Goal: Task Accomplishment & Management: Use online tool/utility

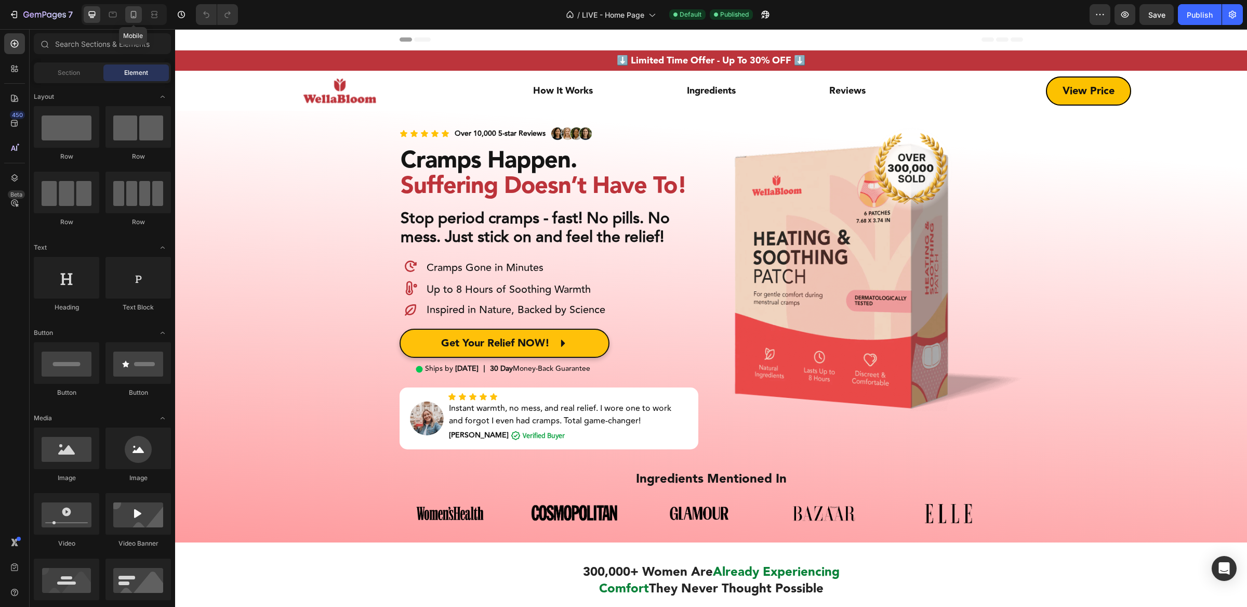
click at [131, 18] on icon at bounding box center [133, 14] width 10 height 10
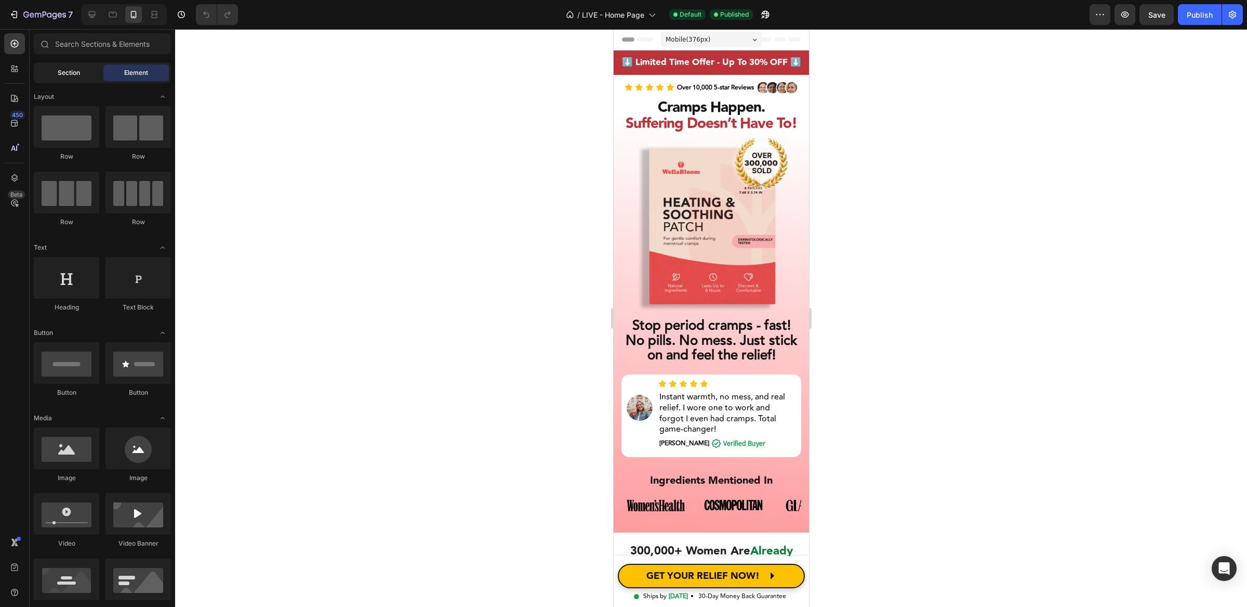
click at [72, 75] on span "Section" at bounding box center [69, 72] width 22 height 9
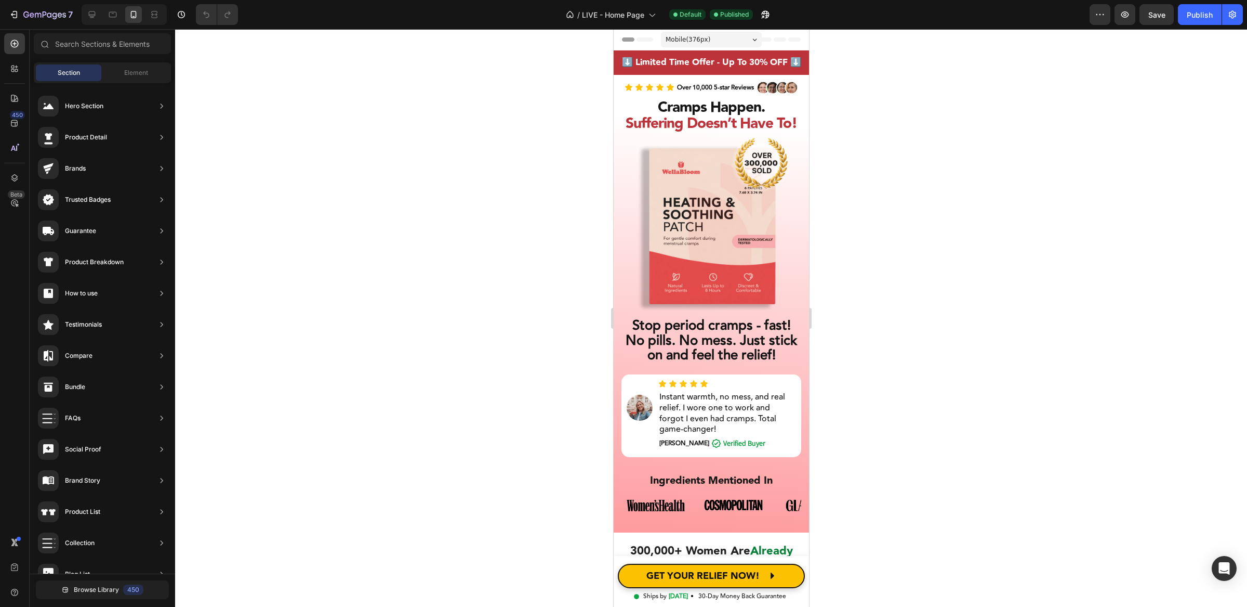
click at [724, 32] on div "Mobile ( 376 px)" at bounding box center [711, 40] width 101 height 16
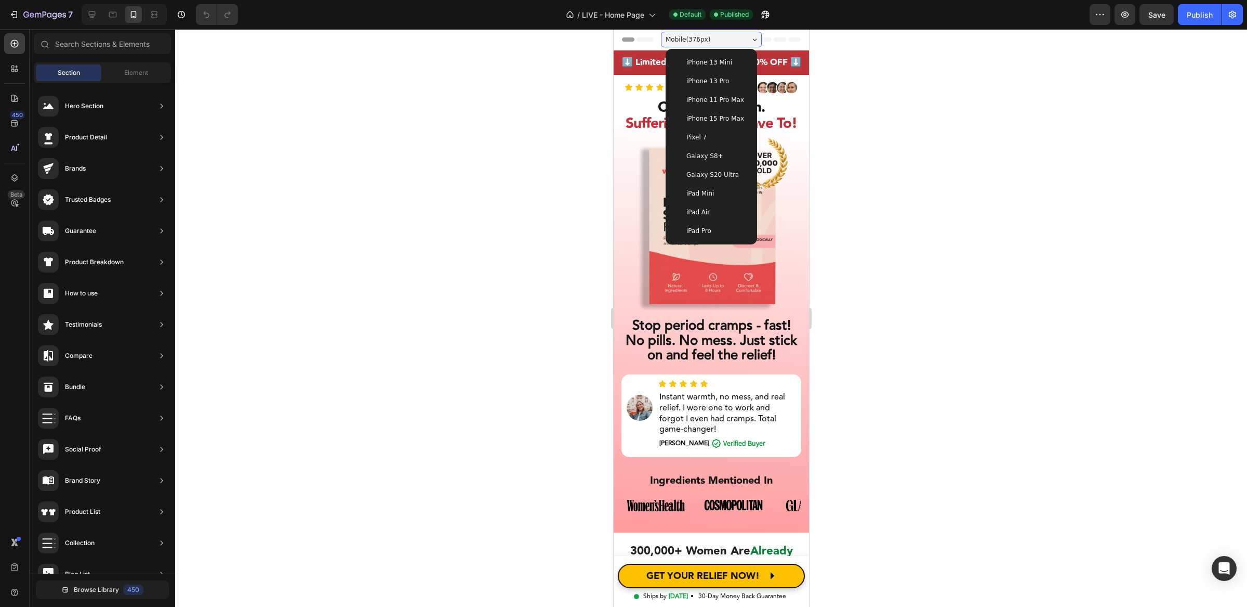
click at [715, 85] on span "iPhone 13 Pro" at bounding box center [707, 81] width 43 height 10
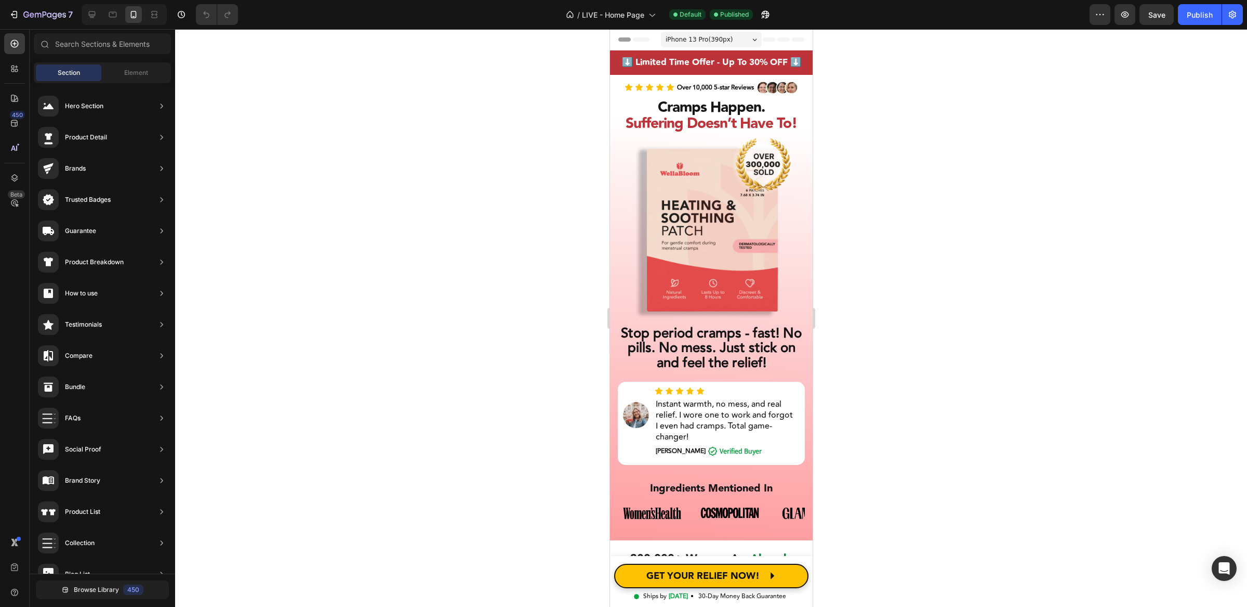
click at [719, 38] on span "iPhone 13 Pro ( 390 px)" at bounding box center [698, 39] width 67 height 10
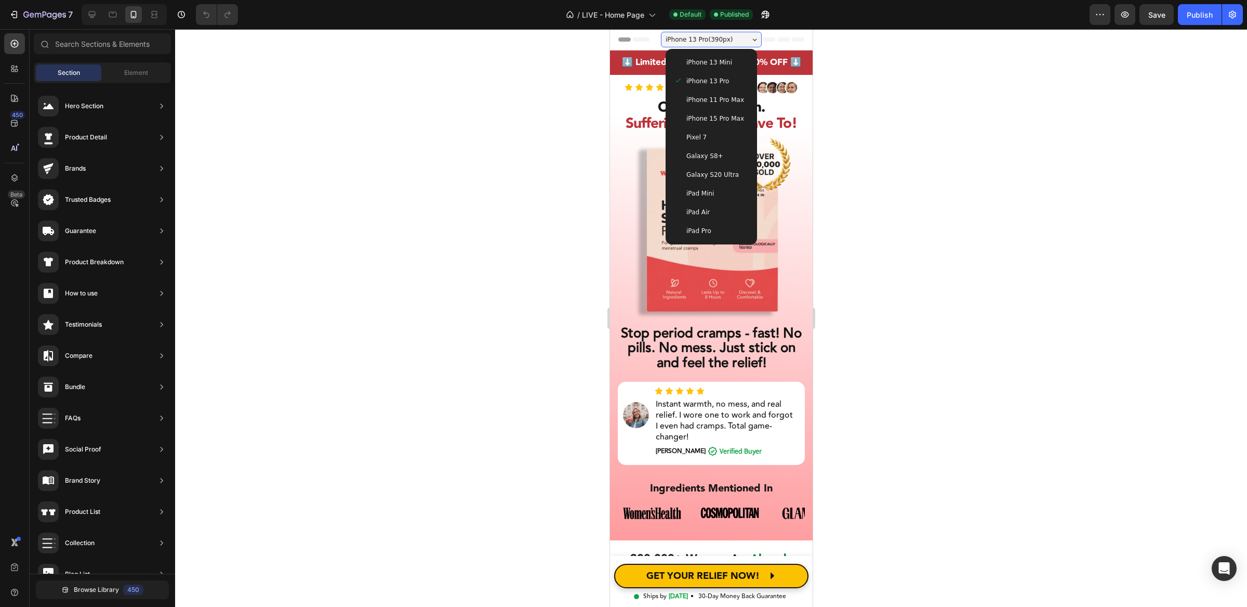
click at [715, 57] on span "iPhone 13 Mini" at bounding box center [709, 62] width 46 height 10
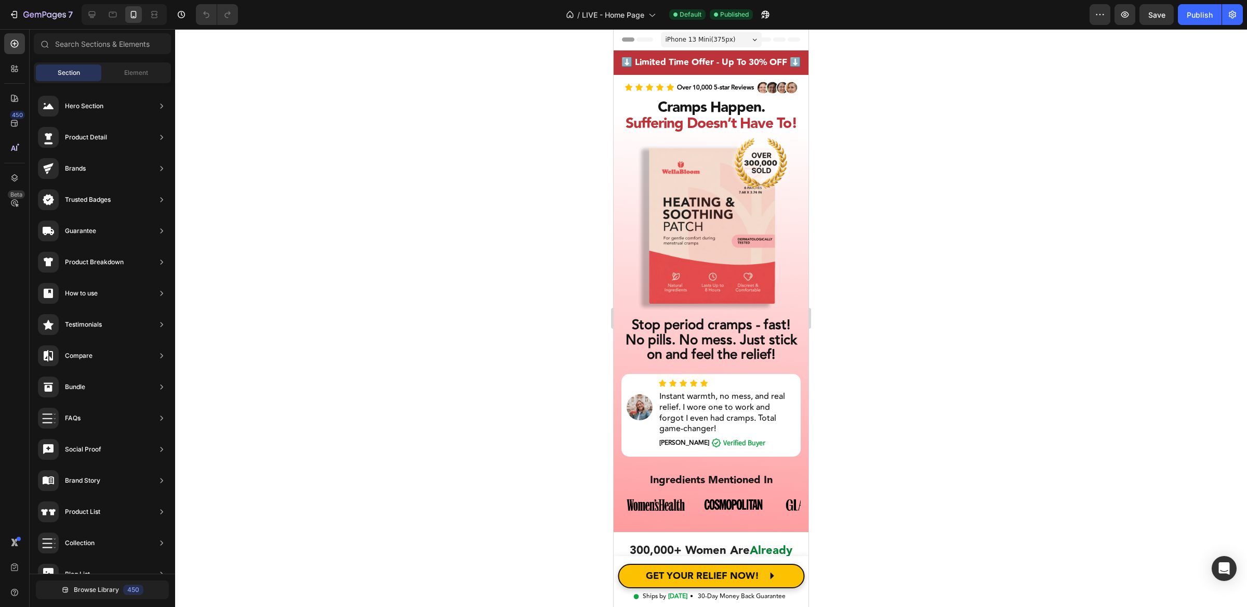
click at [718, 39] on span "iPhone 13 Mini ( 375 px)" at bounding box center [701, 39] width 70 height 10
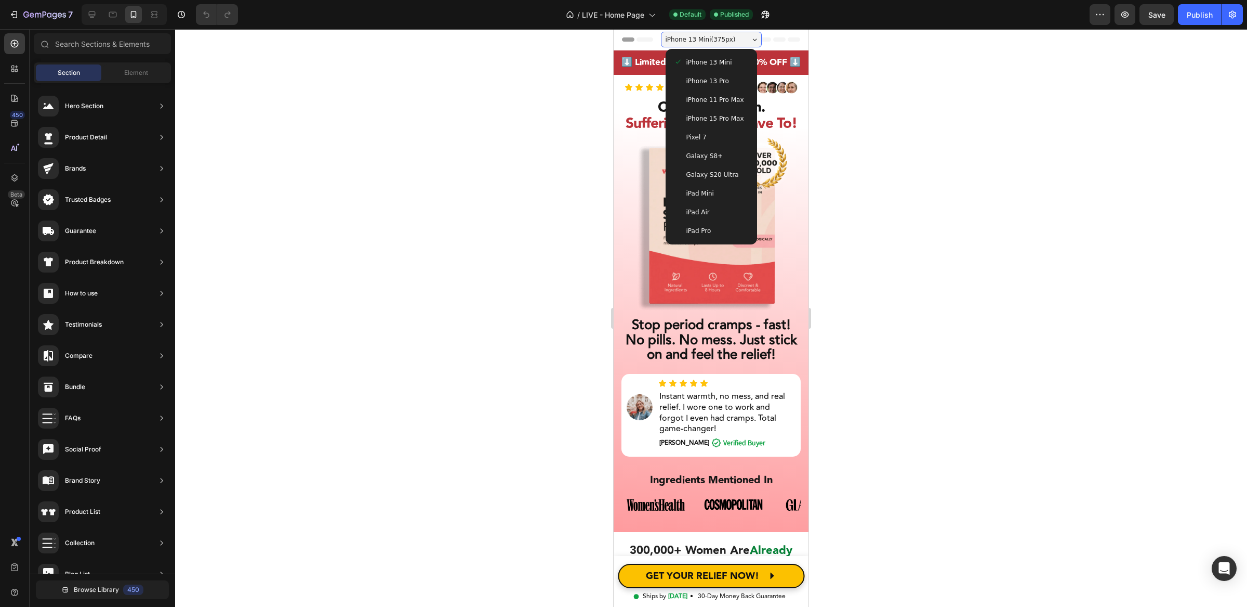
click at [709, 162] on div "Galaxy S8+" at bounding box center [711, 156] width 83 height 19
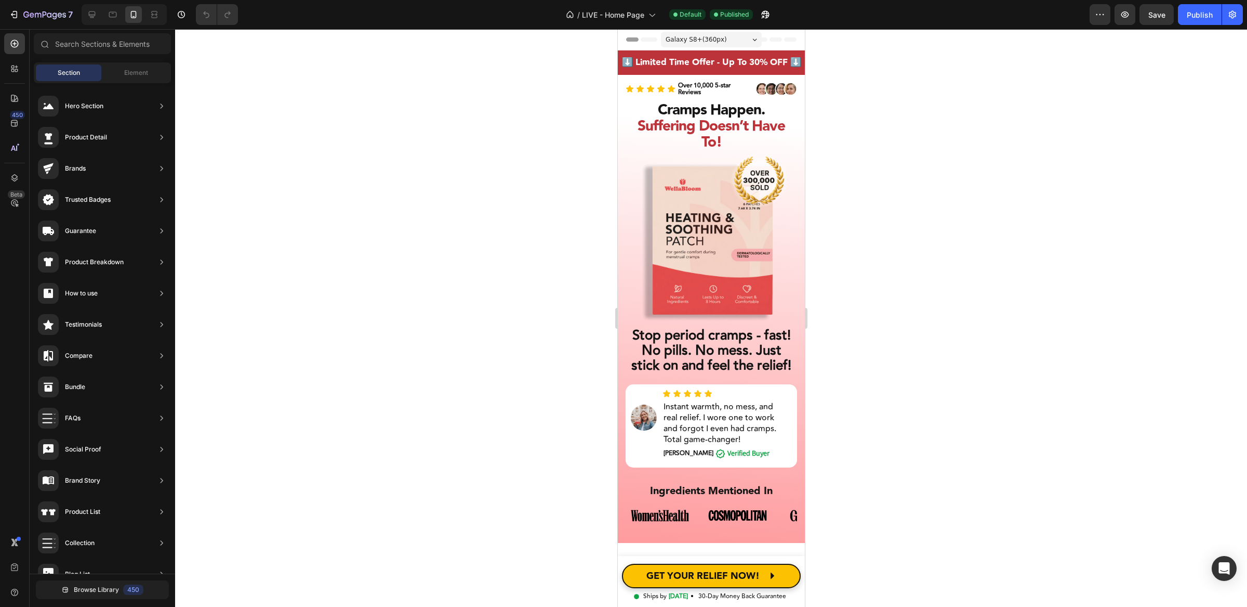
click at [724, 33] on div "Galaxy S8+ ( 360 px)" at bounding box center [711, 40] width 101 height 16
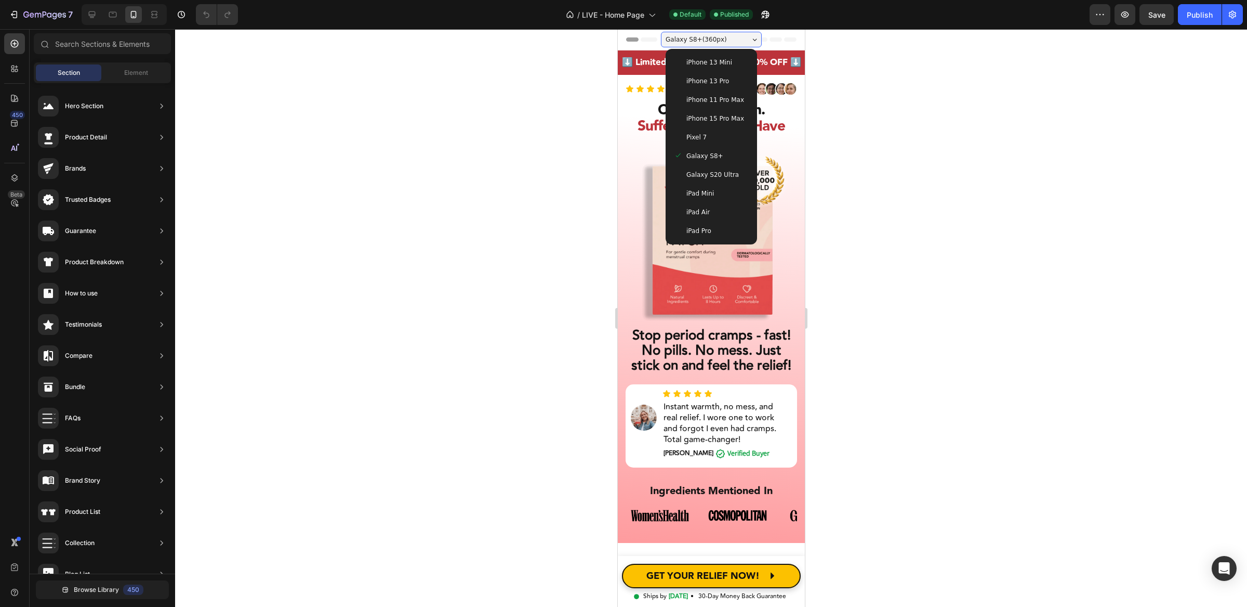
click at [709, 180] on div "Galaxy S20 Ultra" at bounding box center [710, 174] width 83 height 19
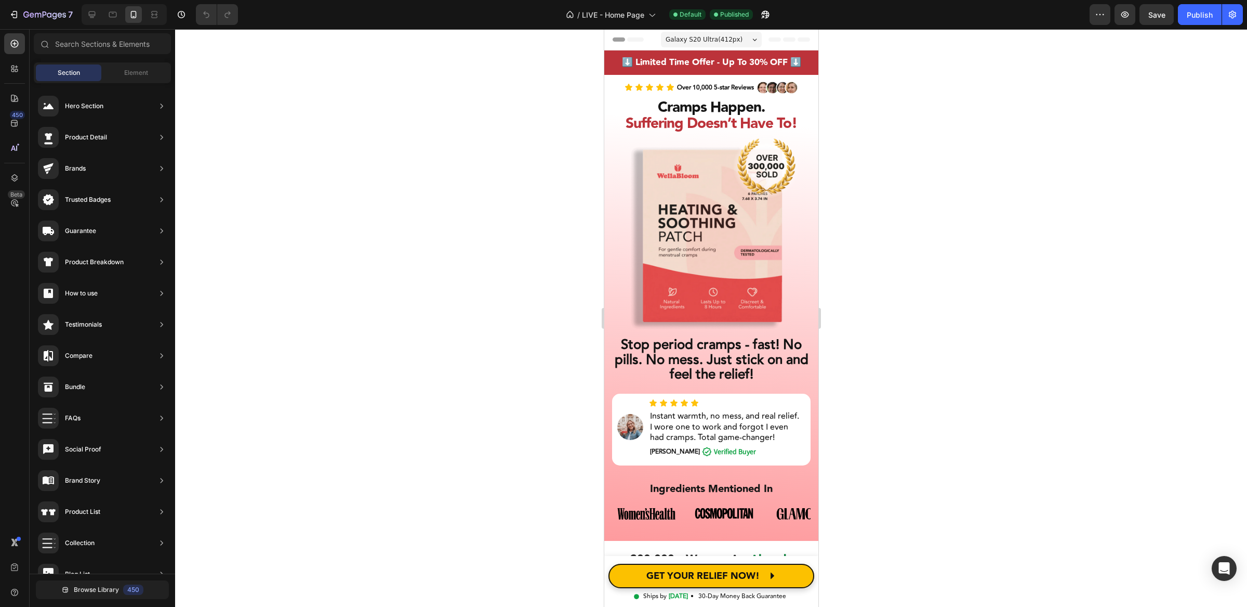
click at [719, 42] on span "Galaxy S20 Ultra ( 412 px)" at bounding box center [703, 39] width 77 height 10
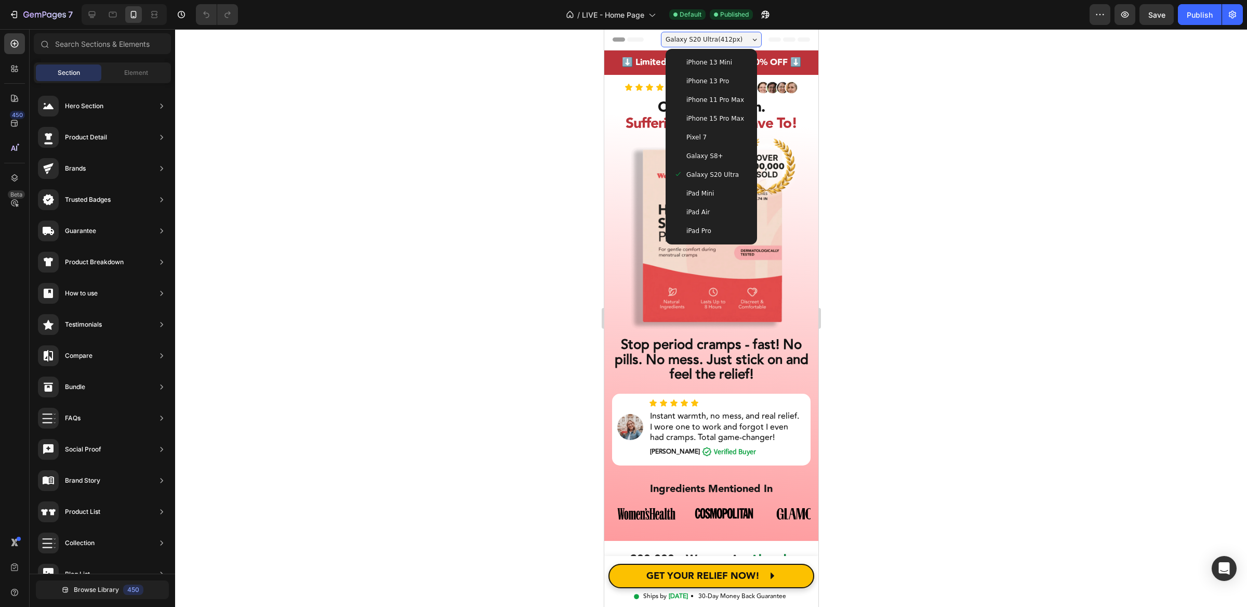
click at [721, 126] on div "iPhone 15 Pro Max" at bounding box center [710, 118] width 83 height 19
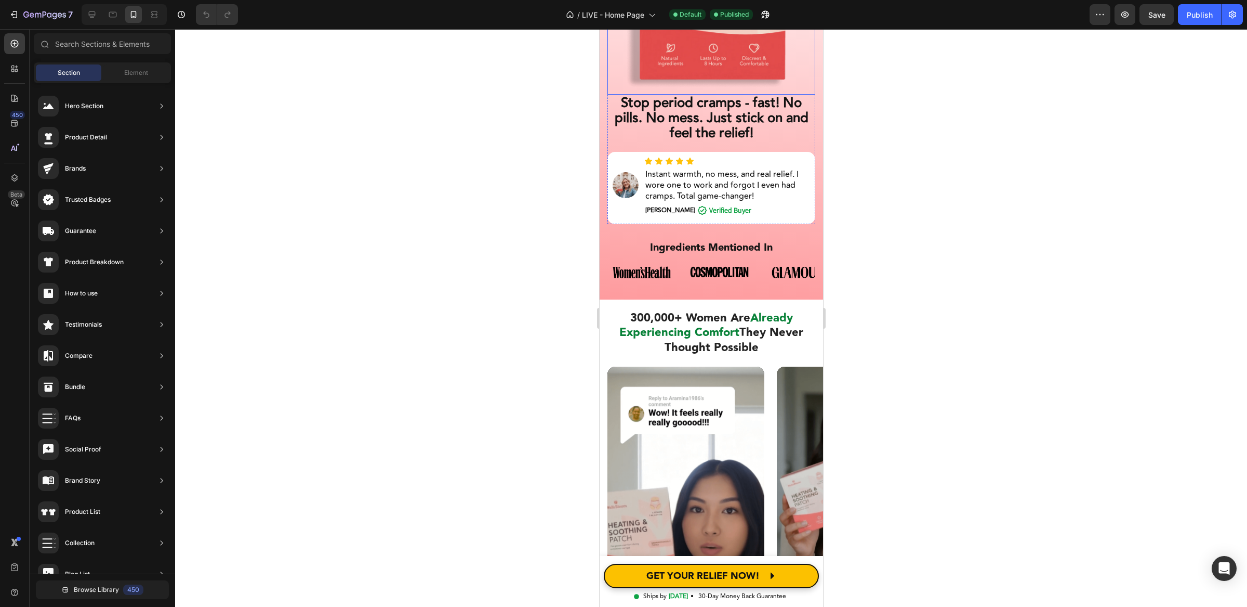
scroll to position [363, 0]
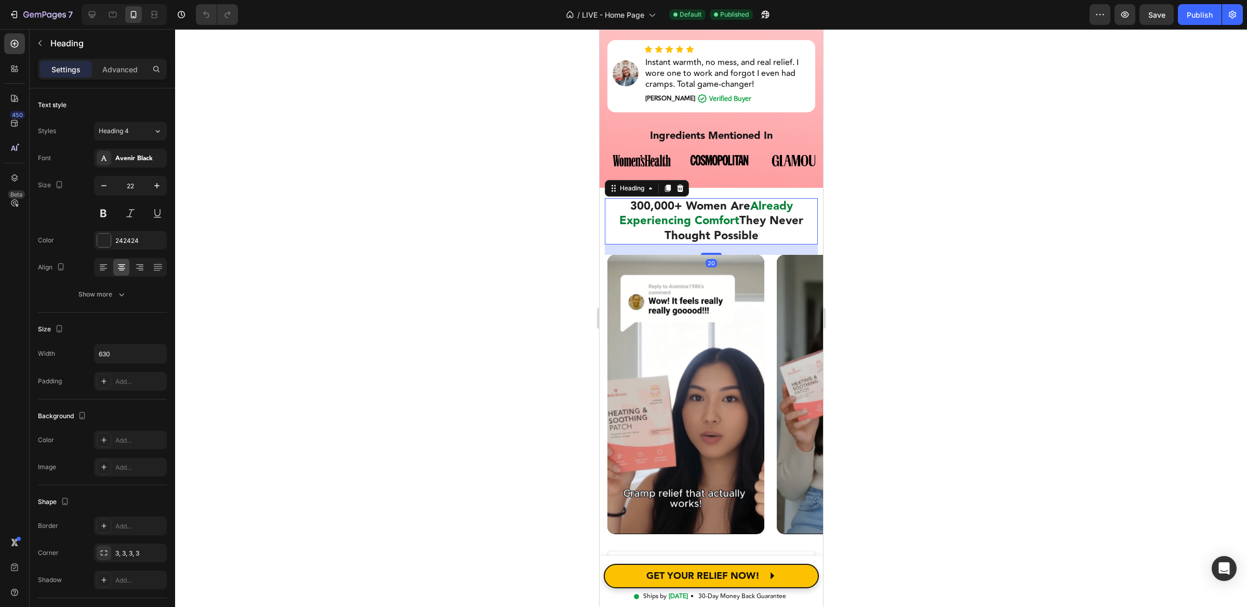
click at [718, 204] on span "Already Experiencing Comfort" at bounding box center [706, 213] width 174 height 33
click at [128, 68] on p "Advanced" at bounding box center [119, 69] width 35 height 11
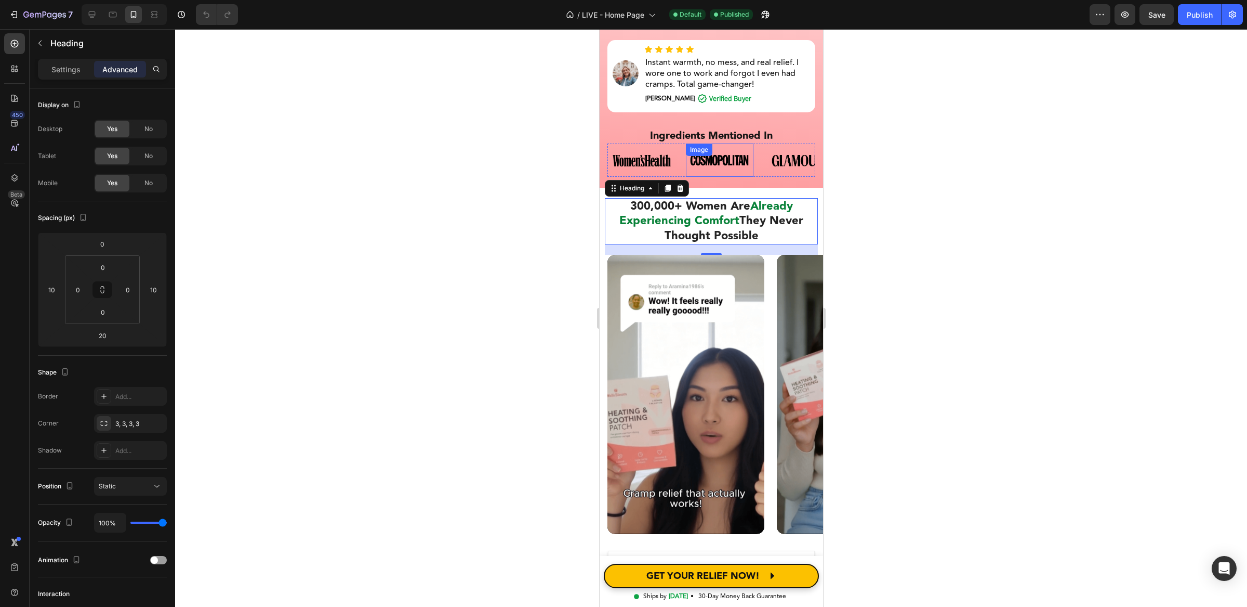
click at [709, 160] on img at bounding box center [720, 159] width 68 height 33
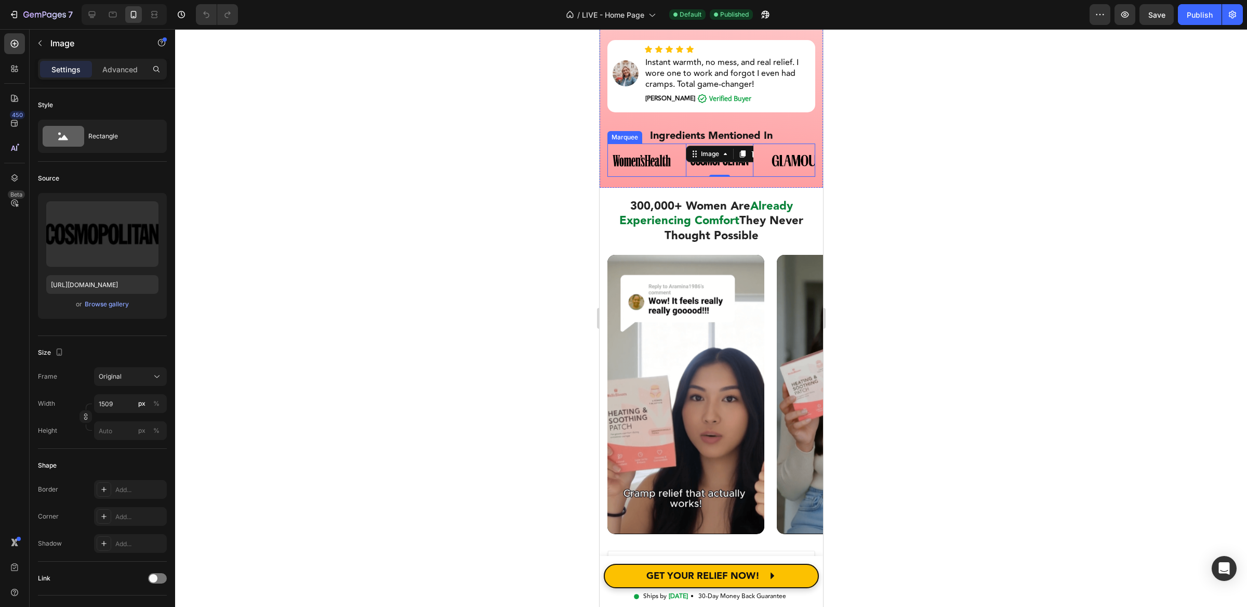
click at [676, 146] on div "Image" at bounding box center [647, 160] width 78 height 28
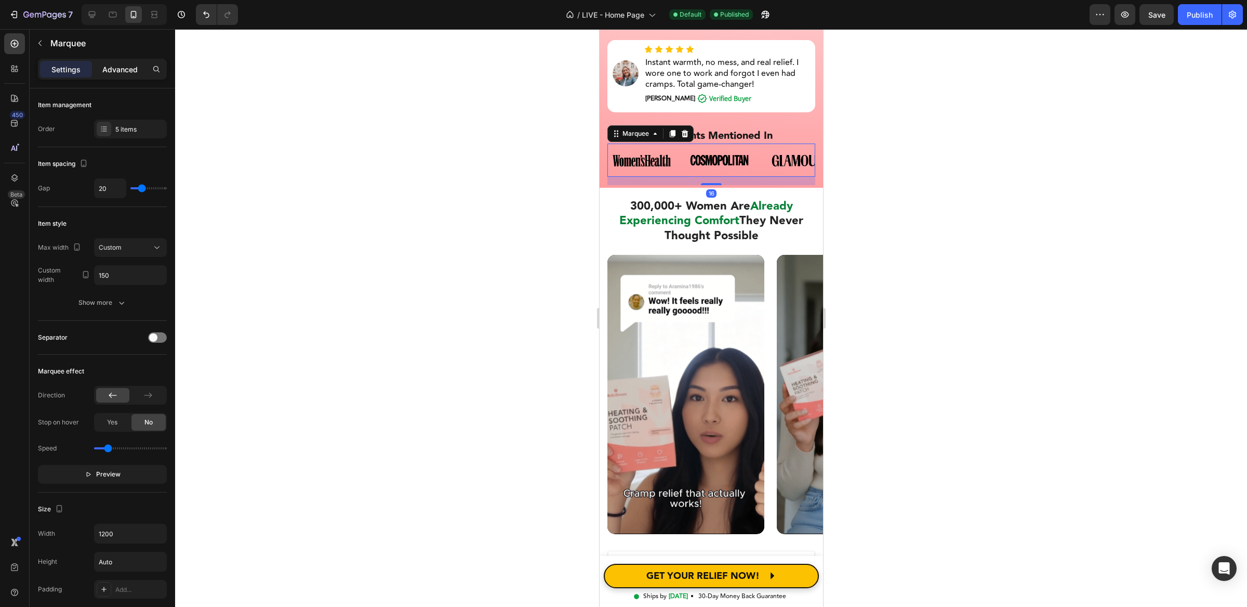
click at [125, 72] on p "Advanced" at bounding box center [119, 69] width 35 height 11
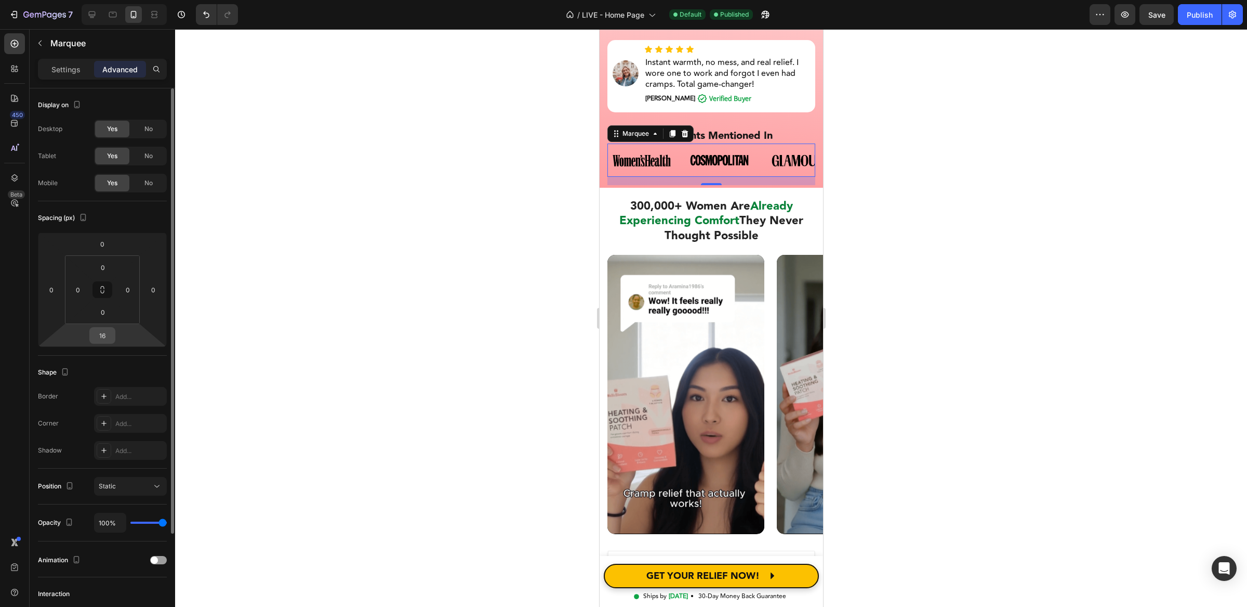
click at [107, 336] on input "16" at bounding box center [102, 335] width 21 height 16
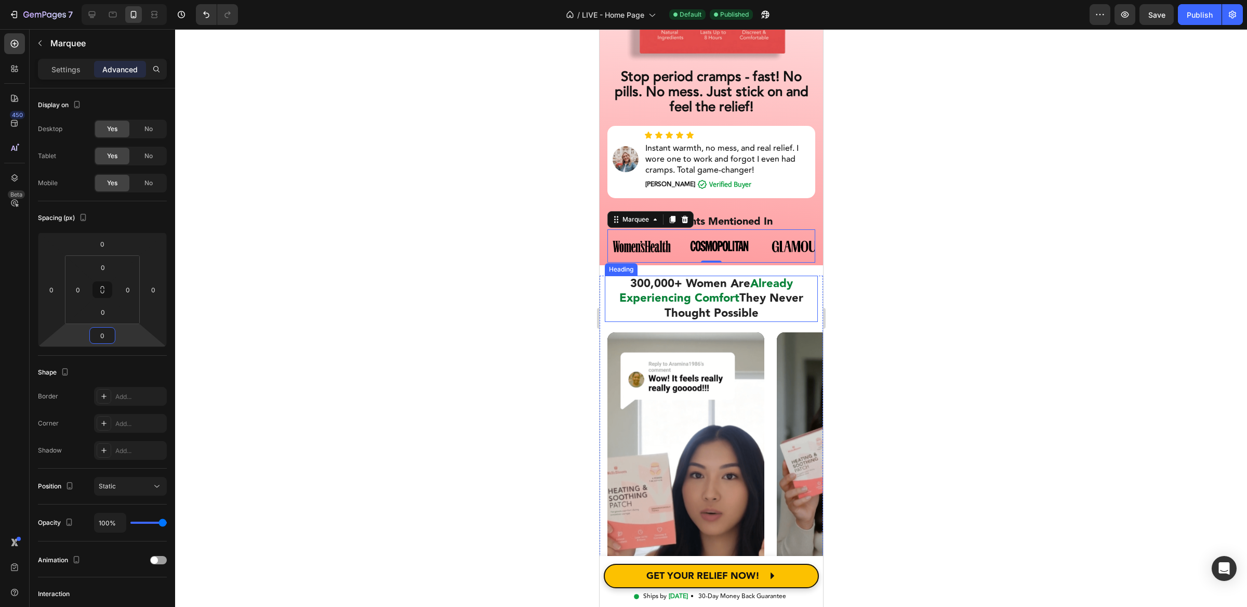
scroll to position [231, 0]
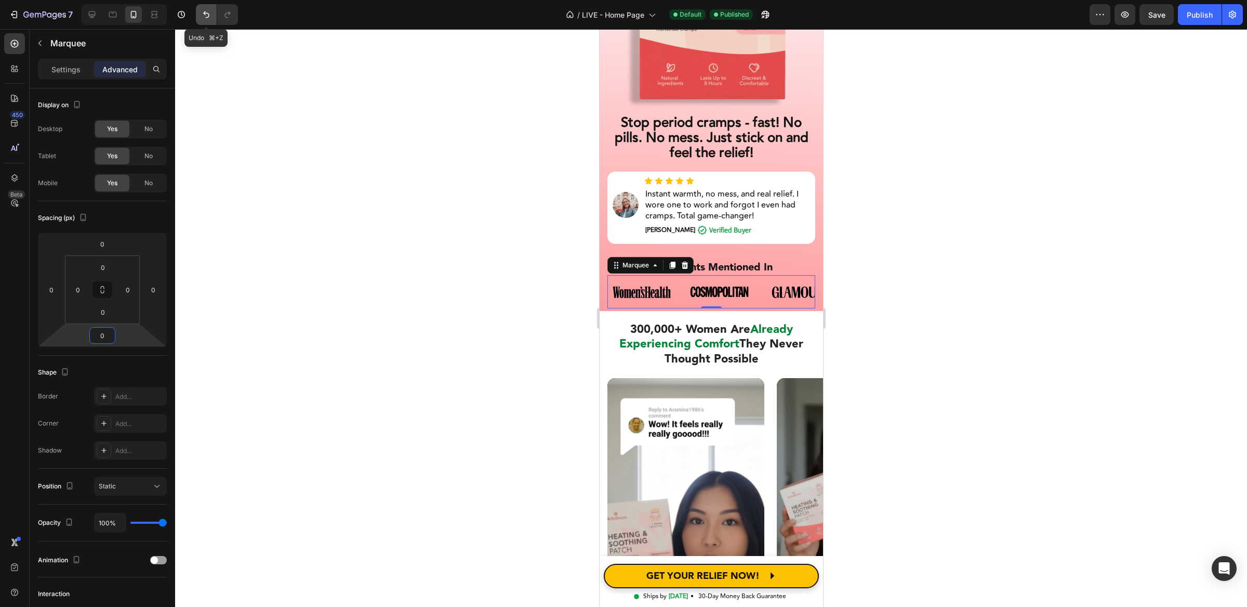
type input "0"
click at [207, 17] on icon "Undo/Redo" at bounding box center [206, 14] width 10 height 10
click at [229, 17] on icon "Undo/Redo" at bounding box center [227, 14] width 10 height 10
click at [309, 270] on div at bounding box center [711, 317] width 1072 height 577
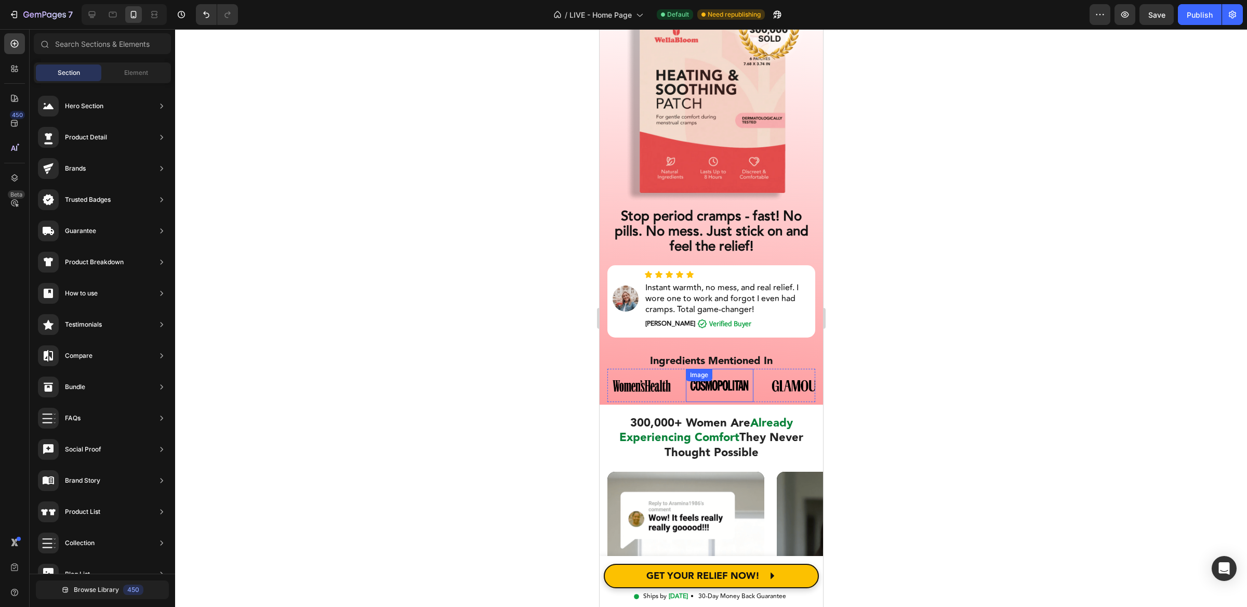
scroll to position [48, 0]
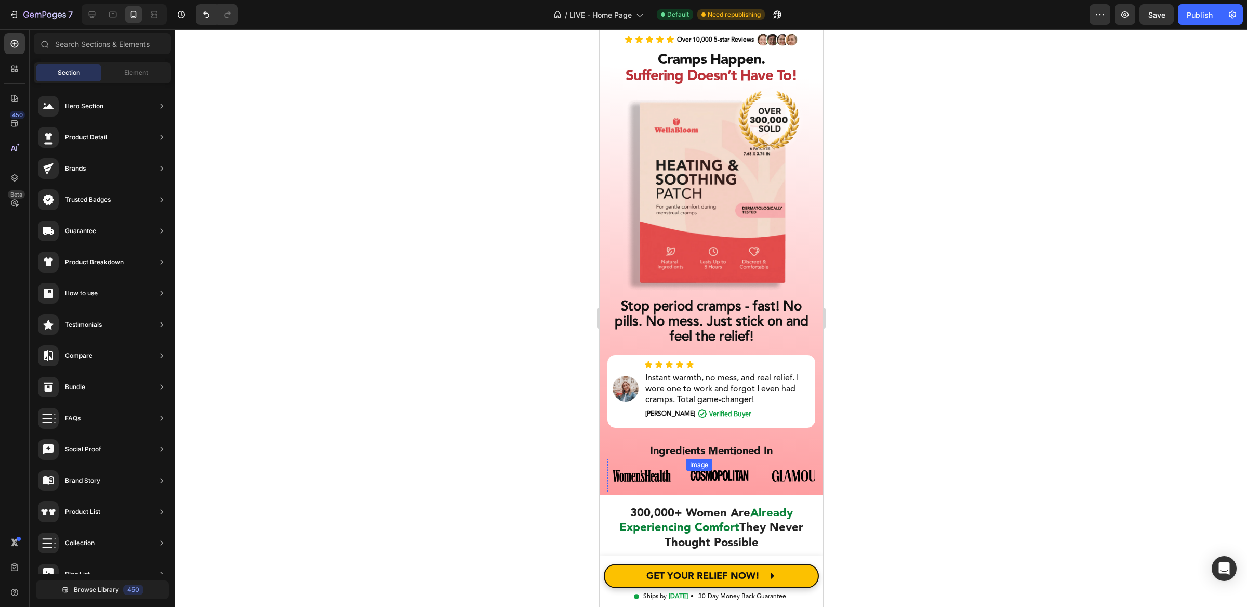
click at [687, 458] on div "Image" at bounding box center [699, 464] width 27 height 12
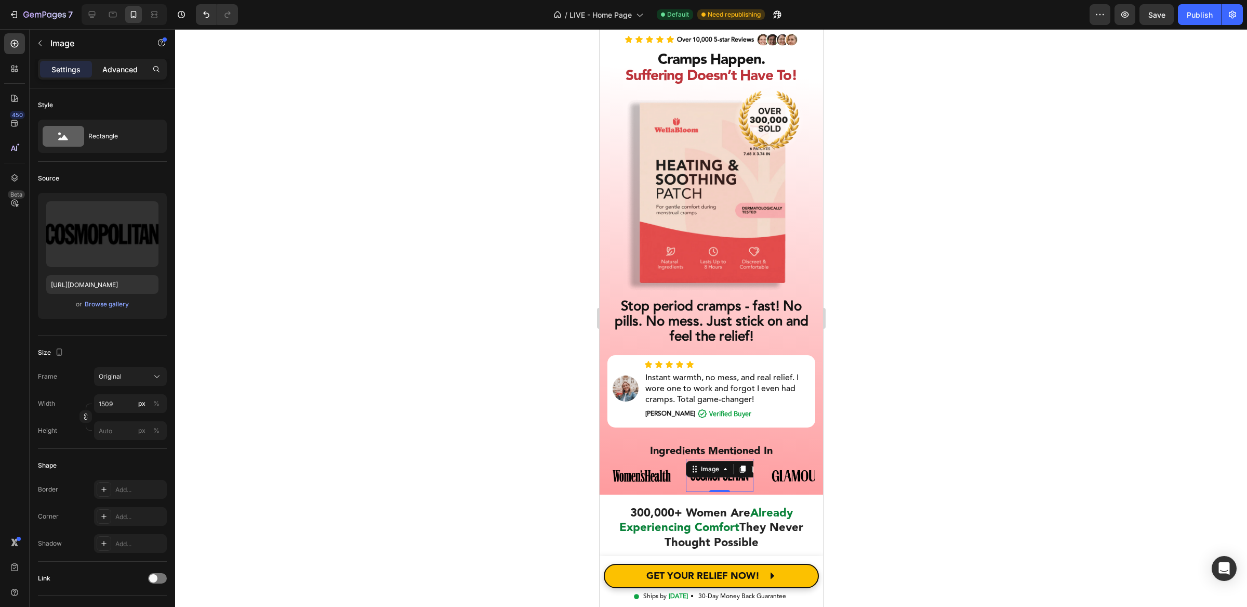
click at [96, 70] on div "Advanced" at bounding box center [120, 69] width 52 height 17
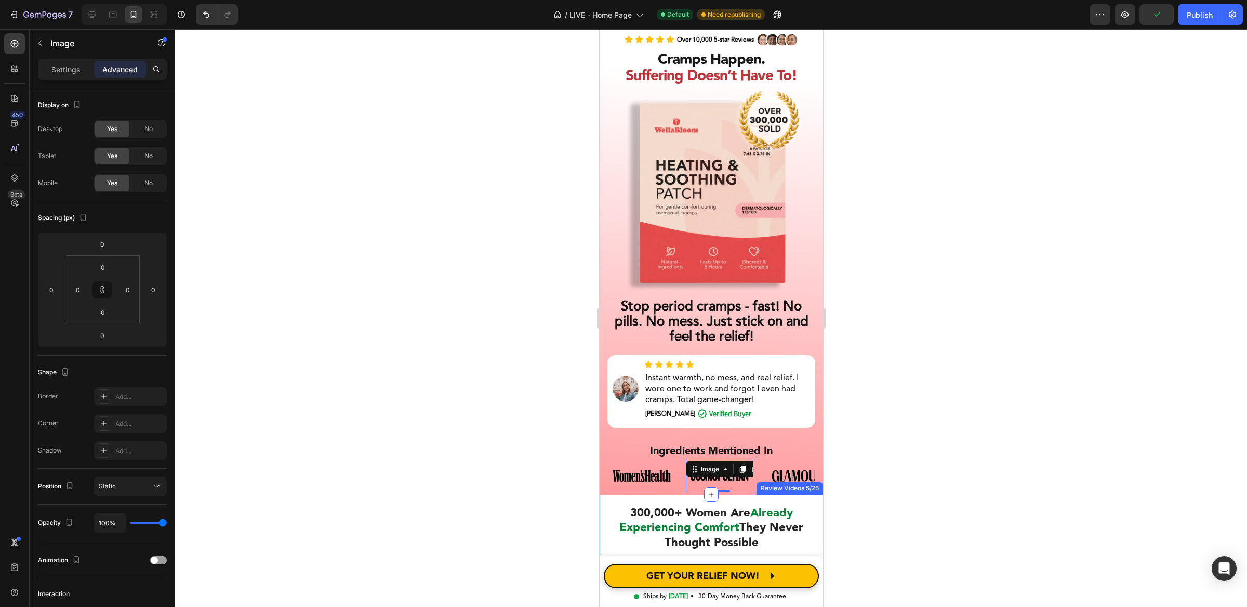
click at [571, 480] on div at bounding box center [711, 317] width 1072 height 577
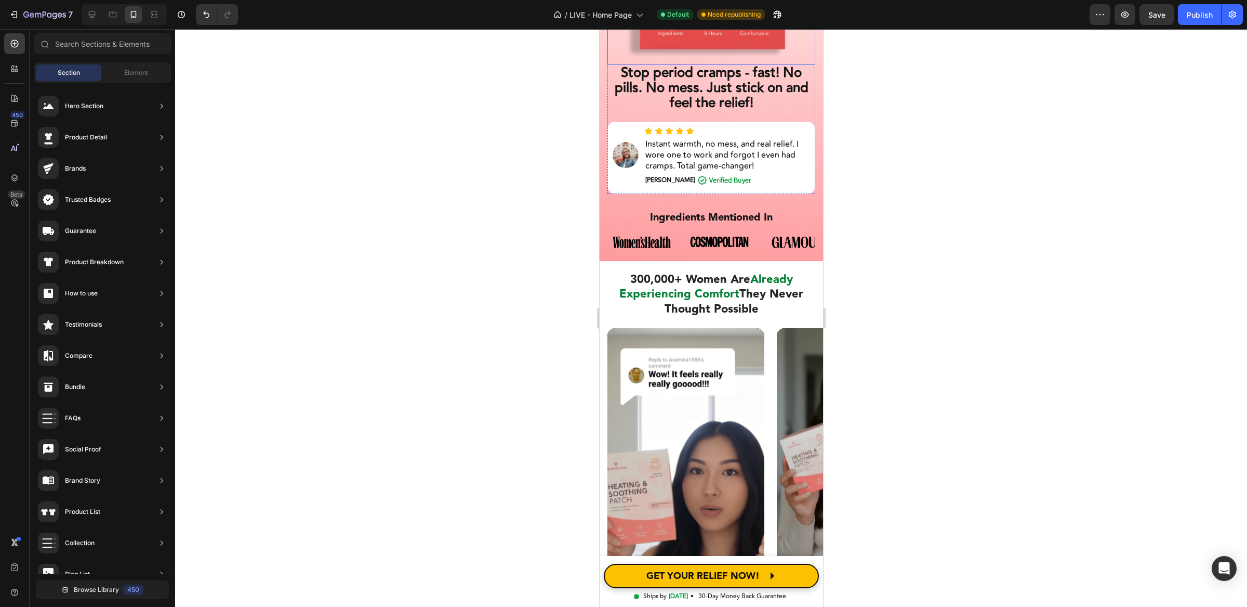
scroll to position [357, 0]
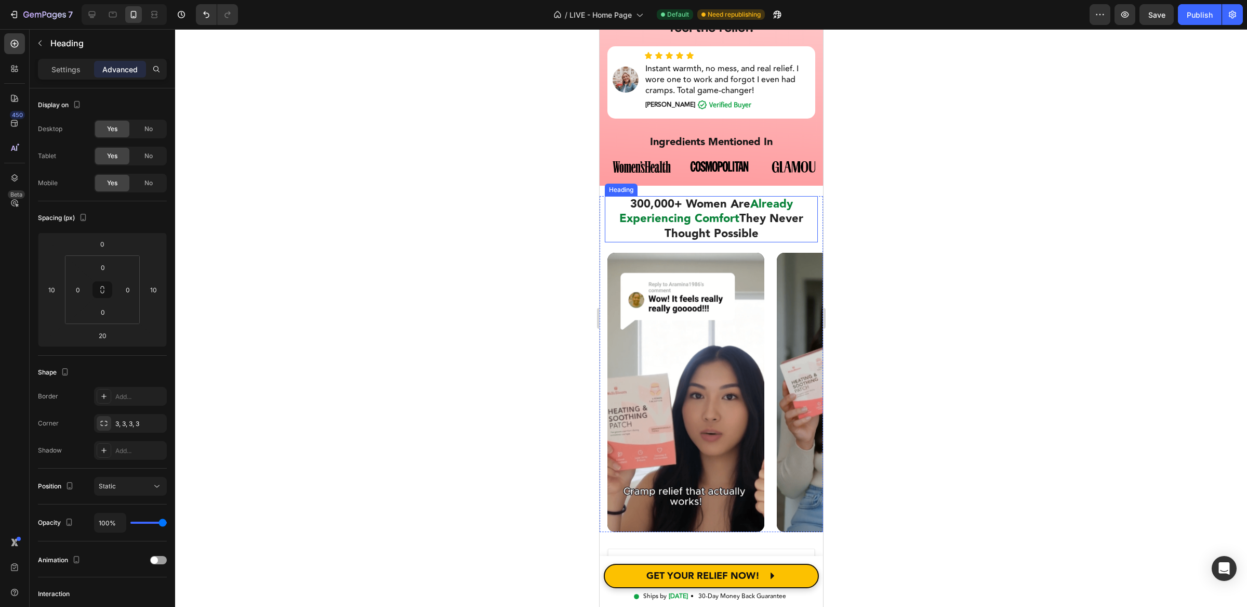
click at [711, 199] on h2 "300,000+ Women Are Already Experiencing Comfort They Never Thought Possible" at bounding box center [710, 219] width 213 height 47
click at [869, 243] on div at bounding box center [711, 317] width 1072 height 577
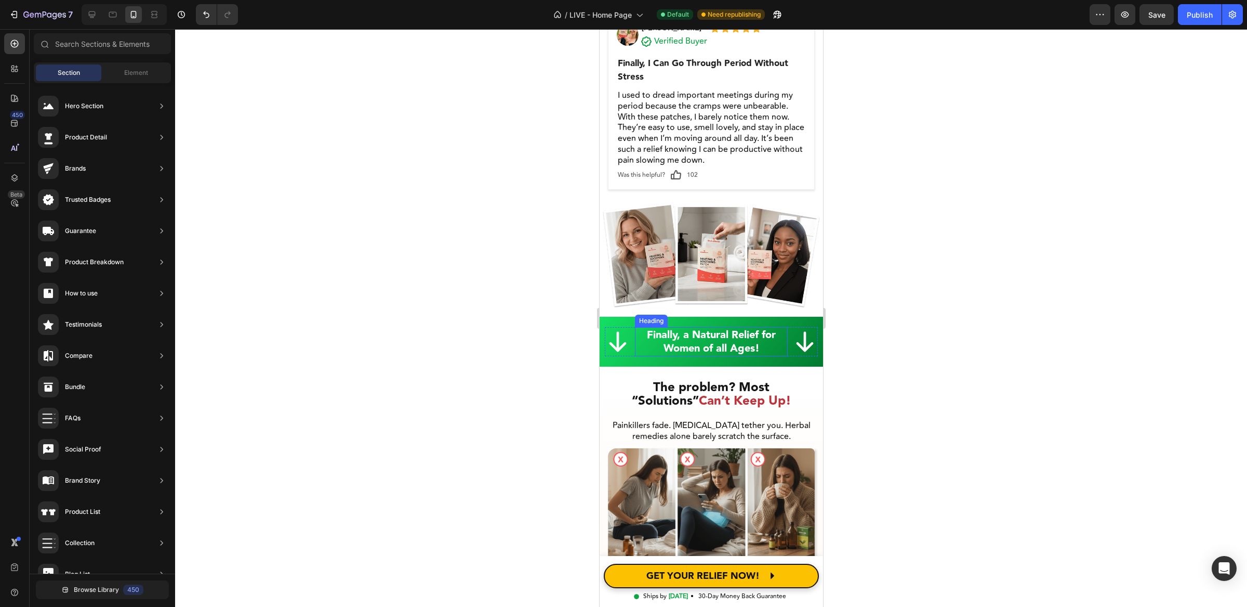
scroll to position [1547, 0]
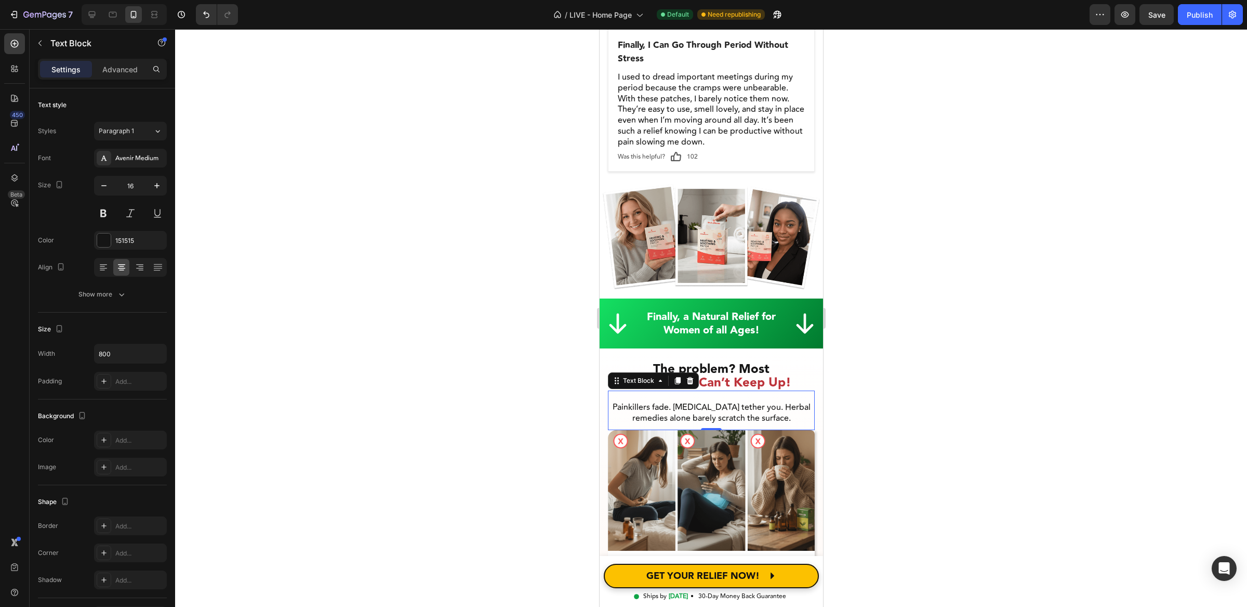
click at [719, 402] on p "Painkillers fade. Heating pads tether you. Herbal remedies alone barely scratch…" at bounding box center [711, 413] width 205 height 22
click at [114, 69] on p "Advanced" at bounding box center [119, 69] width 35 height 11
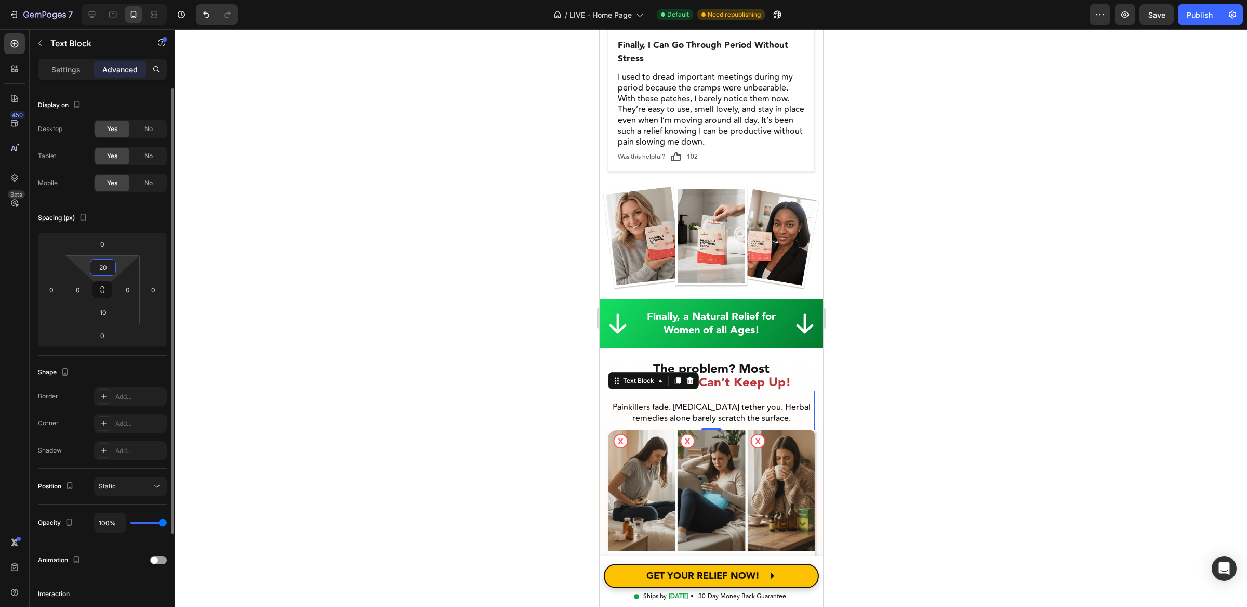
click at [108, 267] on input "20" at bounding box center [103, 267] width 21 height 16
type input "10"
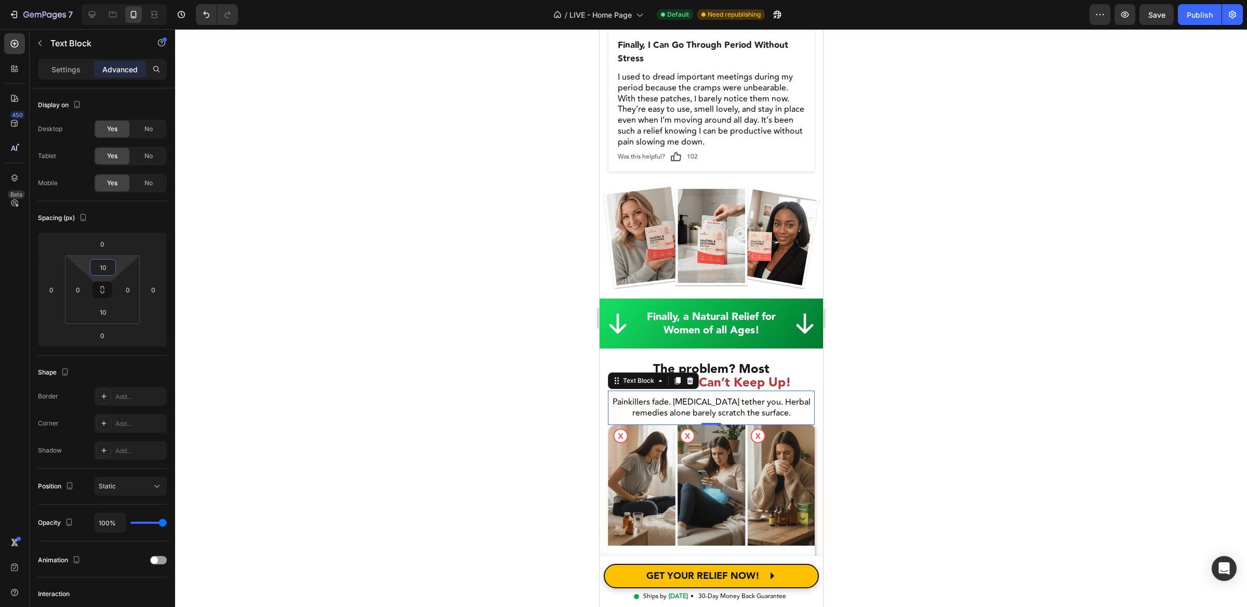
click at [334, 354] on div at bounding box center [711, 317] width 1072 height 577
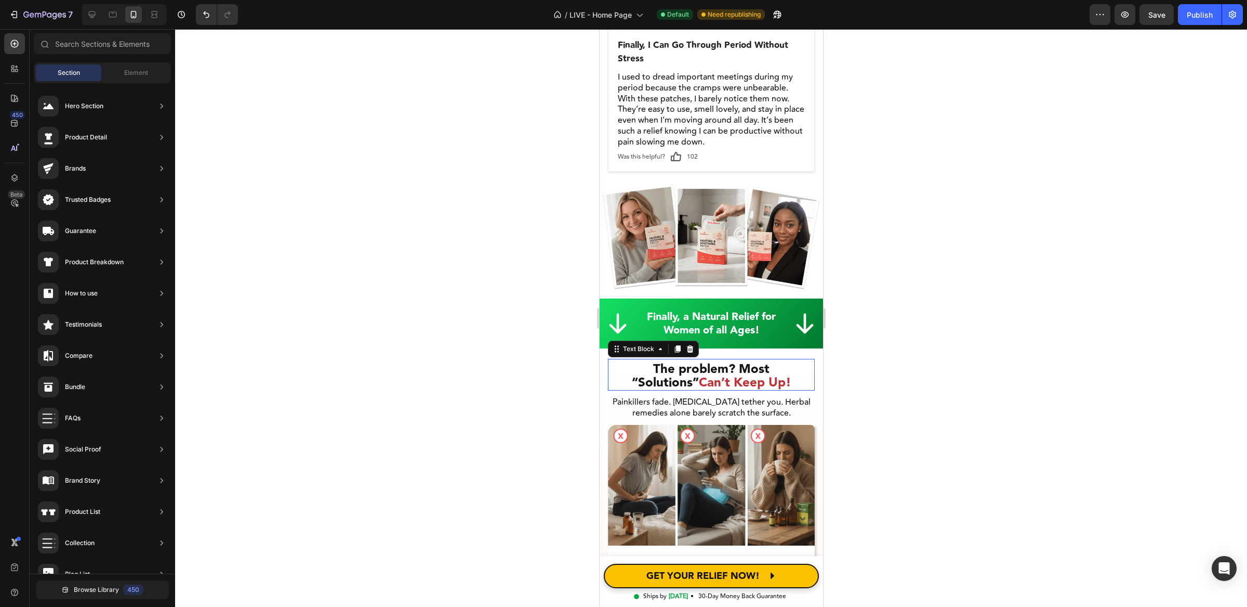
click at [728, 373] on span "Can’t Keep Up!" at bounding box center [745, 383] width 93 height 20
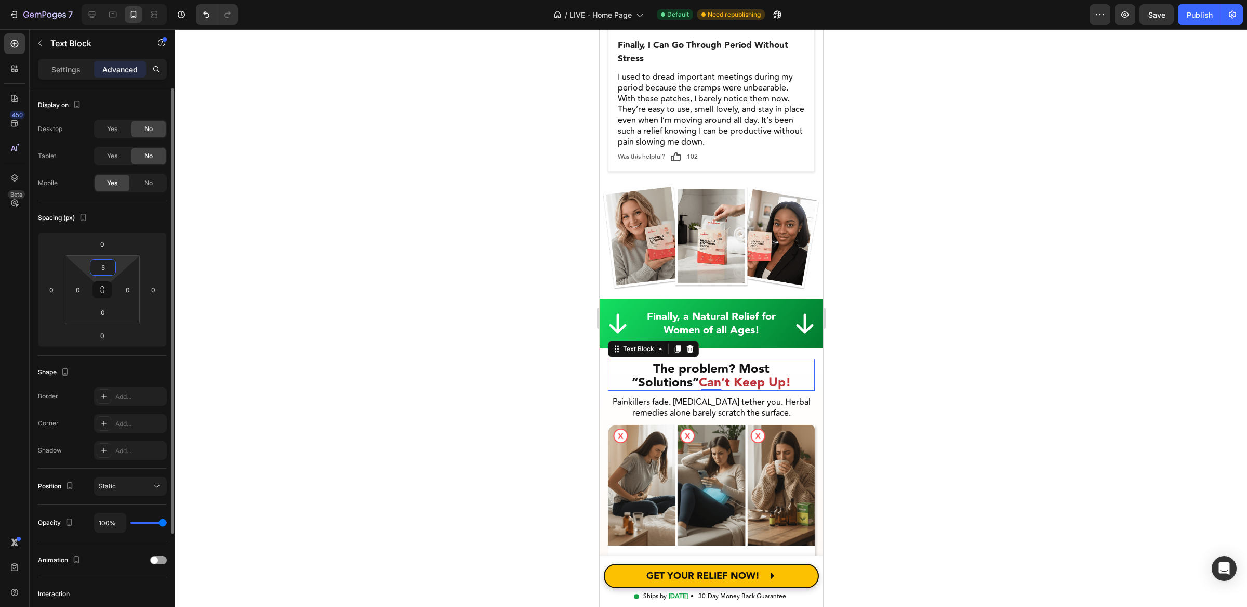
click at [100, 270] on input "5" at bounding box center [103, 267] width 21 height 16
type input "0"
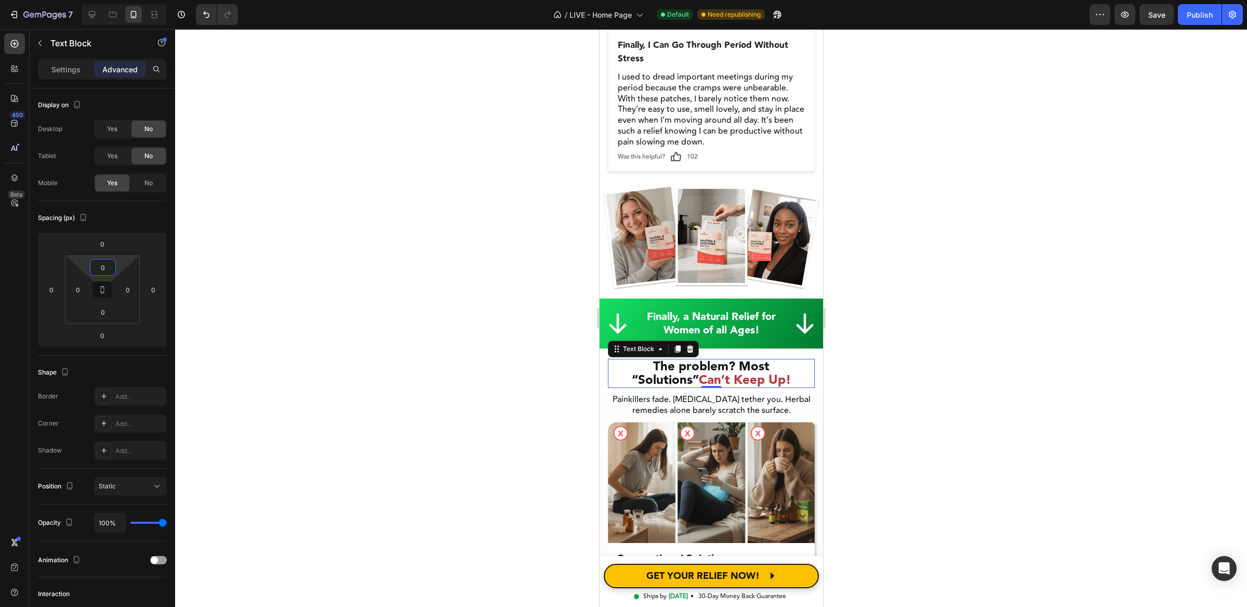
click at [238, 296] on div at bounding box center [711, 317] width 1072 height 577
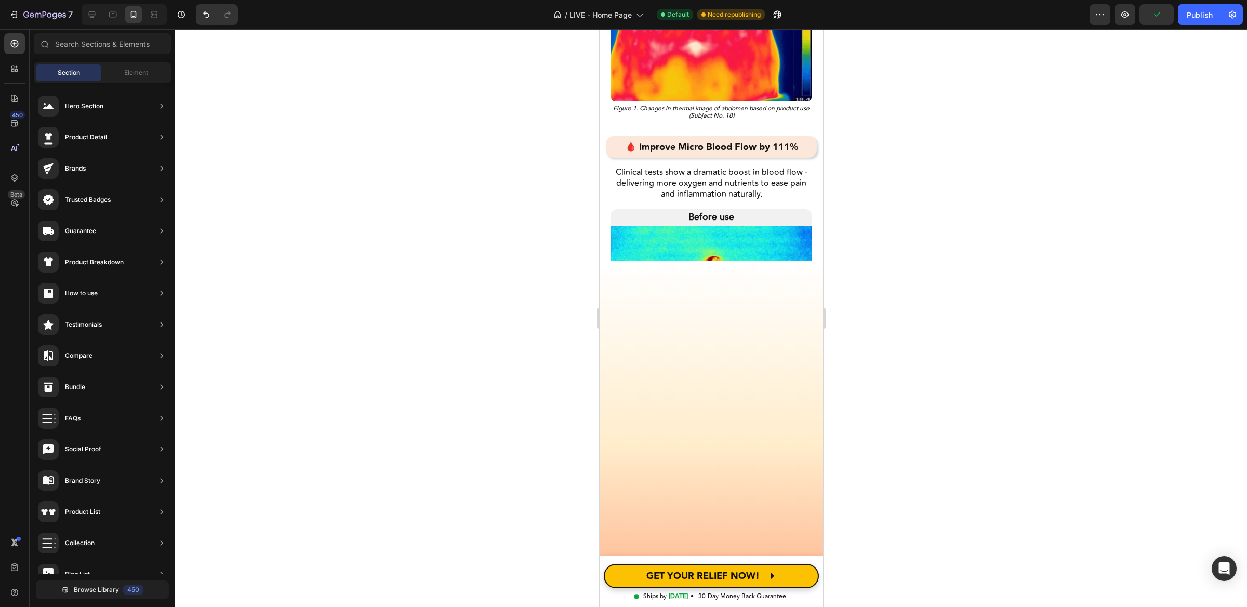
scroll to position [3018, 0]
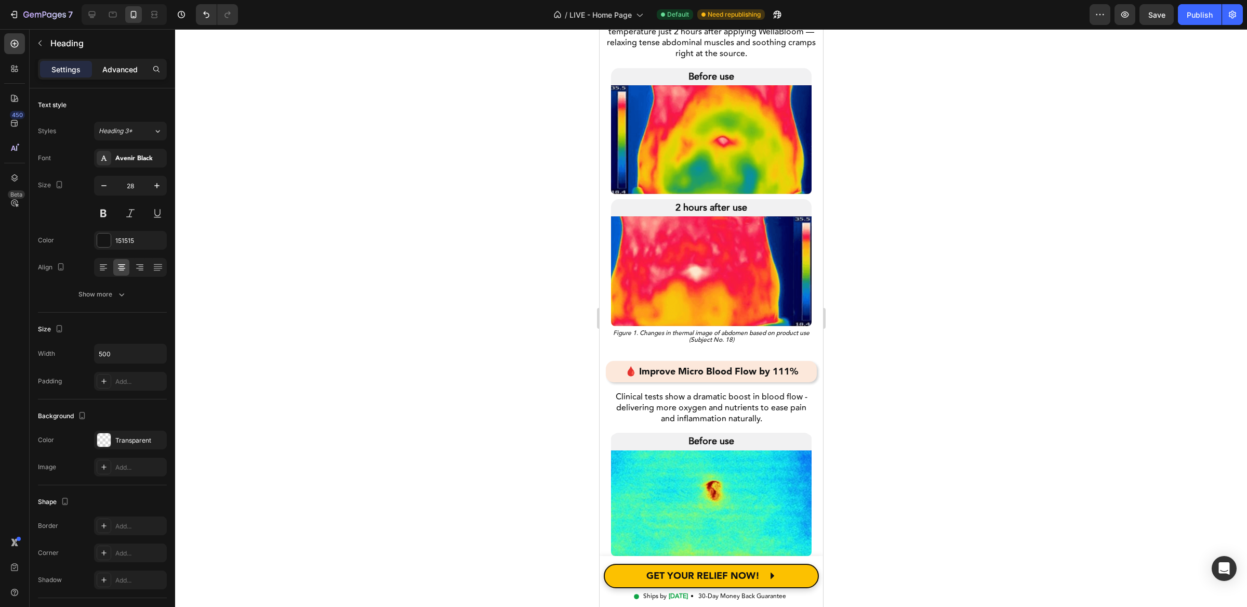
click at [129, 71] on p "Advanced" at bounding box center [119, 69] width 35 height 11
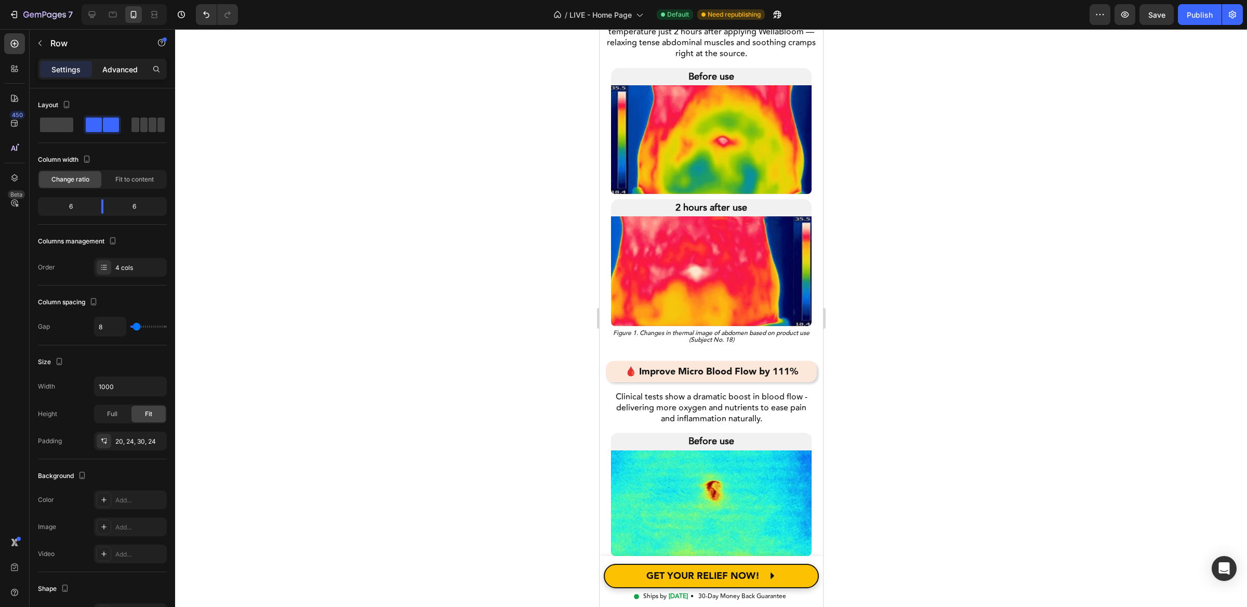
click at [114, 61] on div "Advanced" at bounding box center [120, 69] width 52 height 17
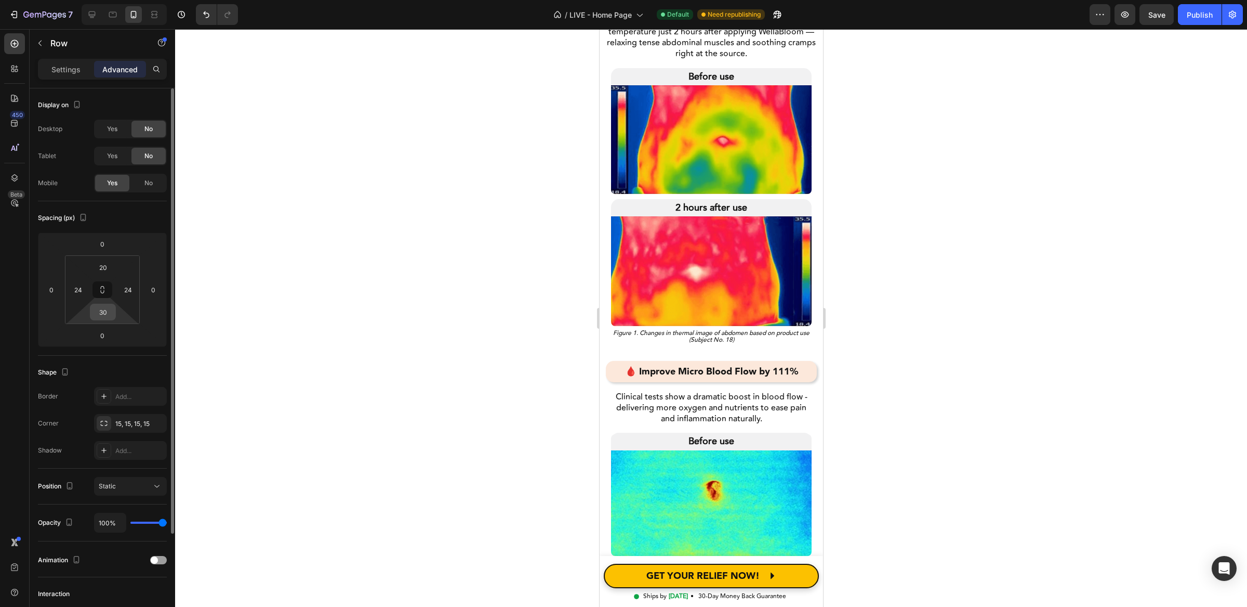
click at [111, 317] on input "30" at bounding box center [103, 312] width 21 height 16
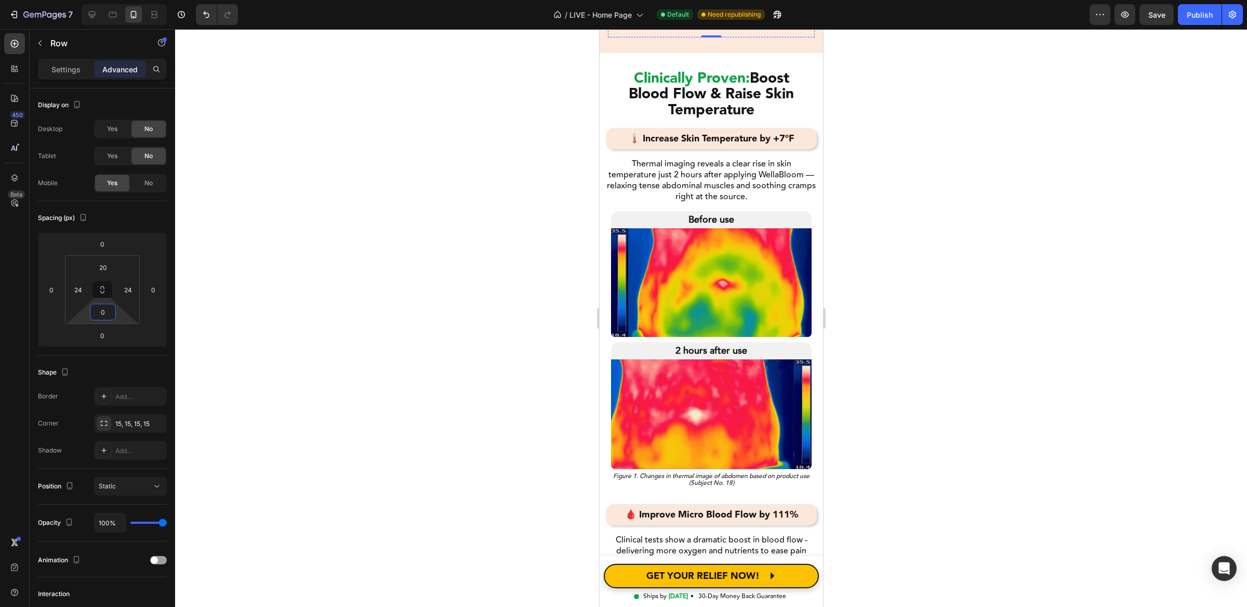
scroll to position [2859, 0]
type input "0"
click at [107, 268] on input "20" at bounding box center [103, 267] width 21 height 16
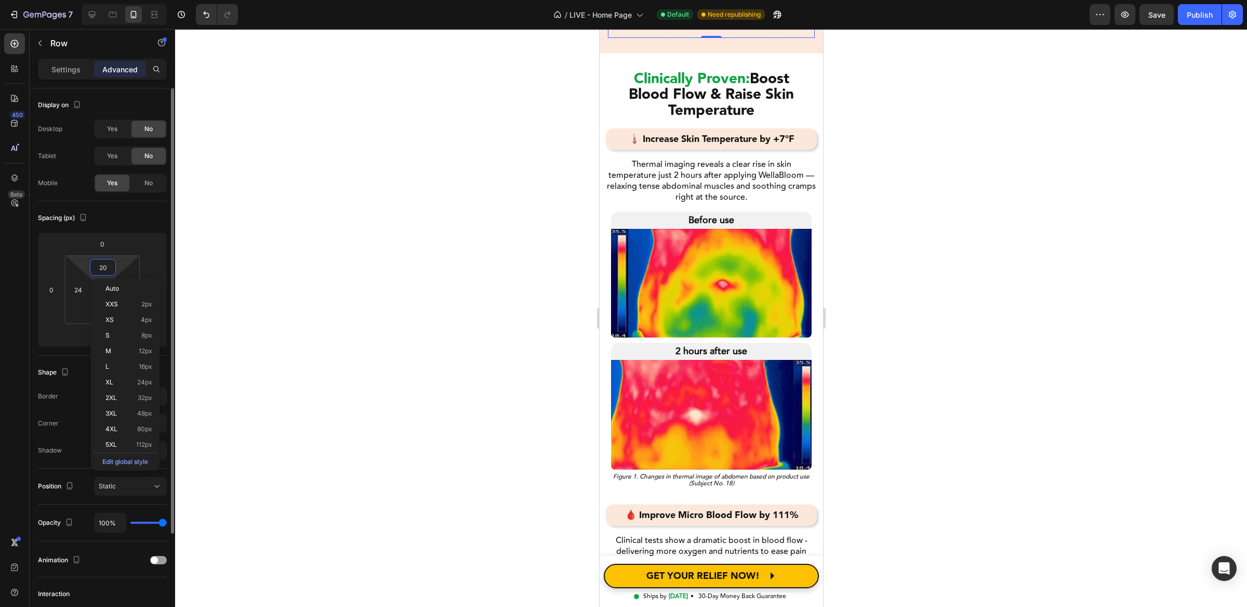
type input "0"
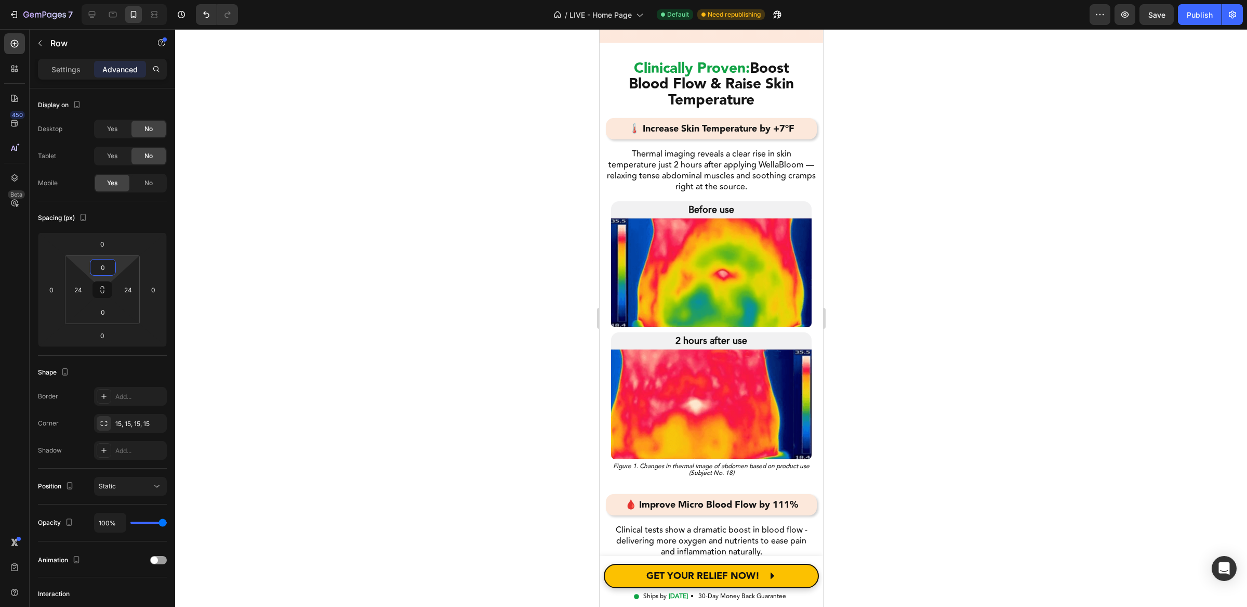
click at [365, 242] on div at bounding box center [711, 317] width 1072 height 577
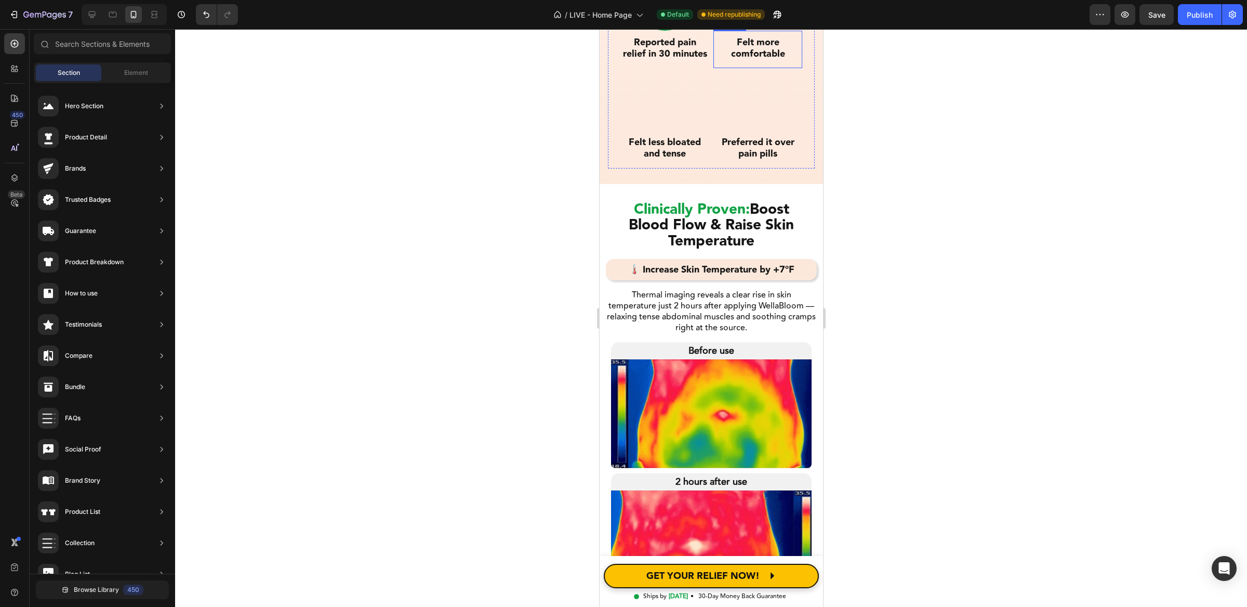
scroll to position [2693, 0]
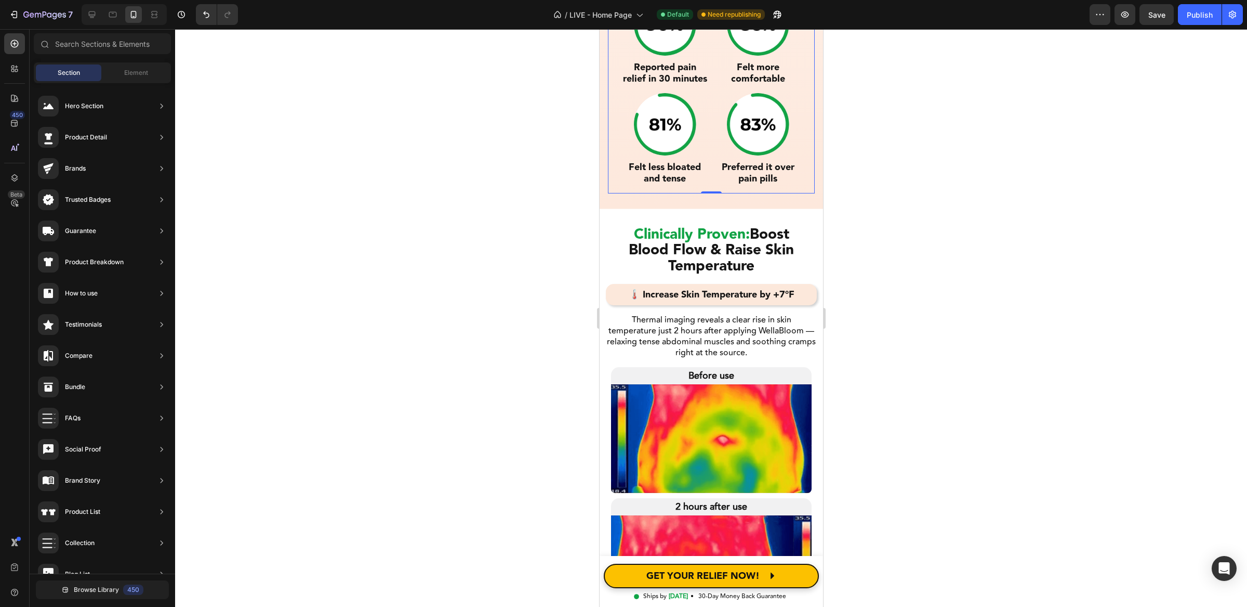
click at [706, 193] on div "Image Reported pain relief in 30 minutes Heading Image Felt more comfortable He…" at bounding box center [711, 93] width 207 height 200
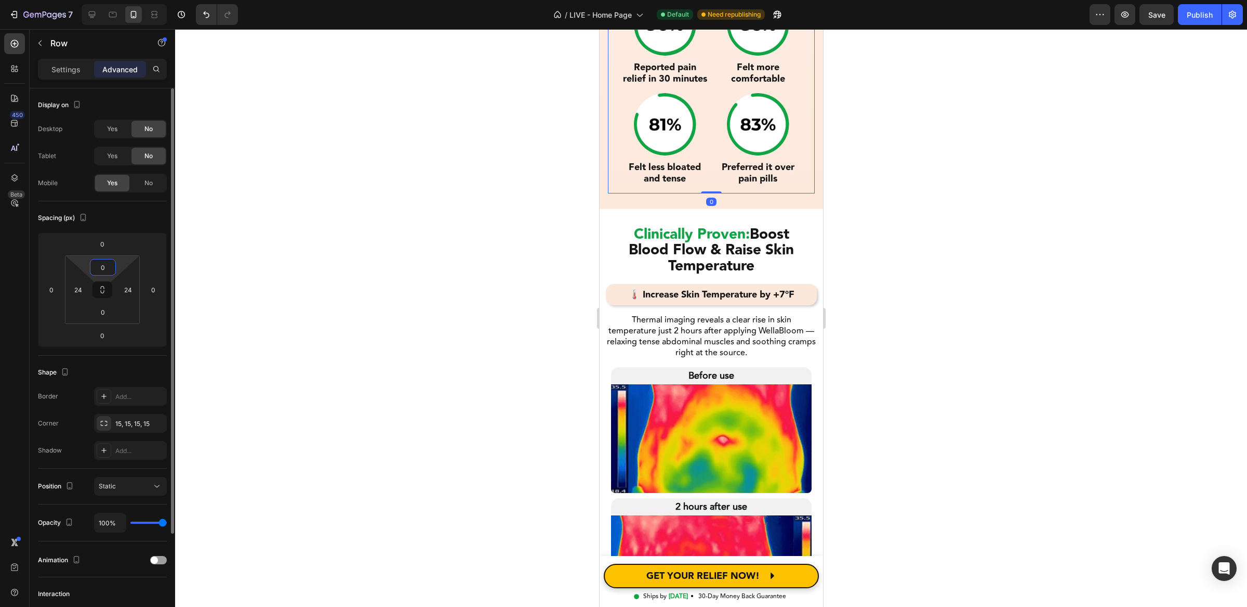
click at [98, 273] on input "0" at bounding box center [103, 267] width 21 height 16
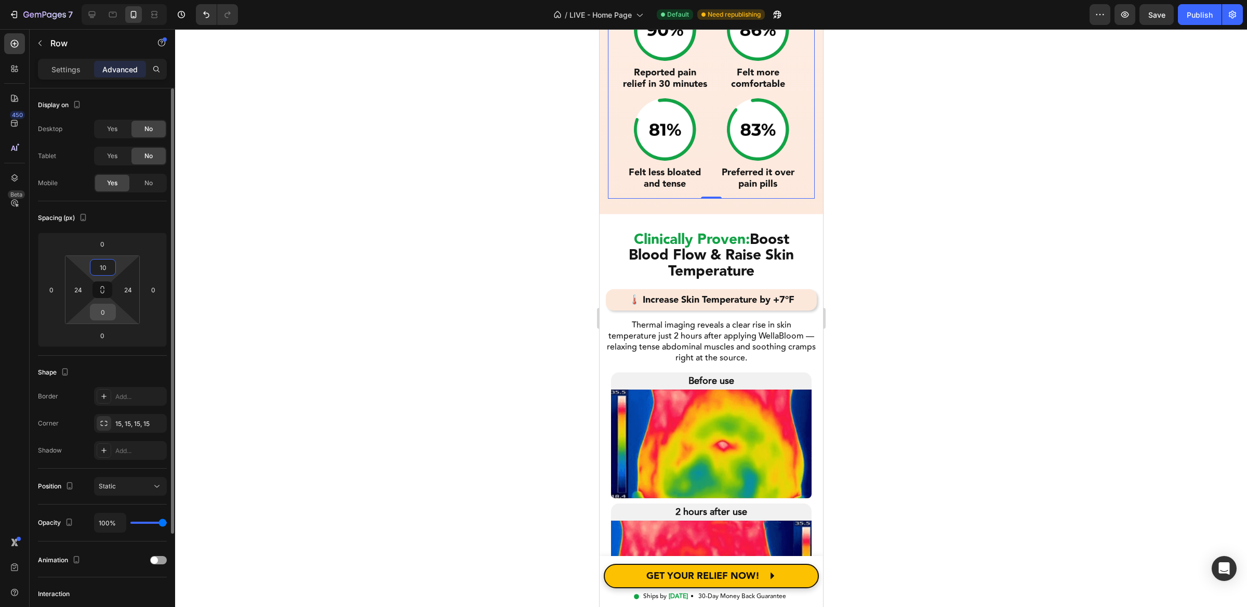
type input "10"
click at [103, 318] on input "0" at bounding box center [103, 312] width 21 height 16
click at [103, 312] on input "0" at bounding box center [103, 312] width 21 height 16
type input "0"
type input "10"
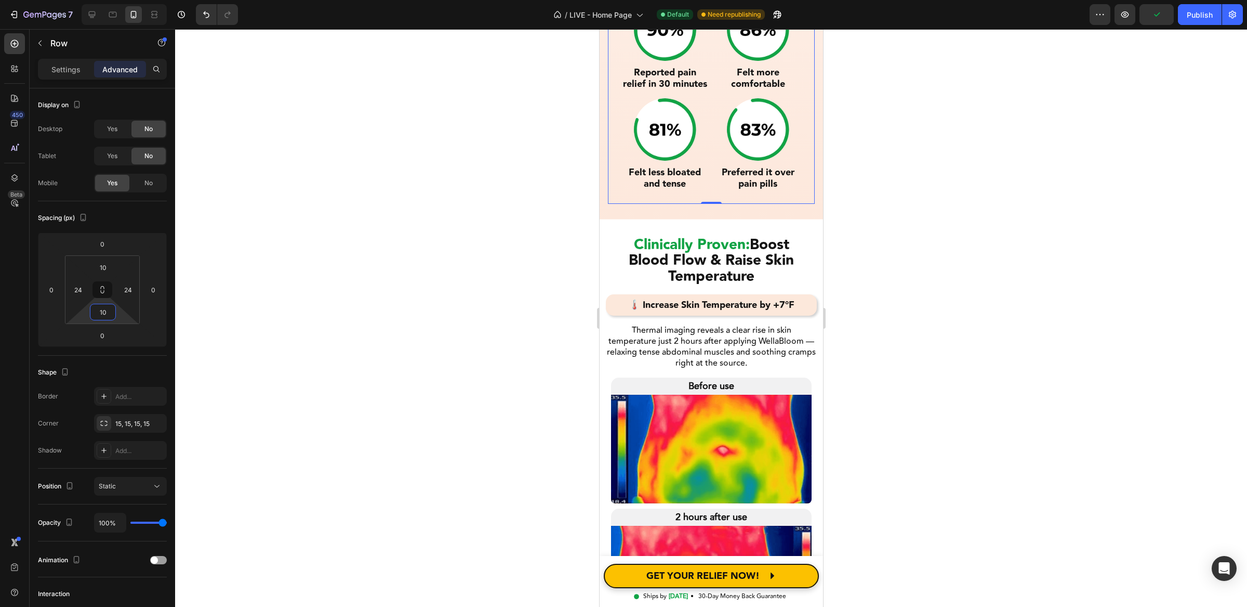
click at [423, 360] on div at bounding box center [711, 317] width 1072 height 577
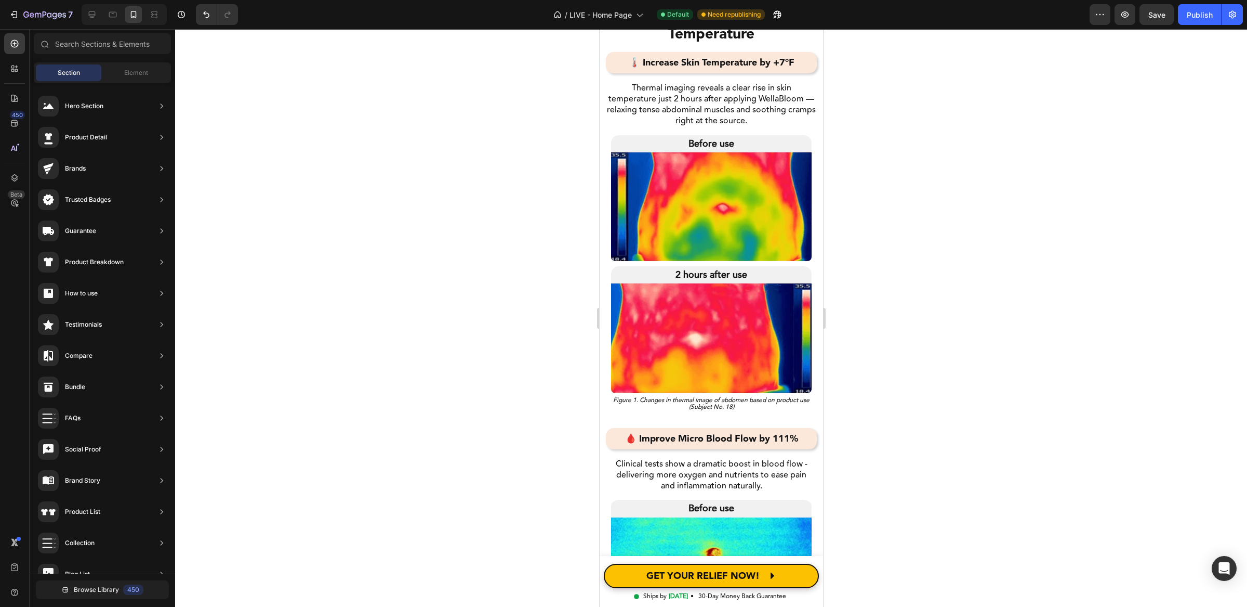
scroll to position [2953, 0]
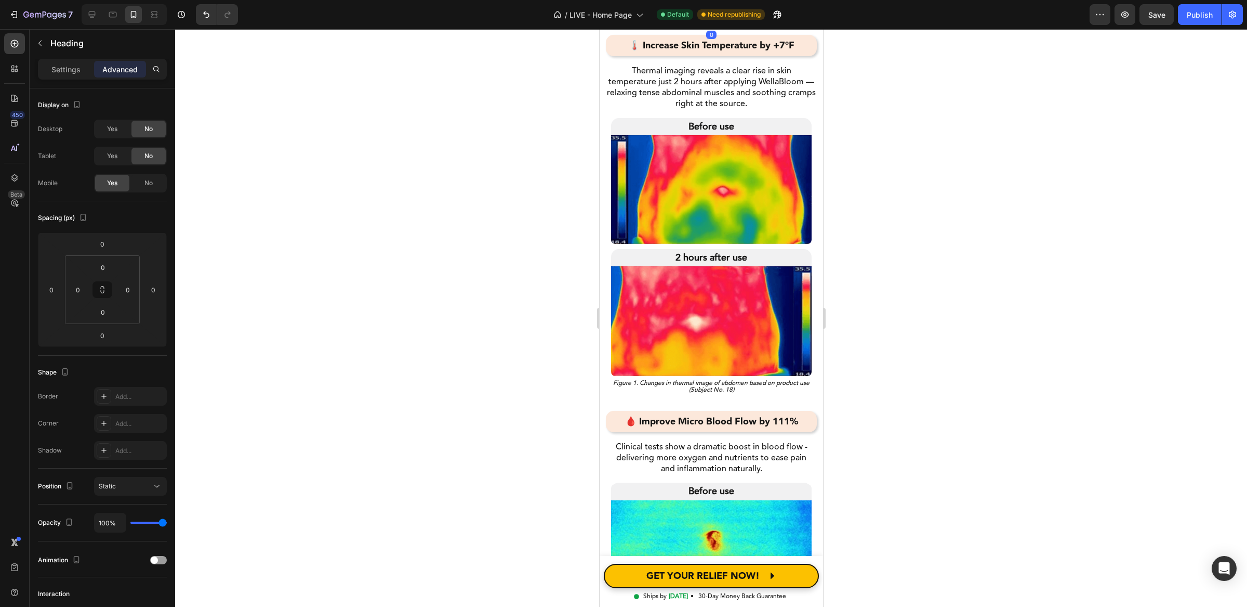
click at [719, 27] on h2 "Clinically Proven: Boost Blood Flow & Raise Skin Temperature" at bounding box center [711, 2] width 211 height 50
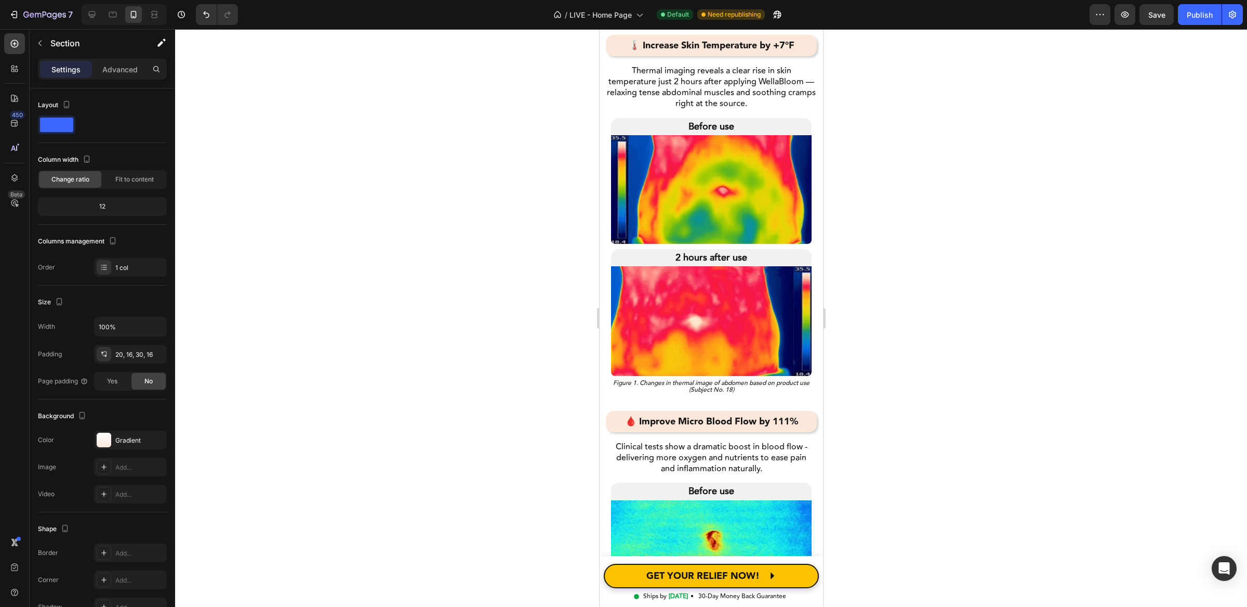
click at [120, 77] on div "Settings Advanced" at bounding box center [102, 69] width 129 height 21
click at [119, 74] on div "Advanced" at bounding box center [120, 69] width 52 height 17
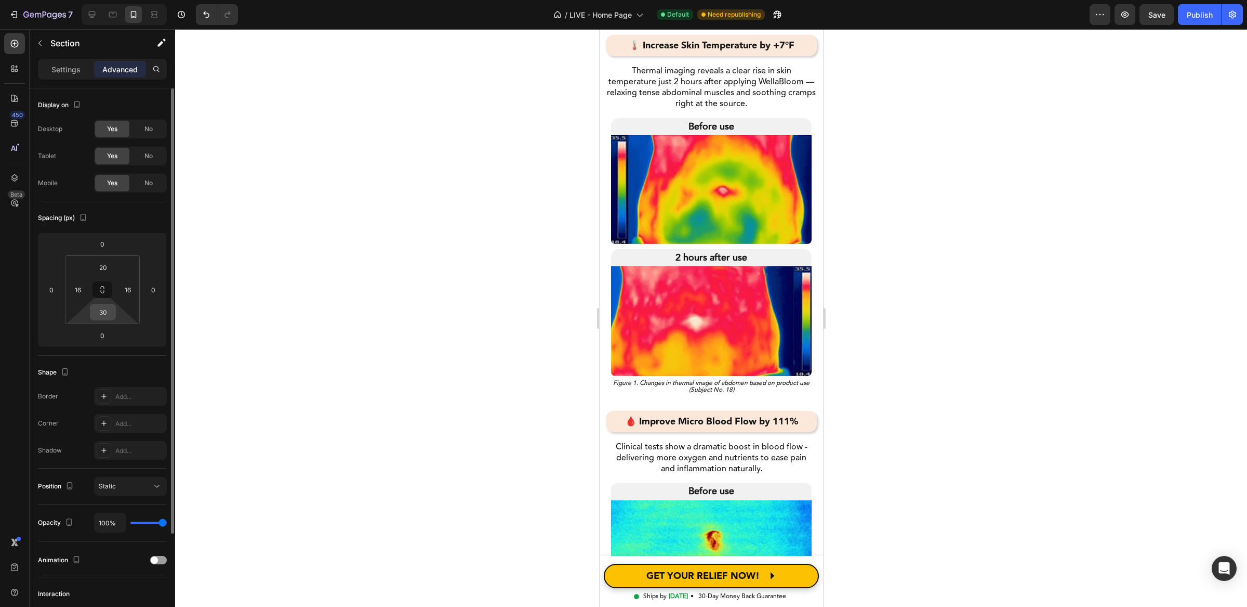
click at [111, 308] on input "30" at bounding box center [103, 312] width 21 height 16
type input "20"
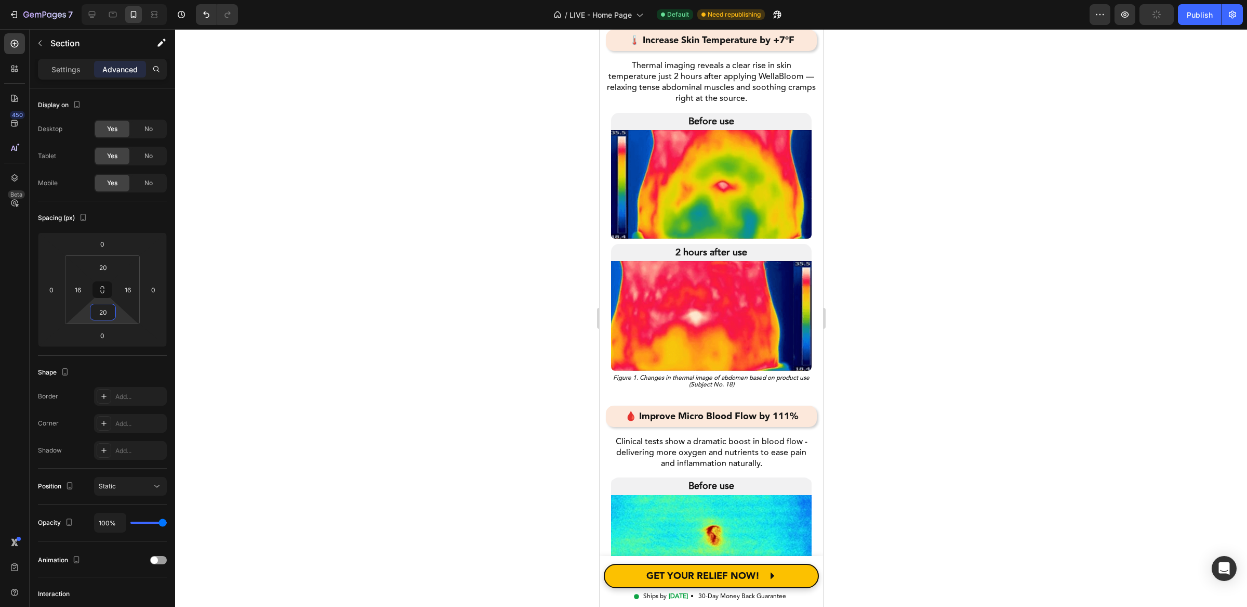
click at [967, 330] on div at bounding box center [711, 317] width 1072 height 577
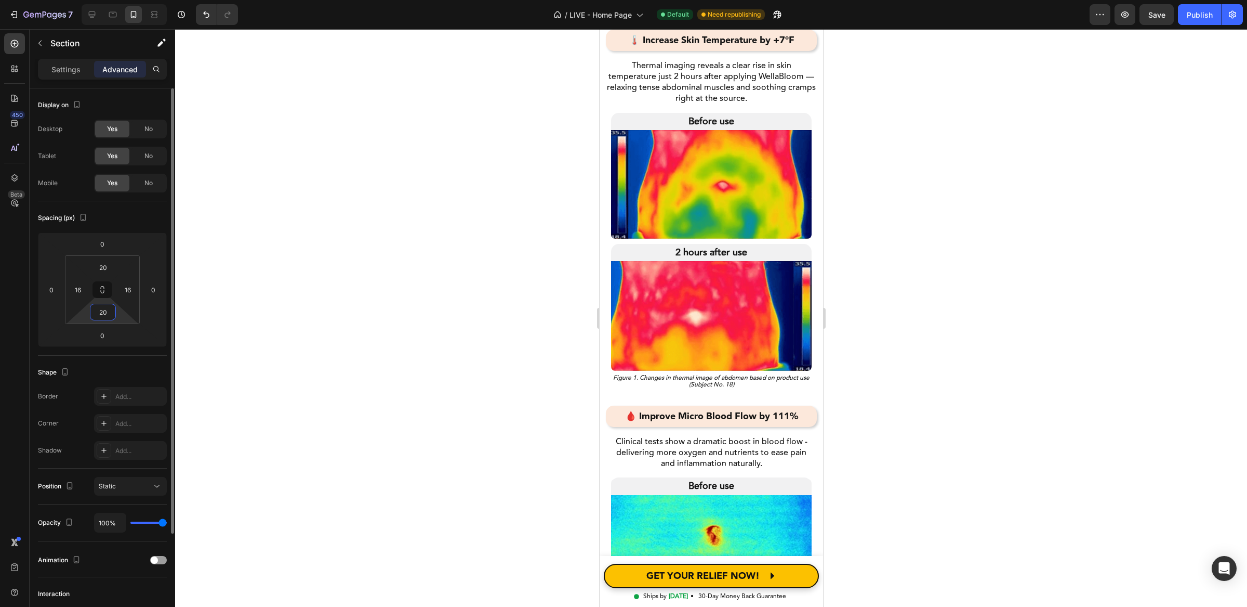
click at [102, 309] on input "20" at bounding box center [103, 312] width 21 height 16
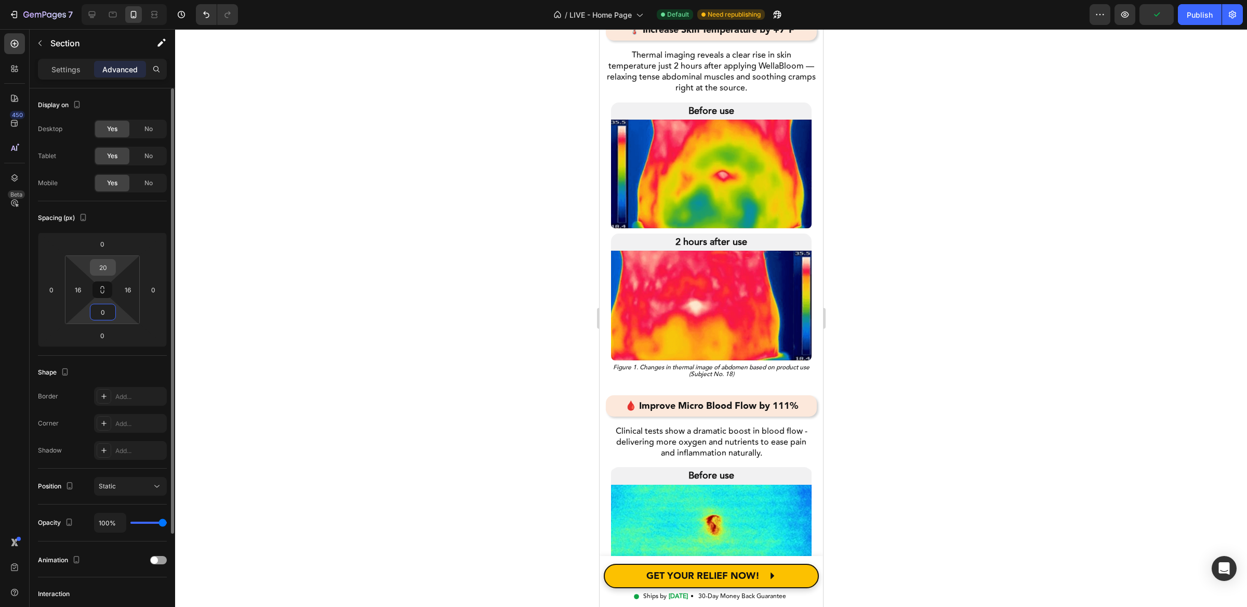
type input "0"
click at [101, 271] on input "20" at bounding box center [103, 267] width 21 height 16
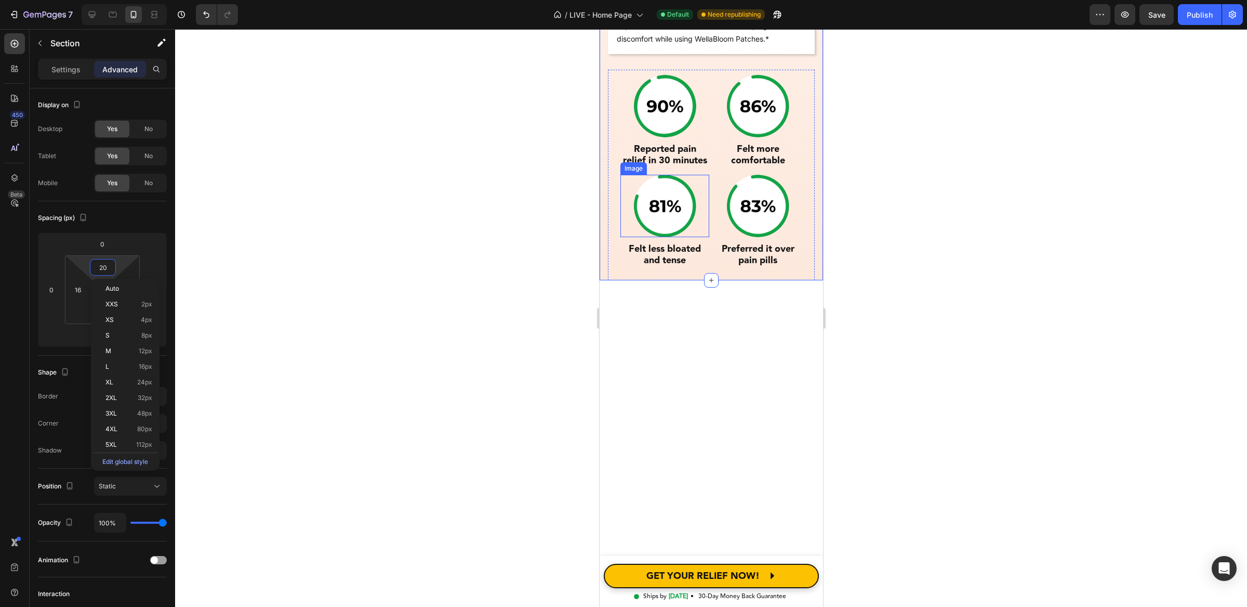
scroll to position [2618, 0]
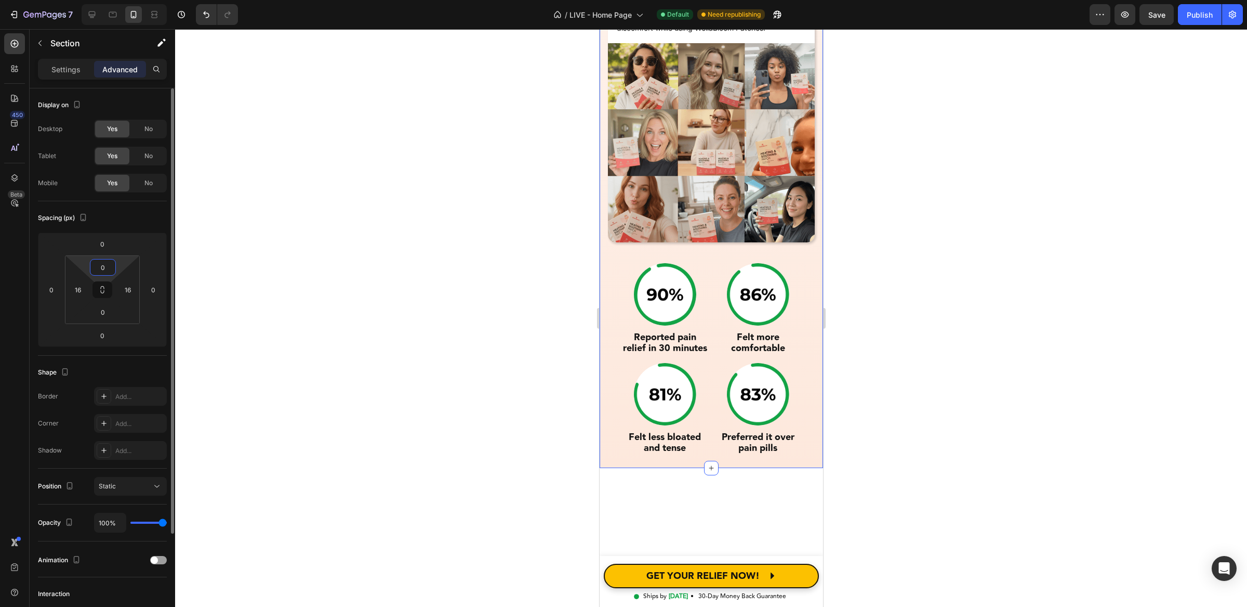
type input "20"
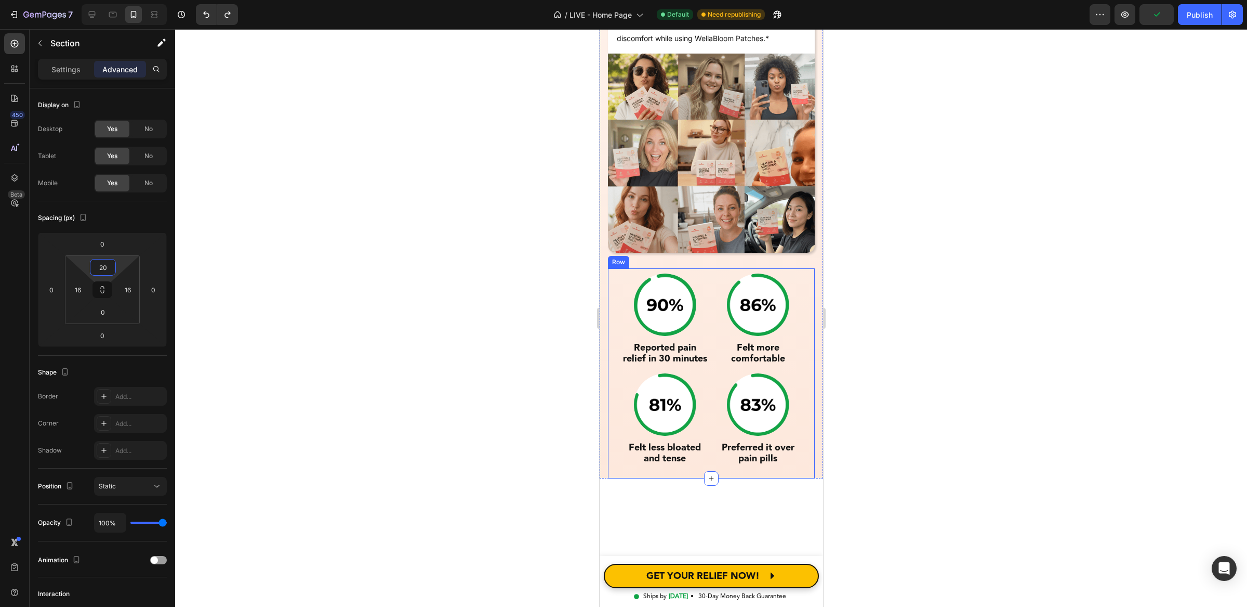
click at [615, 268] on div "Row" at bounding box center [618, 262] width 21 height 12
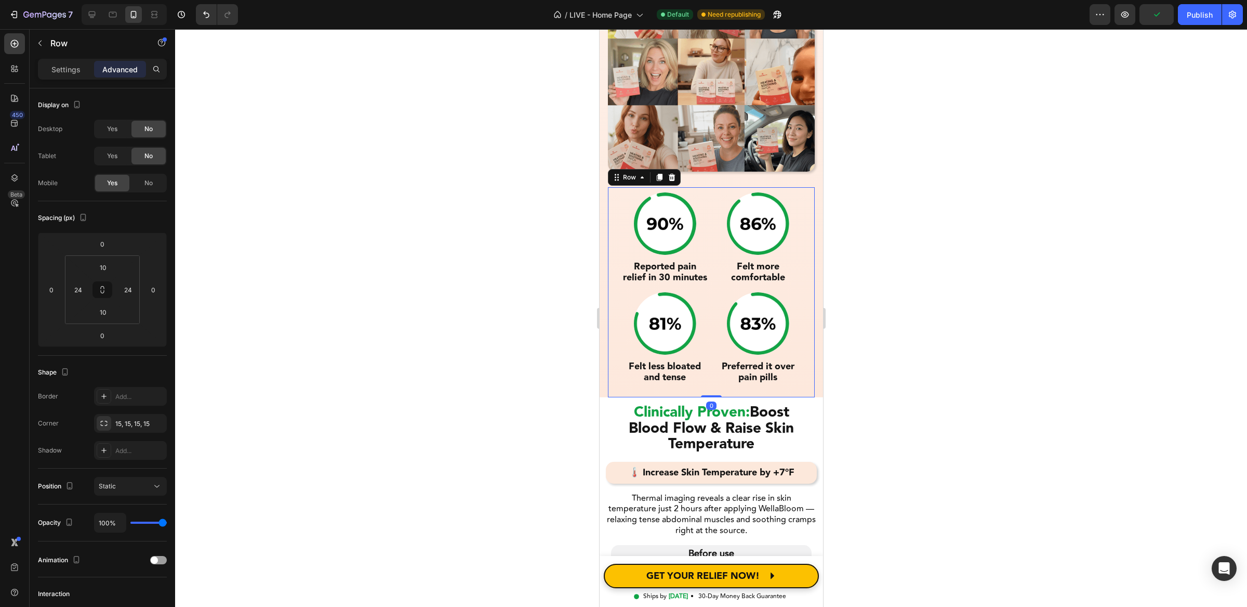
scroll to position [2812, 0]
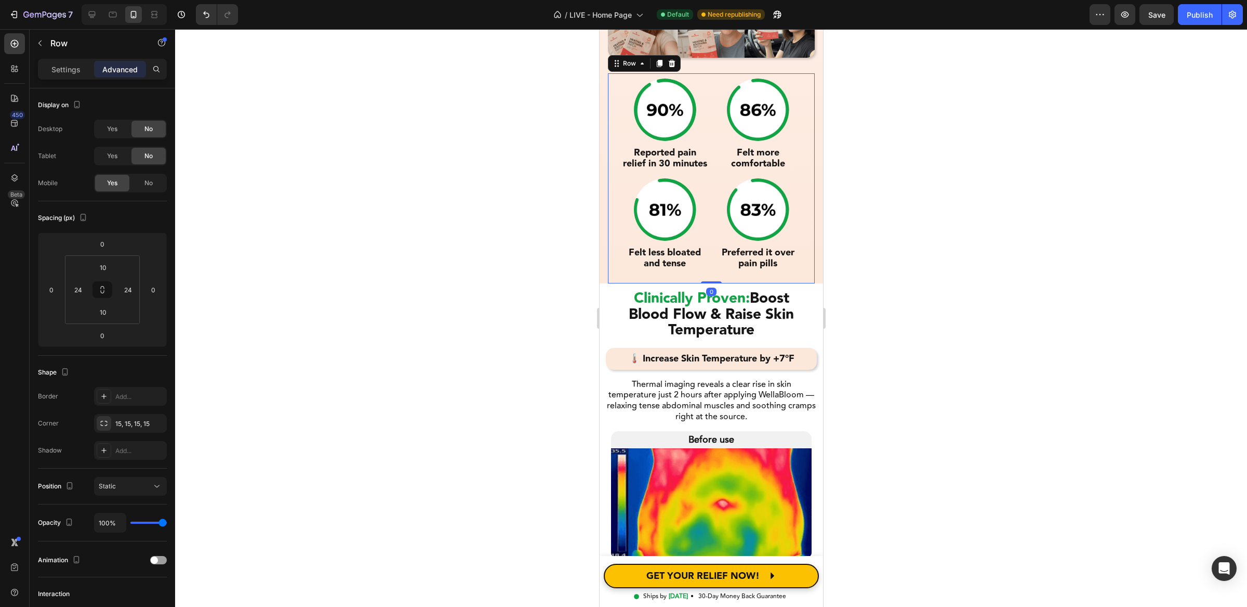
click at [975, 434] on div at bounding box center [711, 317] width 1072 height 577
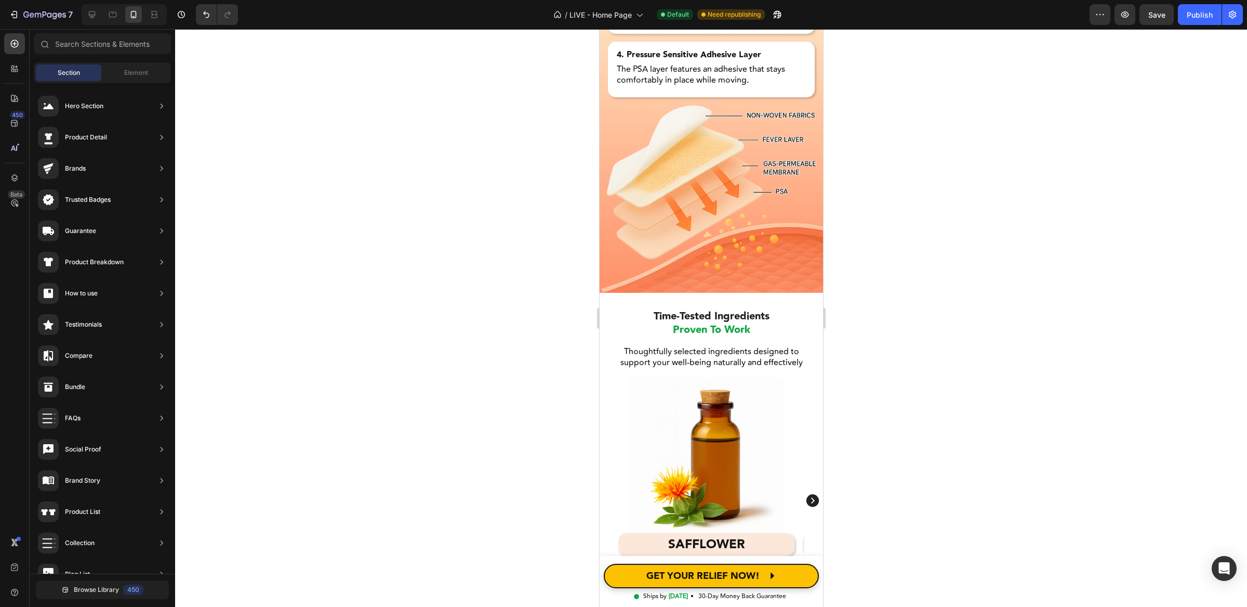
scroll to position [4411, 0]
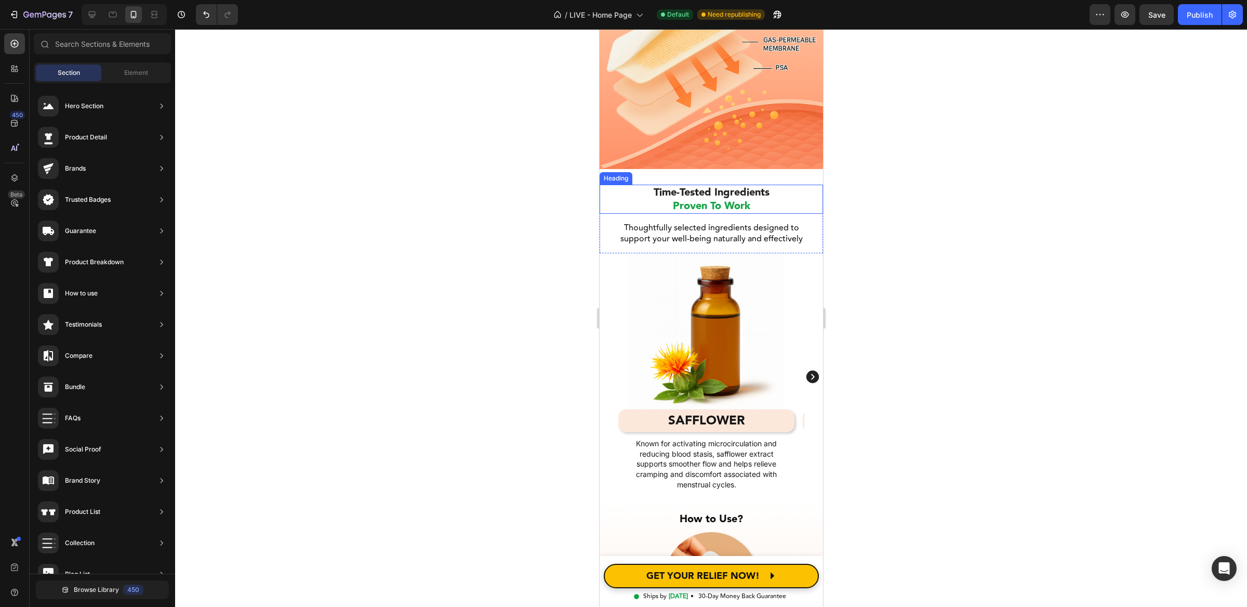
click at [723, 200] on span "Time-Tested Ingredients" at bounding box center [711, 192] width 116 height 17
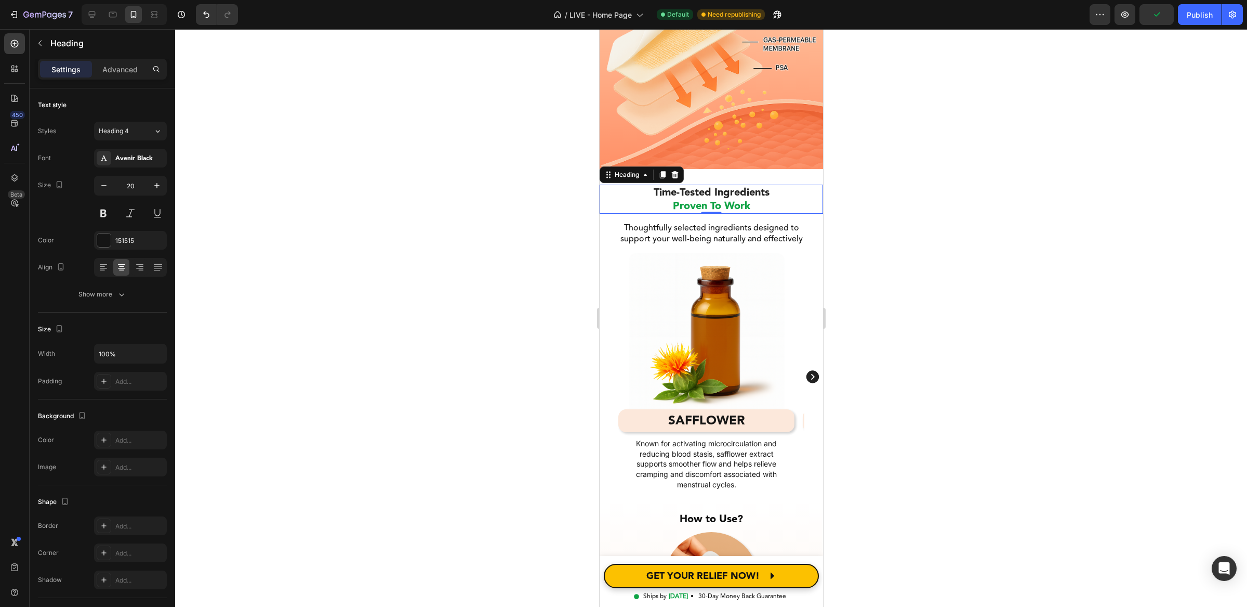
click at [109, 77] on div "Settings Advanced" at bounding box center [102, 69] width 129 height 21
click at [109, 66] on p "Advanced" at bounding box center [119, 69] width 35 height 11
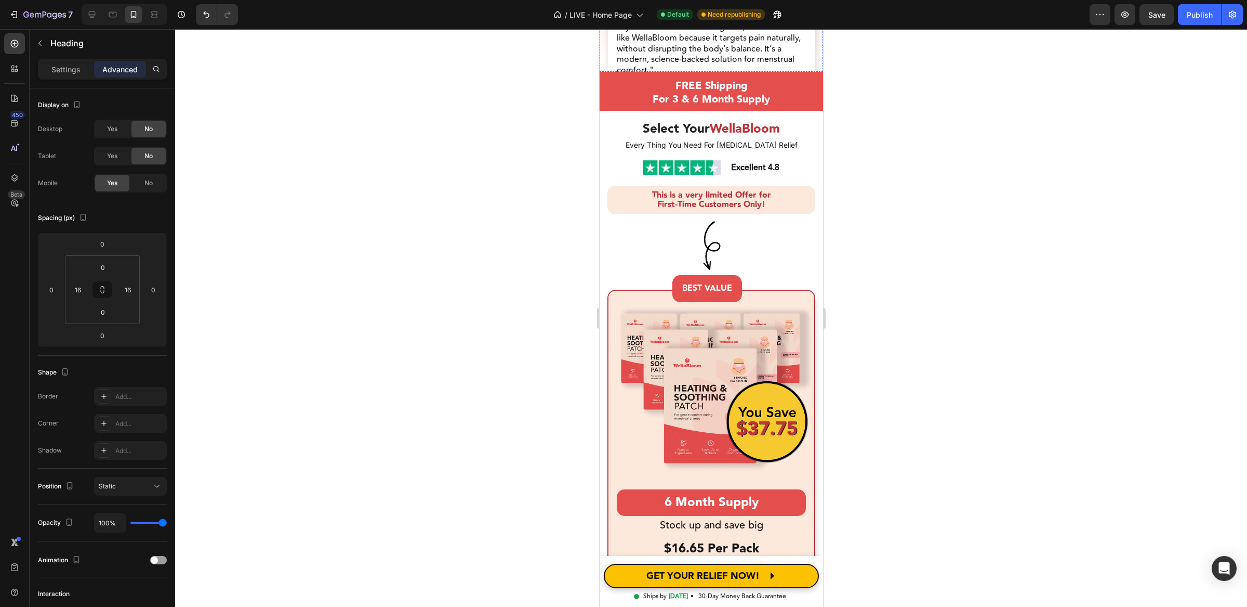
scroll to position [5372, 0]
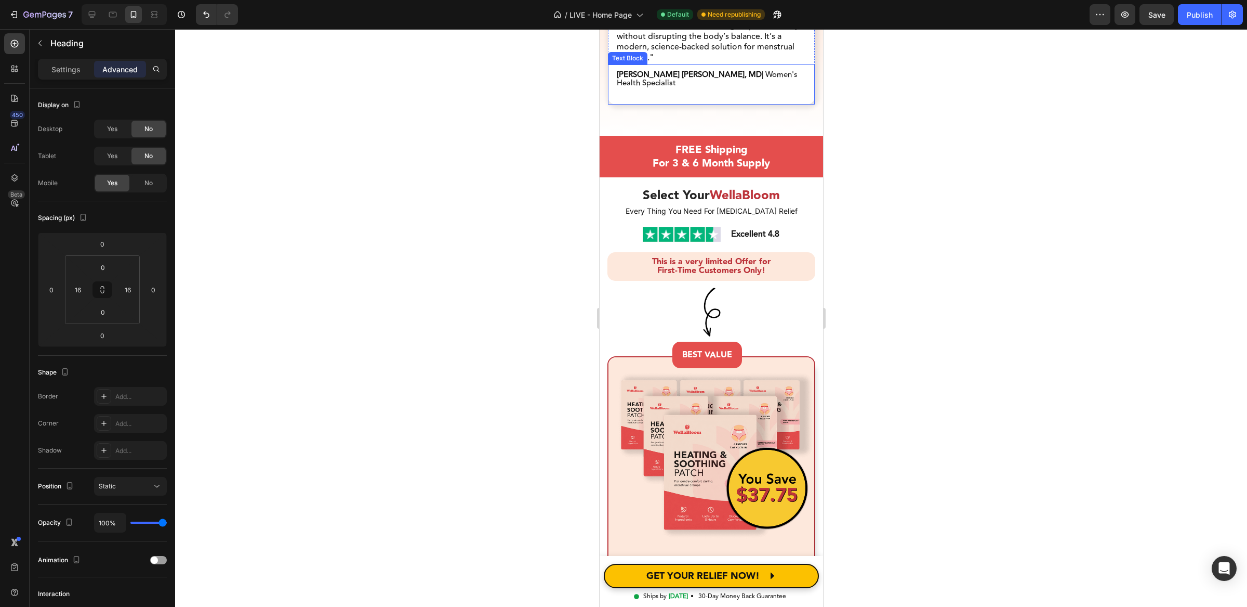
click at [795, 104] on div "Dr. Julia Lin Thomson, MD | Women's Health Specialist Text Block" at bounding box center [711, 84] width 207 height 40
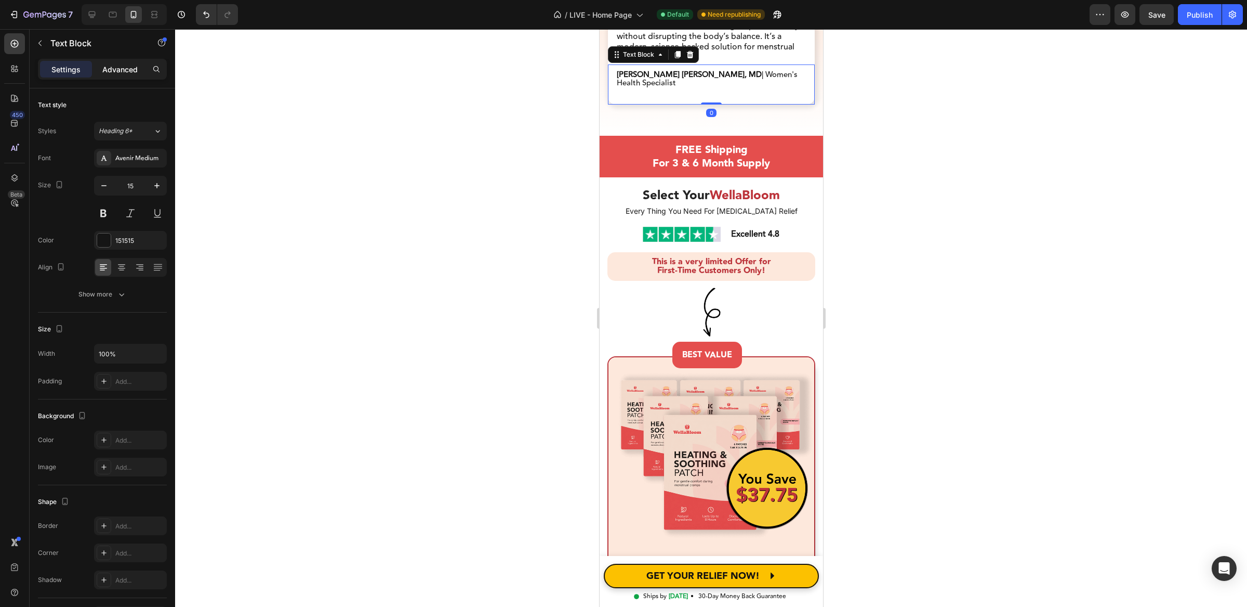
click at [123, 71] on p "Advanced" at bounding box center [119, 69] width 35 height 11
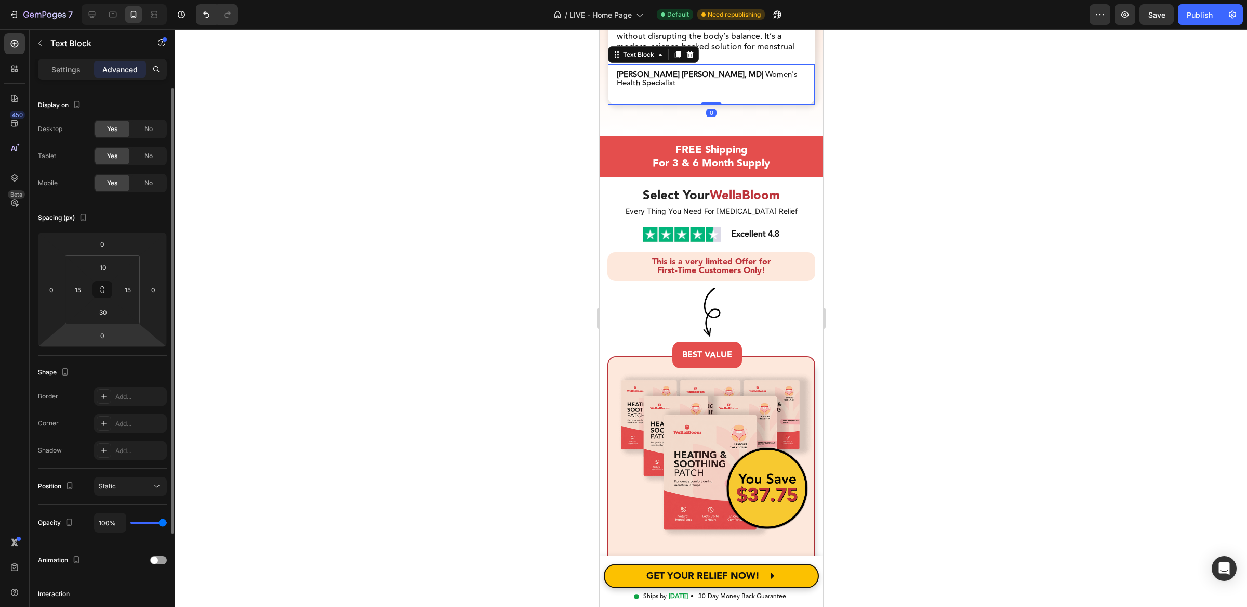
click at [104, 0] on html "7 Version history / LIVE - Home Page Default Need republishing Preview Save Pub…" at bounding box center [623, 0] width 1247 height 0
click at [104, 318] on input "30" at bounding box center [103, 312] width 21 height 16
type input "30"
click at [657, 115] on div "Trusted by Doctors Who Understand Period Pain Heading Trusted by Doctors Who Un…" at bounding box center [711, 0] width 207 height 229
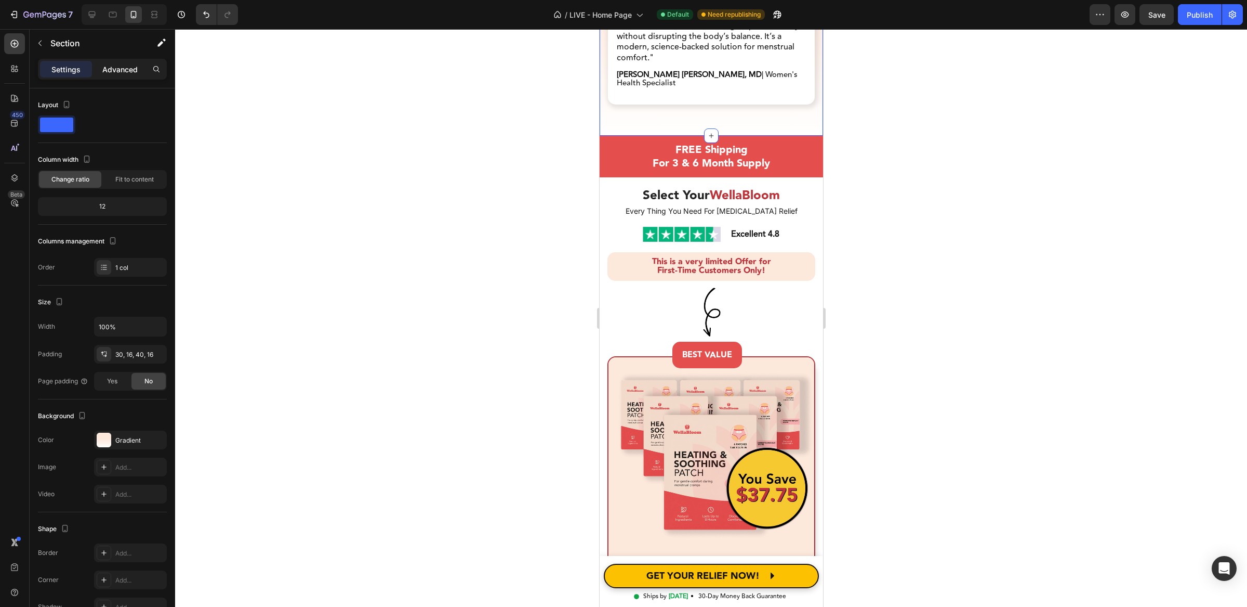
click at [114, 75] on div "Advanced" at bounding box center [120, 69] width 52 height 17
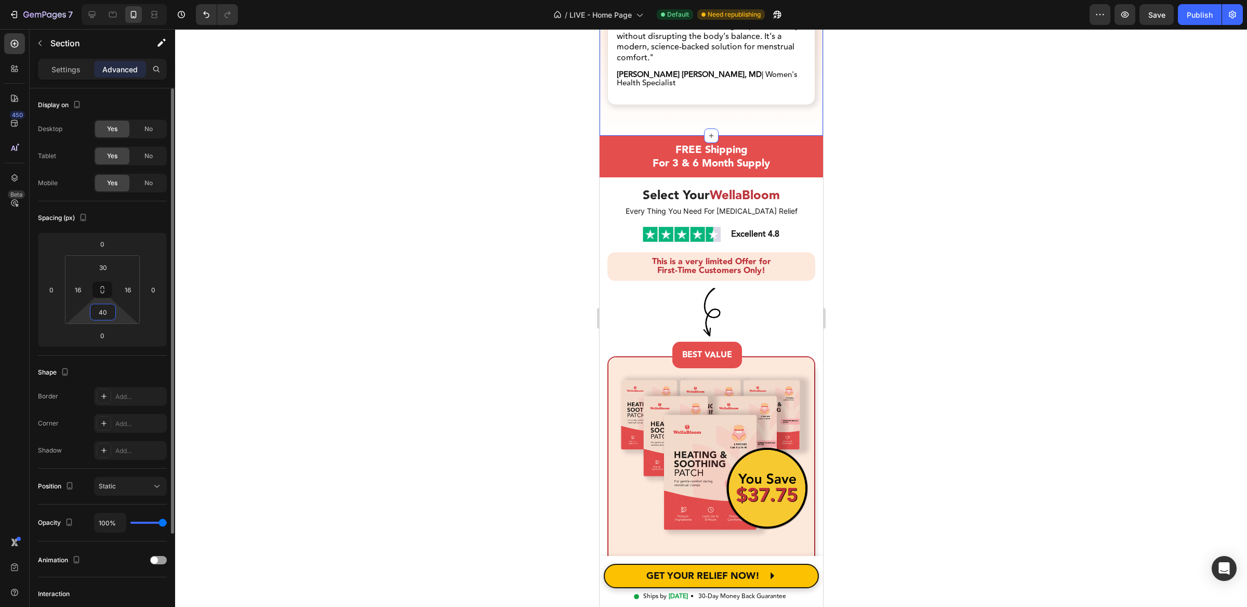
click at [108, 304] on input "40" at bounding box center [103, 312] width 21 height 16
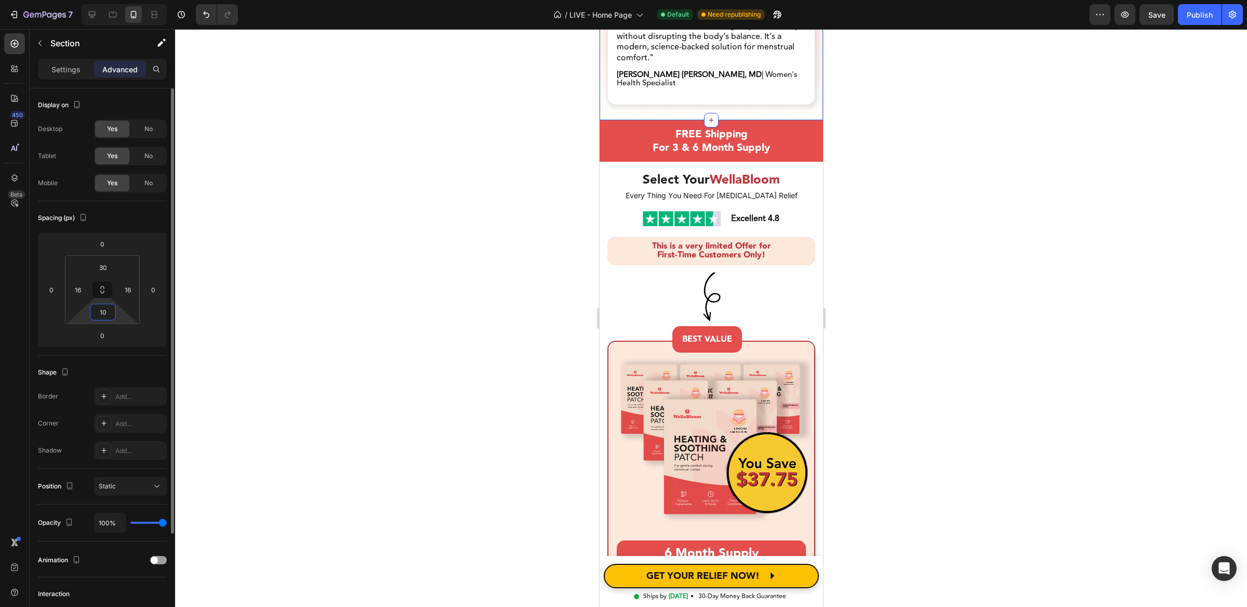
type input "1"
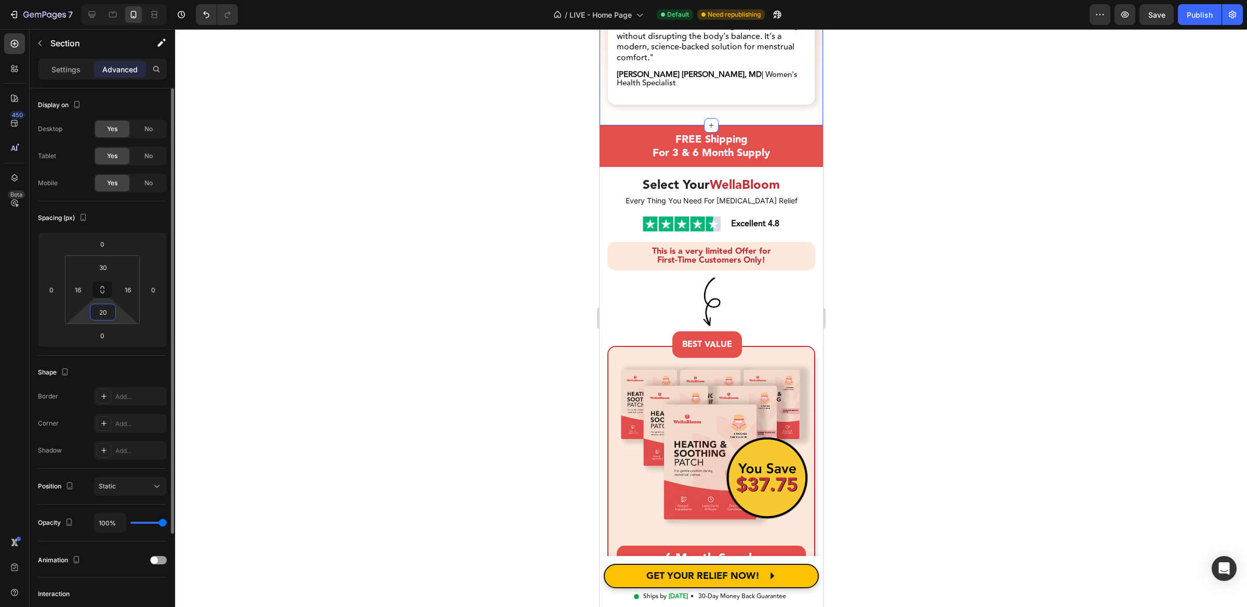
type input "2"
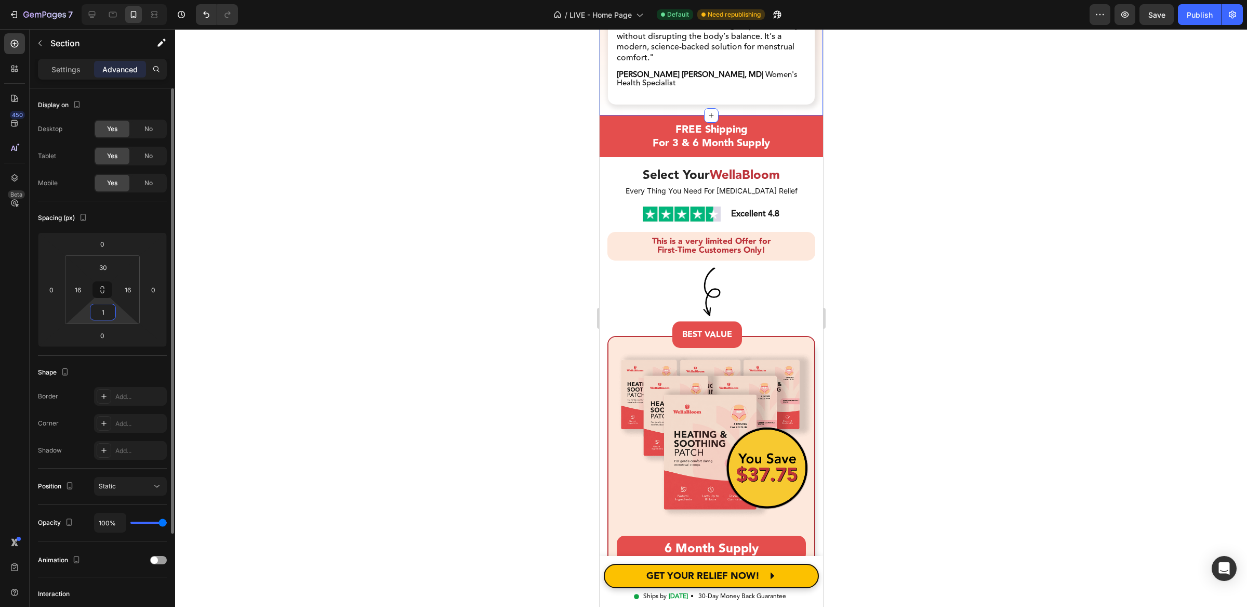
type input "10"
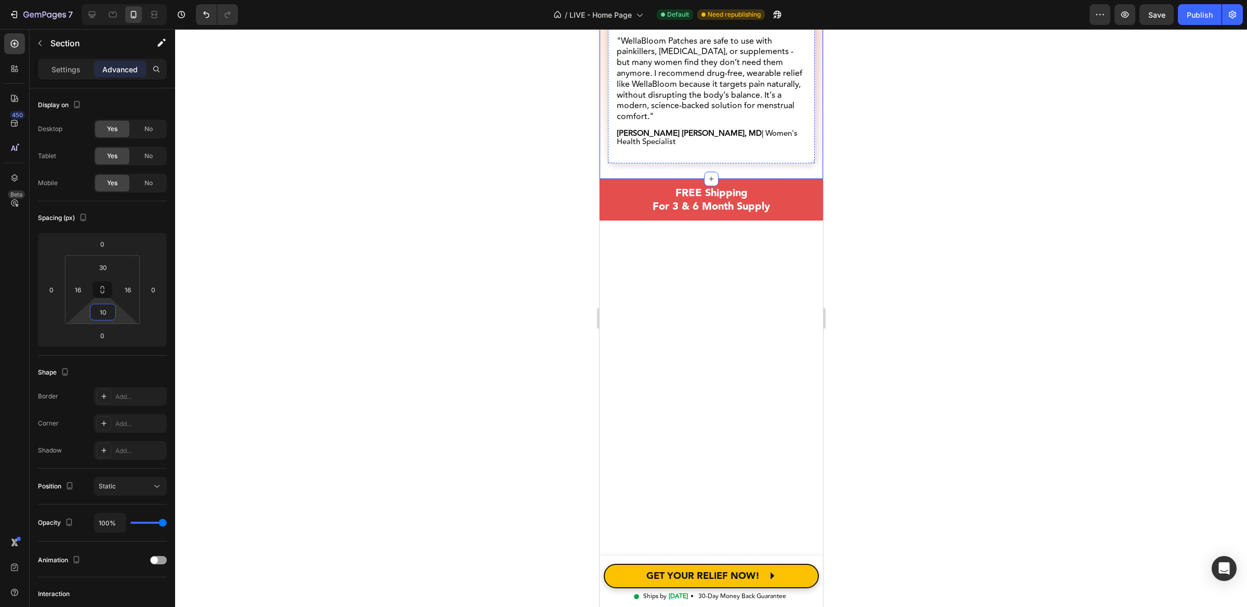
scroll to position [5303, 0]
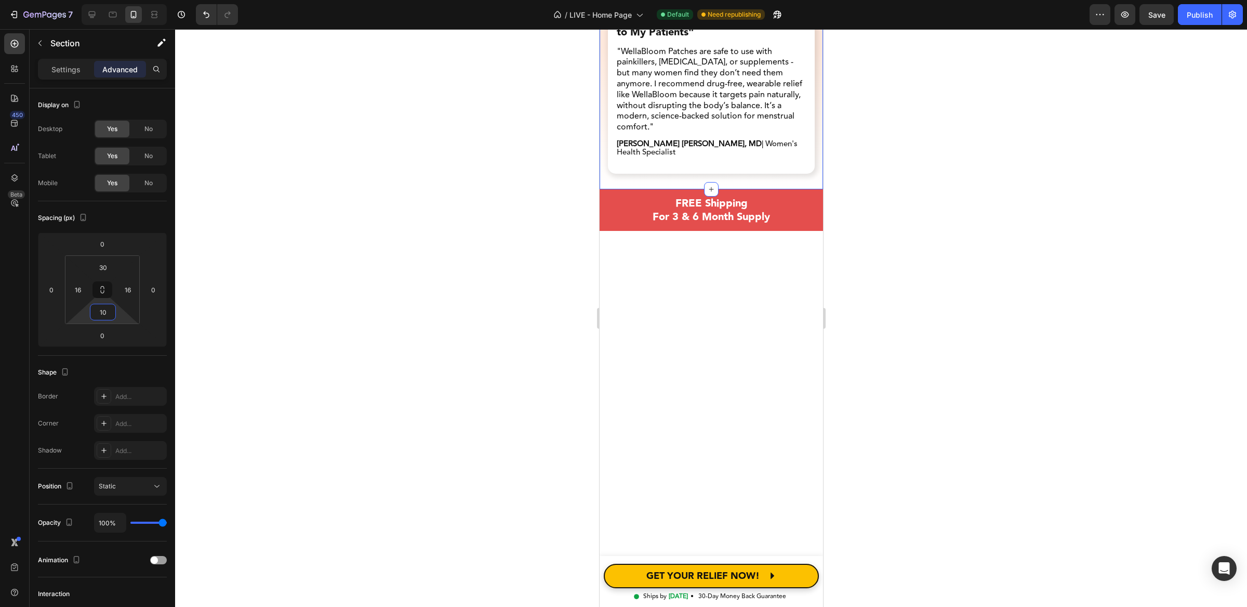
click at [902, 312] on div at bounding box center [711, 317] width 1072 height 577
click at [734, 135] on div "Trusted by Doctors Who Understand Period Pain Heading Trusted by Doctors Who Un…" at bounding box center [710, 64] width 223 height 249
click at [100, 267] on input "30" at bounding box center [103, 267] width 21 height 16
type input "10"
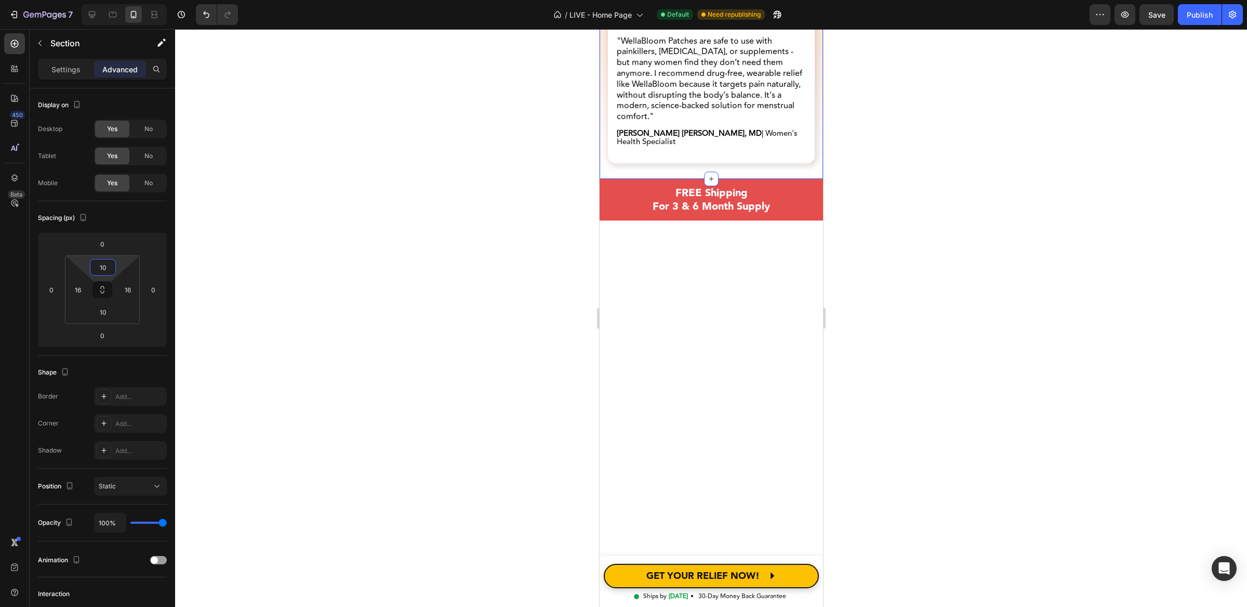
click at [1000, 307] on div at bounding box center [711, 317] width 1072 height 577
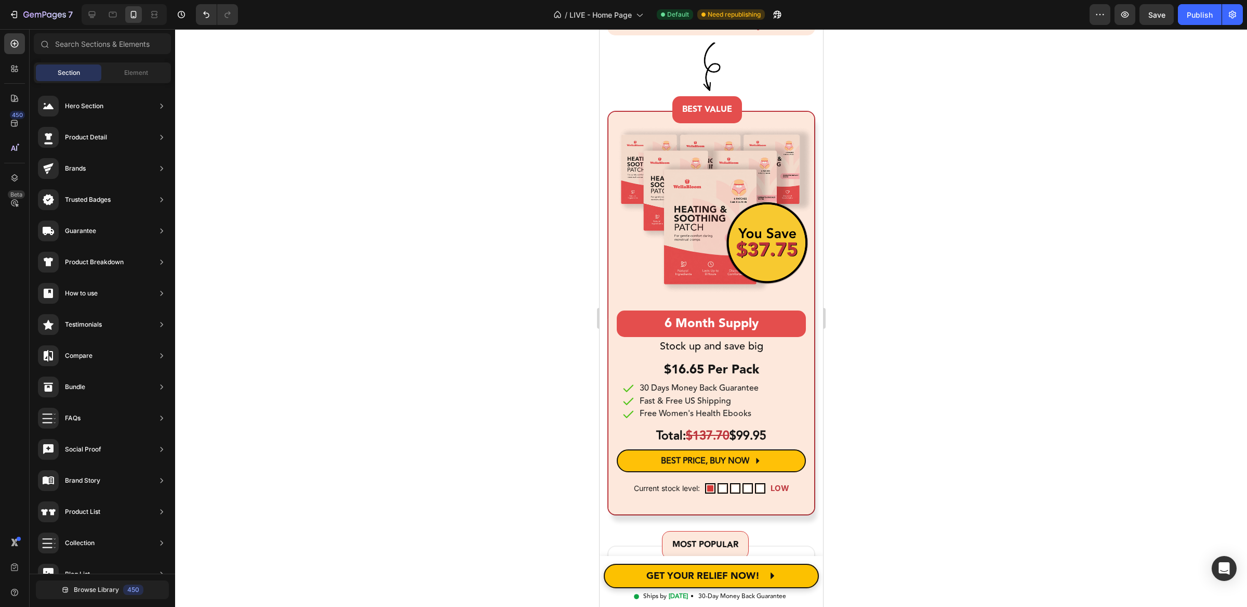
scroll to position [5779, 0]
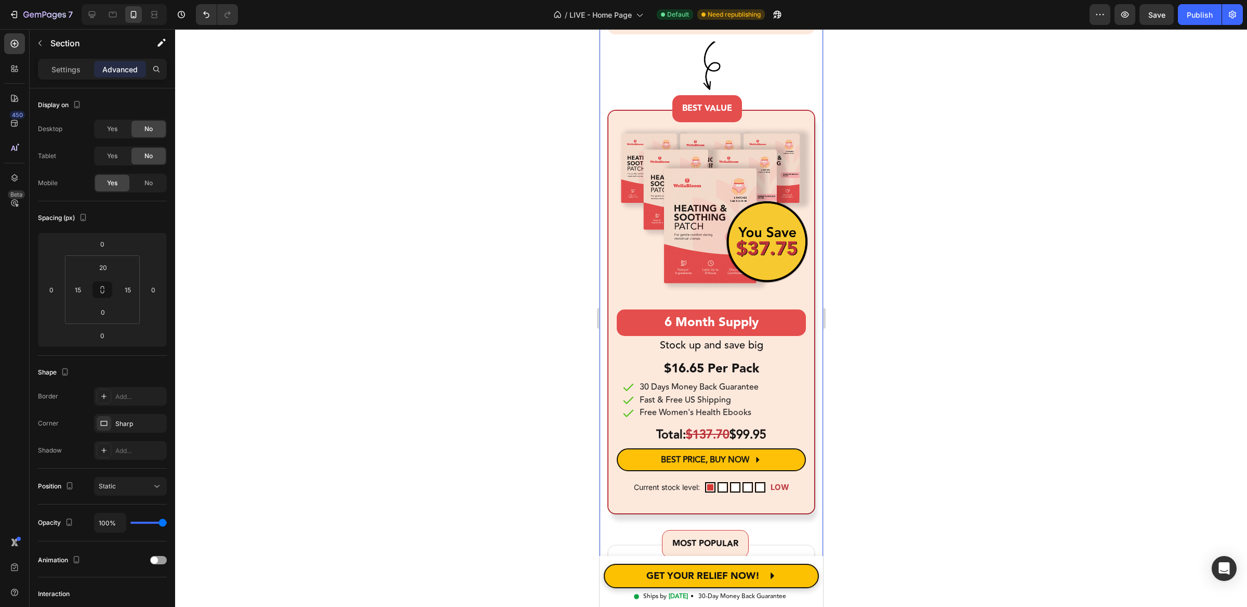
click at [940, 304] on div at bounding box center [711, 317] width 1072 height 577
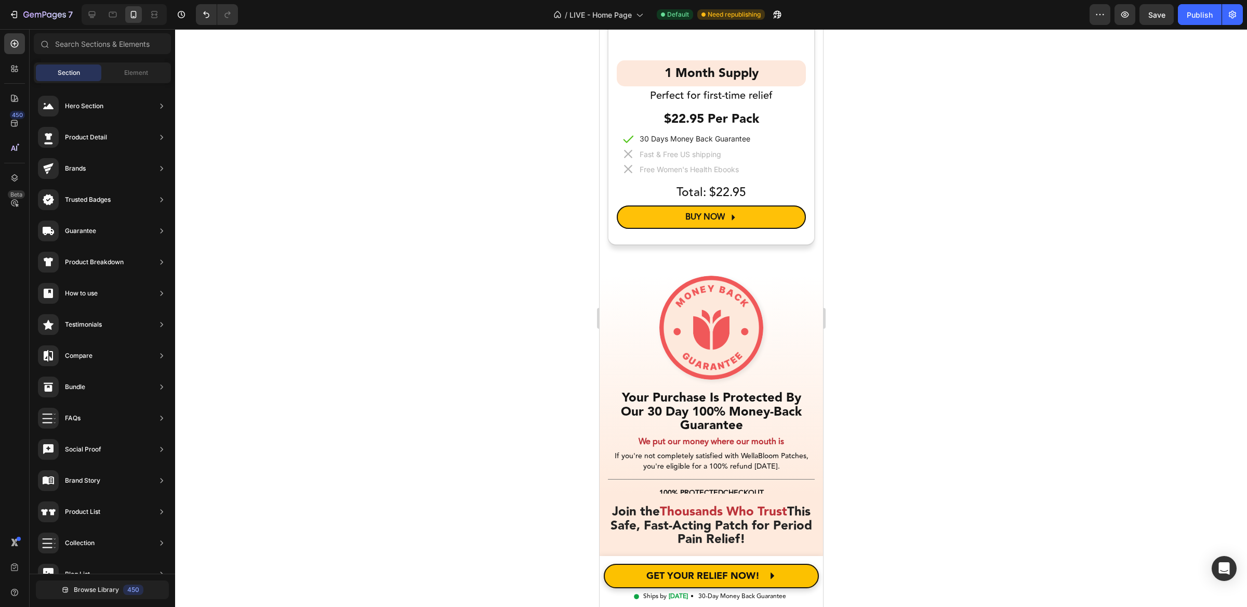
scroll to position [7064, 0]
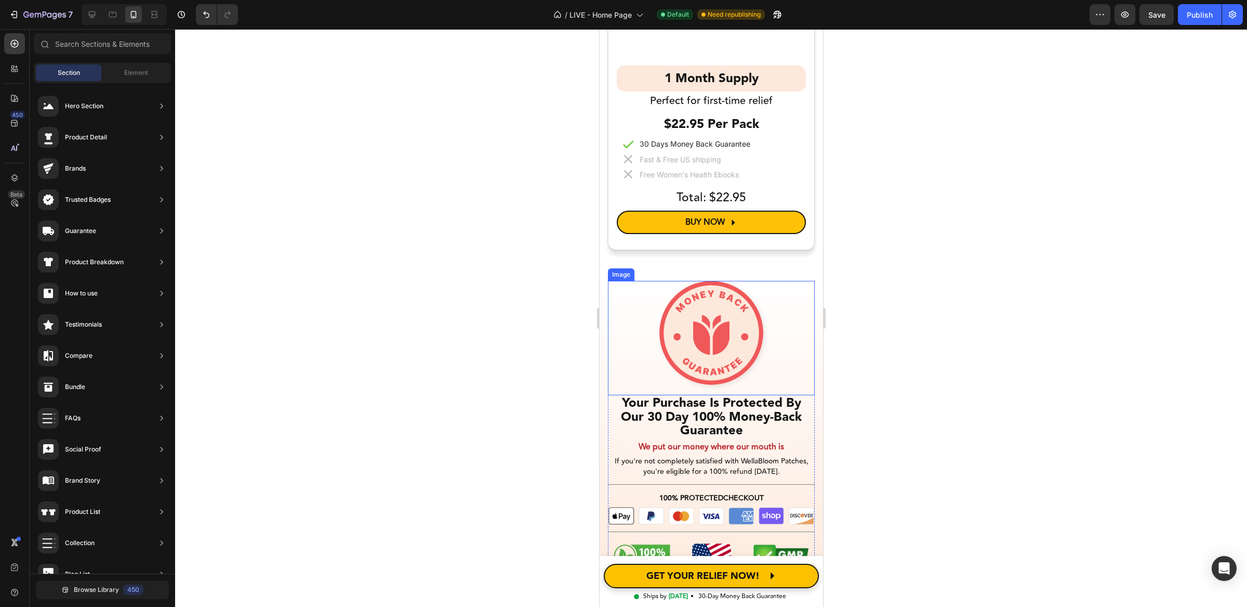
click at [653, 281] on div at bounding box center [711, 333] width 207 height 104
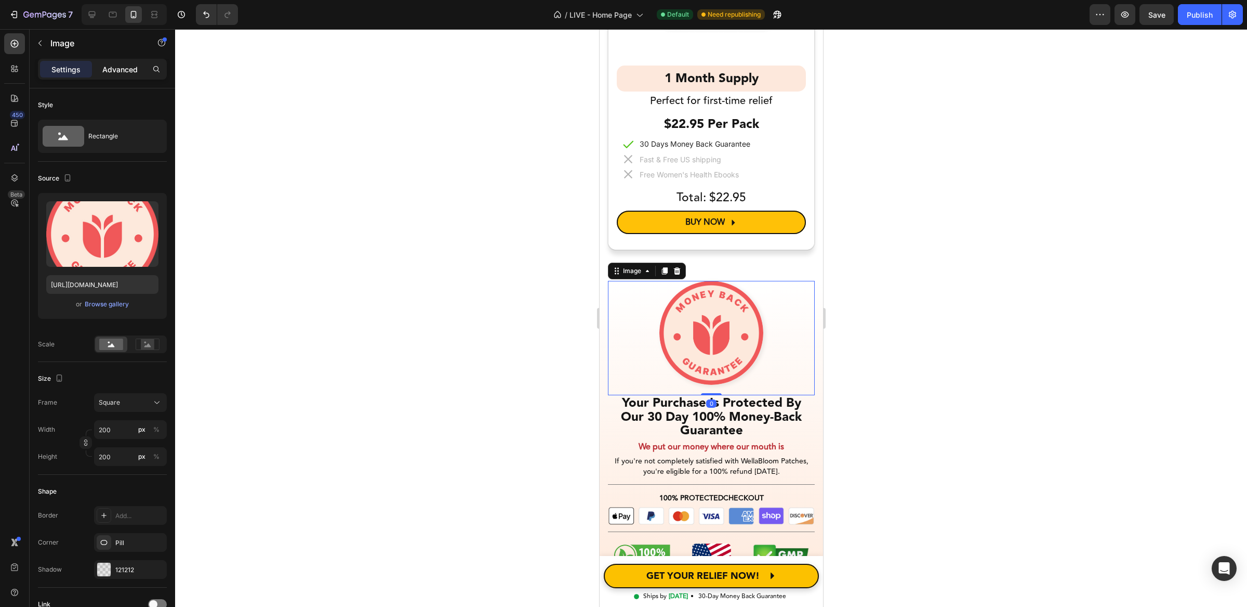
click at [120, 69] on p "Advanced" at bounding box center [119, 69] width 35 height 11
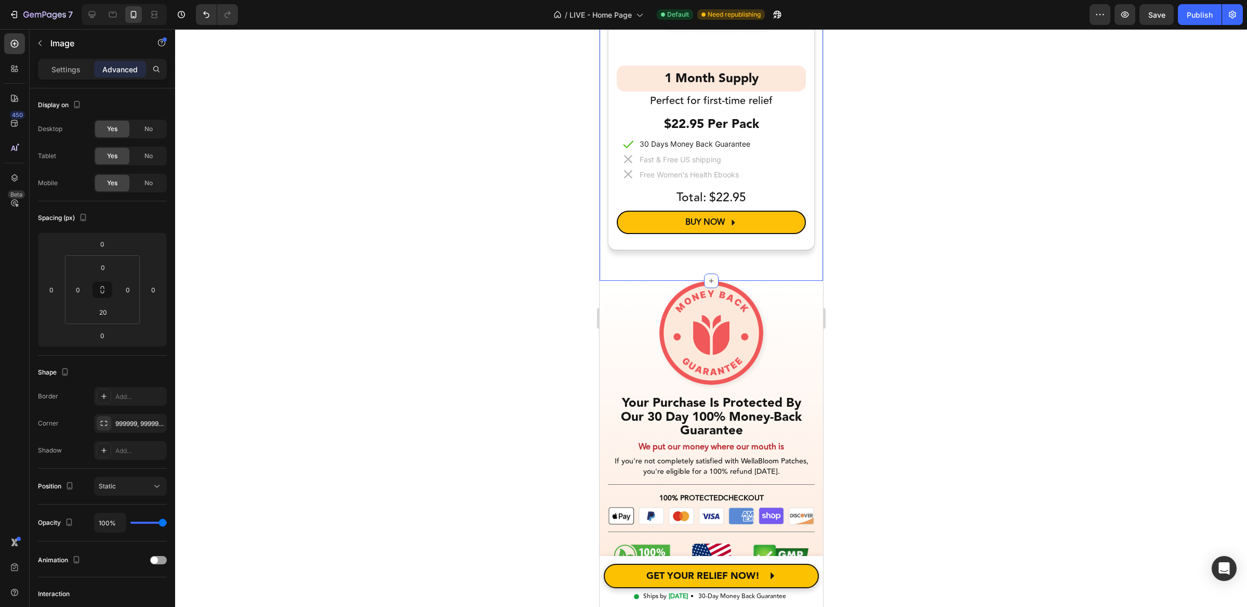
click at [103, 0] on html "7 Version history / LIVE - Home Page Default Need republishing Preview Save Pub…" at bounding box center [623, 0] width 1247 height 0
click at [103, 262] on input "20" at bounding box center [103, 267] width 21 height 16
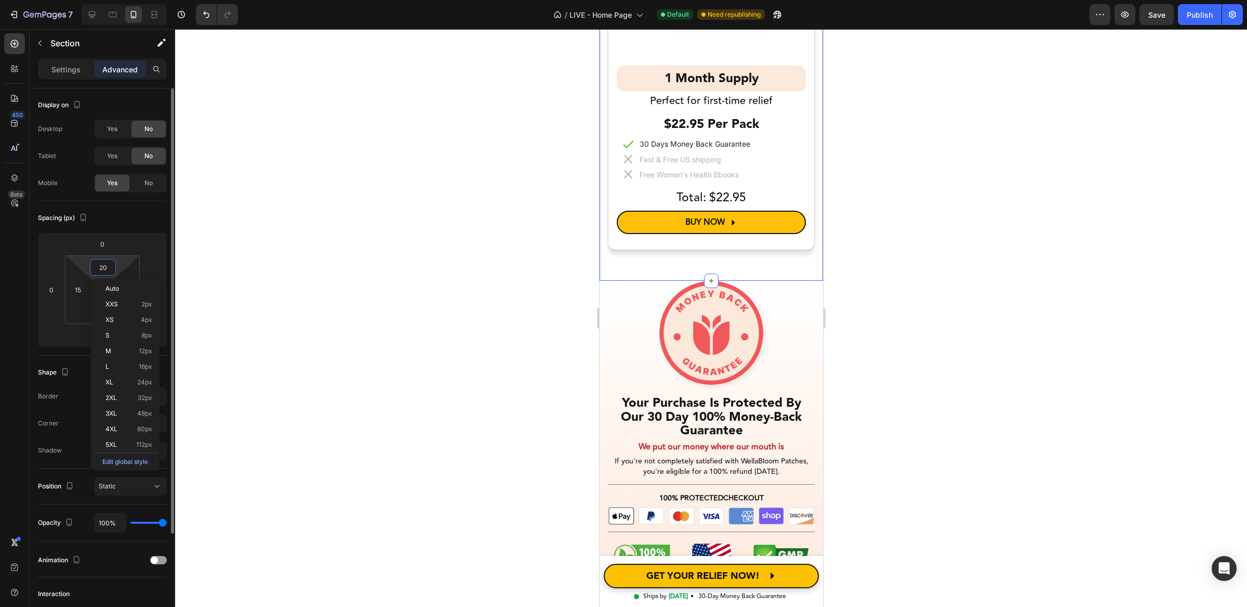
click at [103, 262] on input "20" at bounding box center [103, 267] width 21 height 16
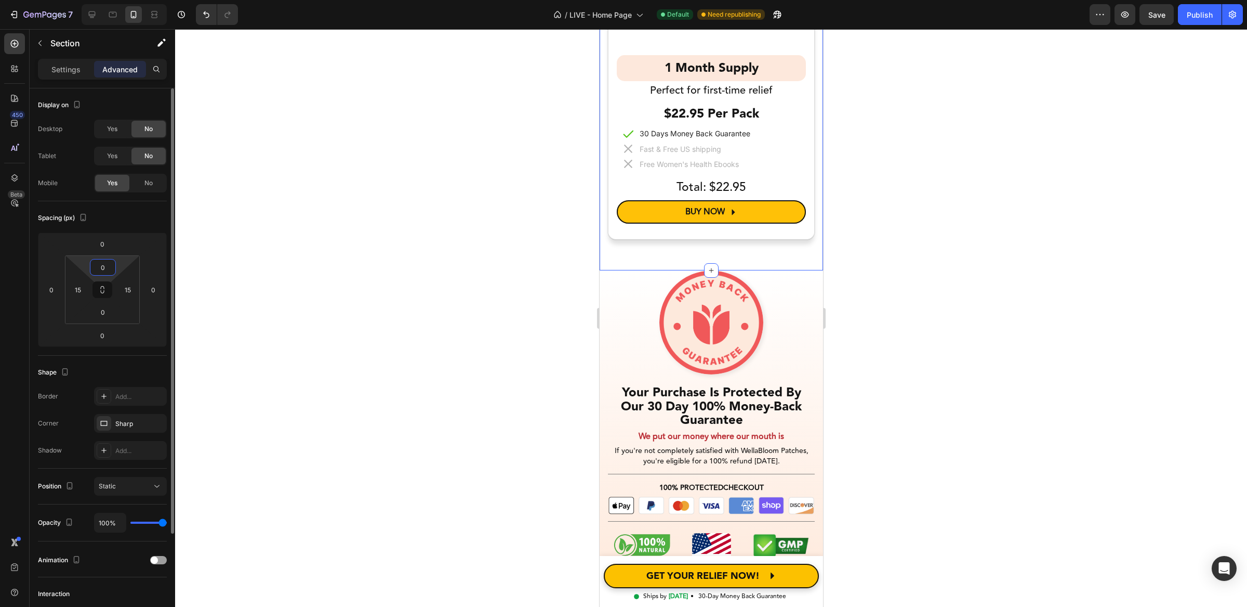
type input "20"
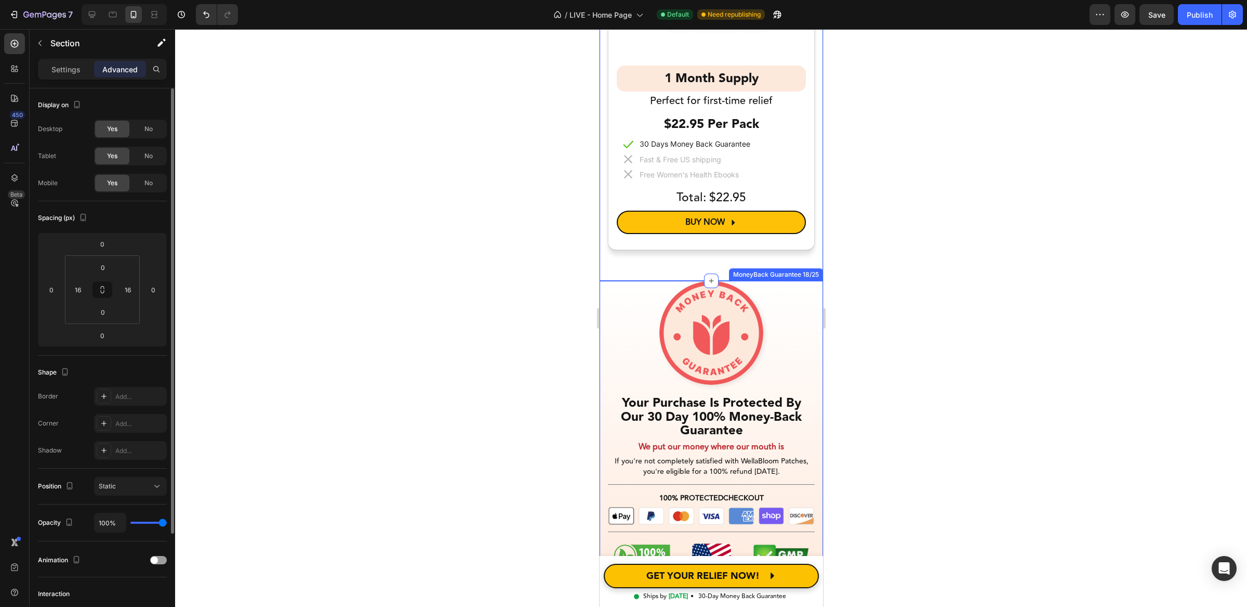
click at [605, 281] on div "Image Your Purchase Is Protected By Our 30 Day 100% Money-Back Guarantee Headin…" at bounding box center [710, 433] width 223 height 304
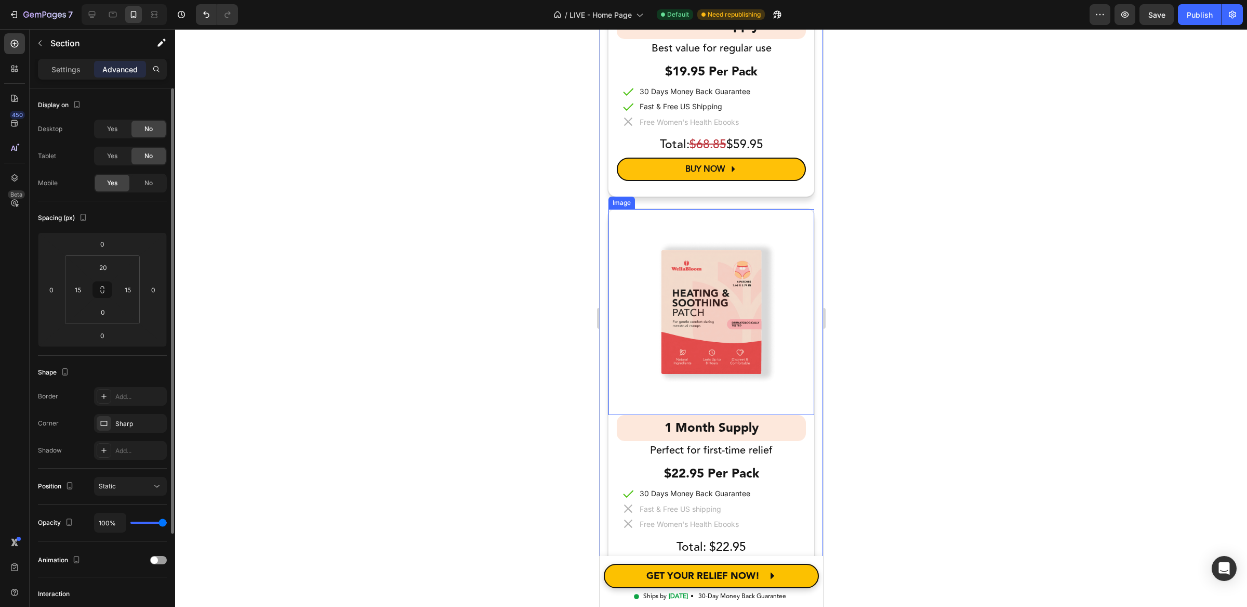
scroll to position [6721, 0]
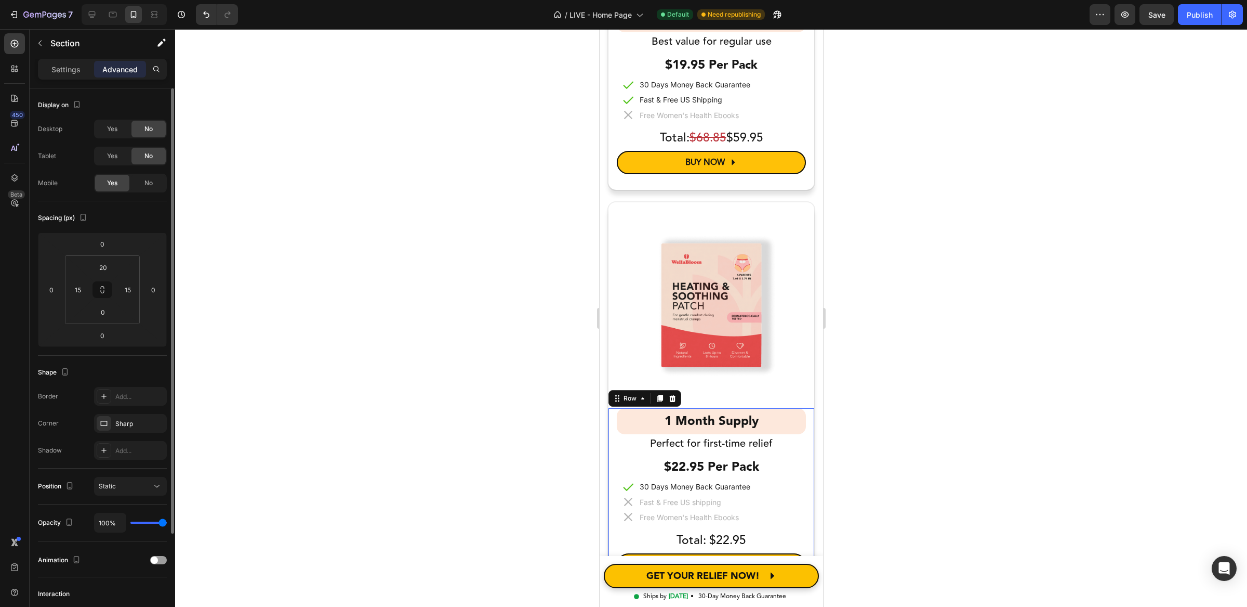
click at [800, 422] on div "1 Month Supply Heading Row Perfect for first-time relief Text block $22.95 Per …" at bounding box center [711, 500] width 206 height 184
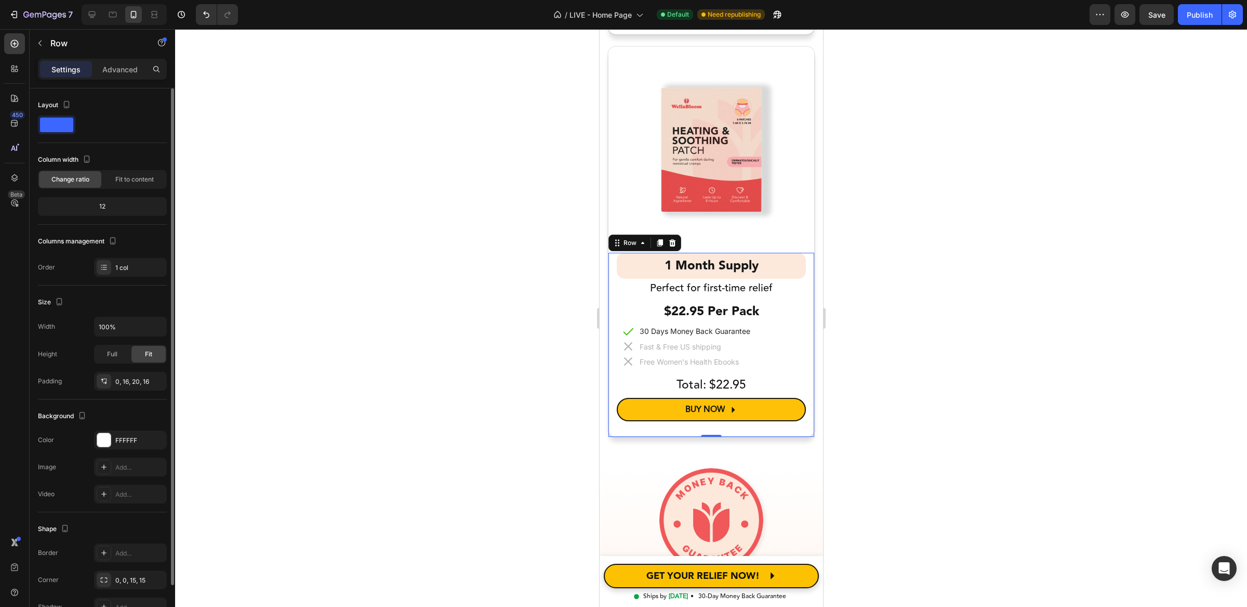
scroll to position [6877, 0]
click at [115, 68] on p "Advanced" at bounding box center [119, 69] width 35 height 11
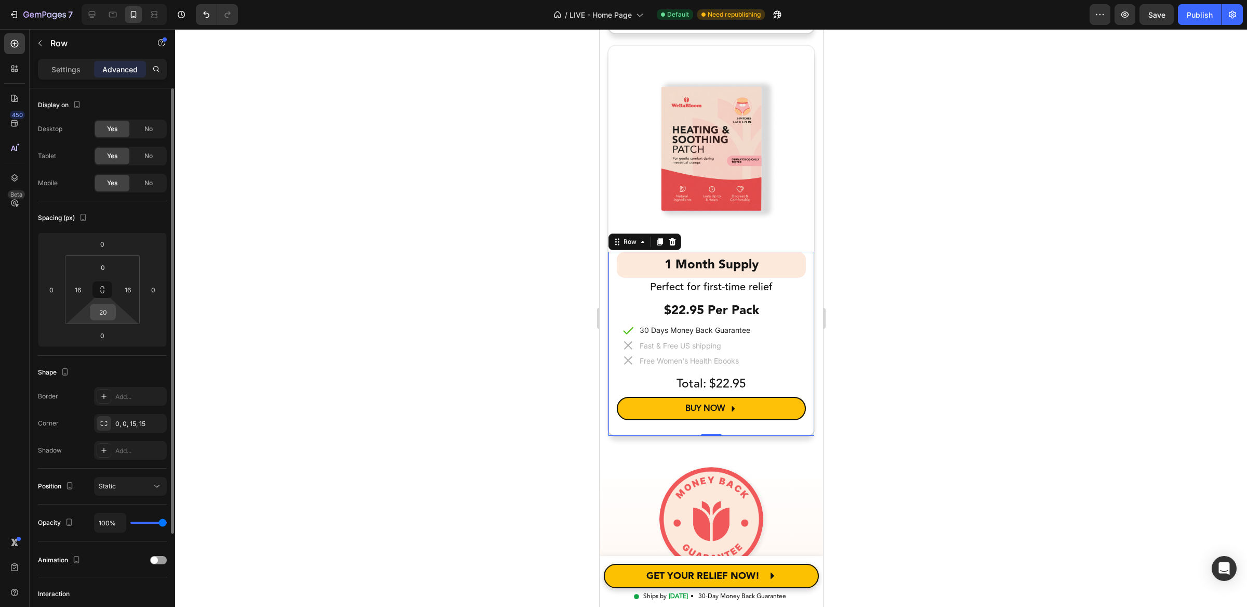
click at [105, 314] on input "20" at bounding box center [103, 312] width 21 height 16
type input "20"
click at [670, 467] on img at bounding box center [711, 519] width 104 height 104
click at [110, 315] on input "20" at bounding box center [103, 312] width 21 height 16
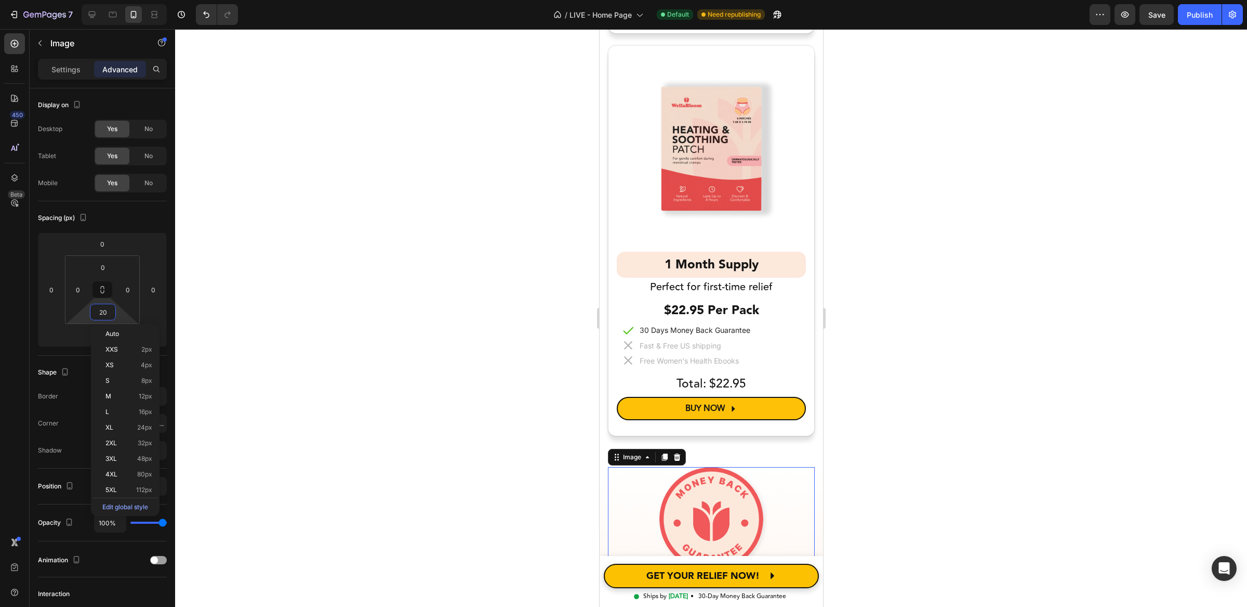
click at [906, 353] on div at bounding box center [711, 317] width 1072 height 577
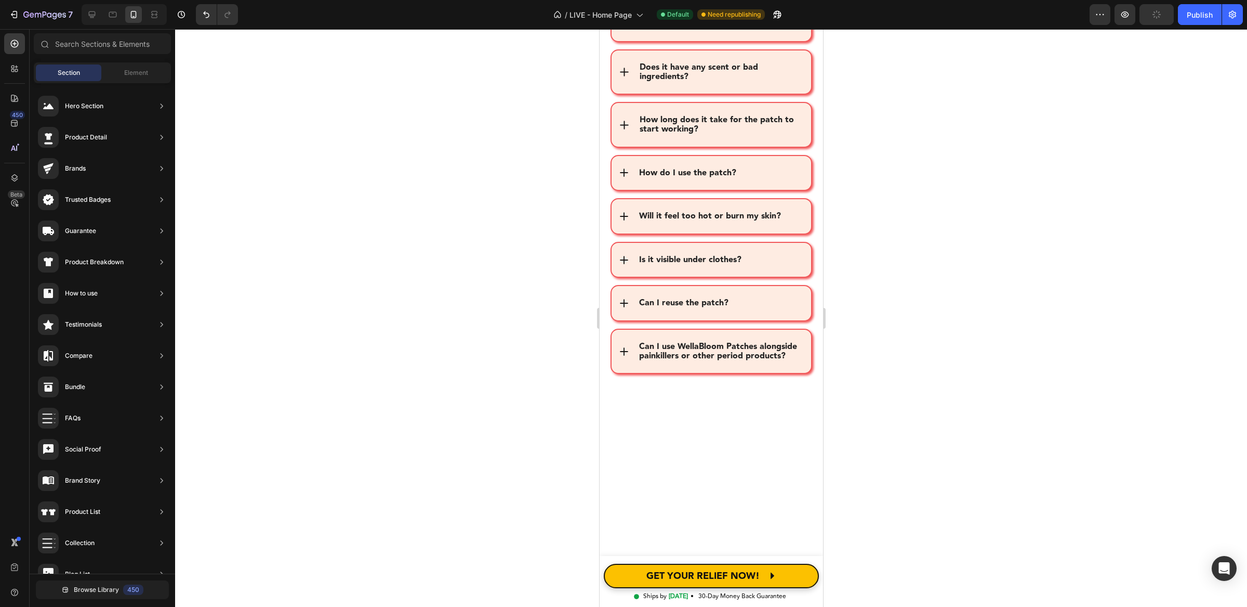
scroll to position [8784, 0]
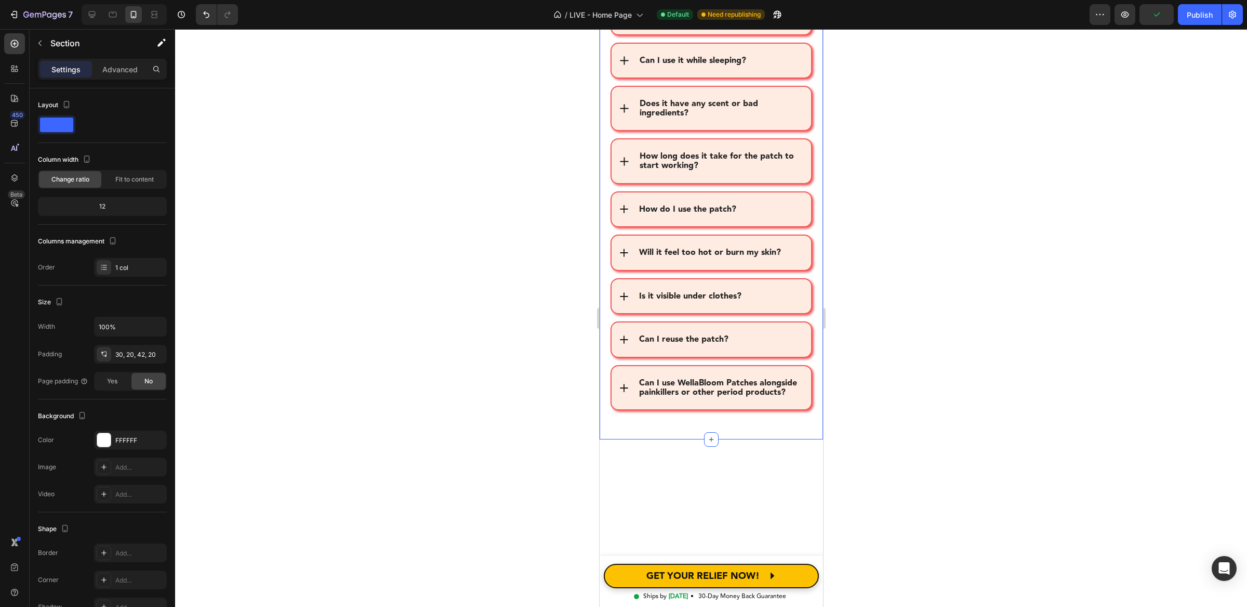
click at [727, 234] on div "Still Not Sure? These Are the 10 Questions We Hear Most About Our Cramp Relief …" at bounding box center [710, 149] width 223 height 580
click at [108, 55] on div "Section" at bounding box center [84, 43] width 108 height 27
click at [762, 241] on div "Still Not Sure? These Are the 10 Questions We Hear Most About Our Cramp Relief …" at bounding box center [710, 149] width 223 height 580
click at [120, 77] on div "Settings Advanced" at bounding box center [102, 69] width 129 height 21
click at [116, 69] on p "Advanced" at bounding box center [119, 69] width 35 height 11
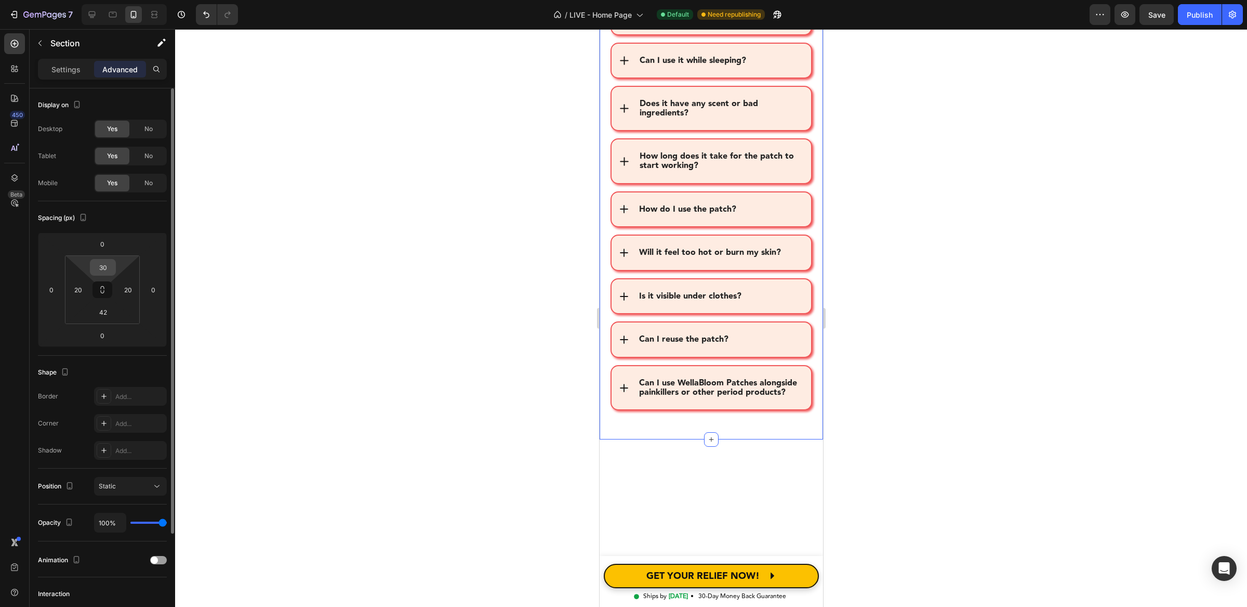
click at [107, 262] on input "30" at bounding box center [103, 267] width 21 height 16
type input "3"
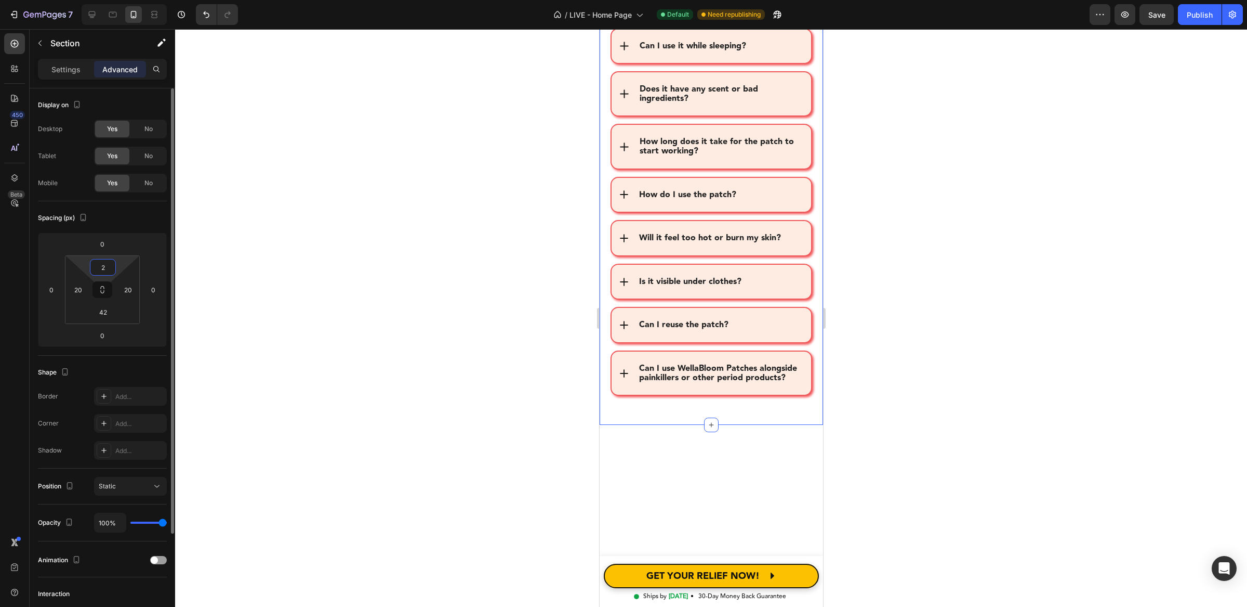
type input "20"
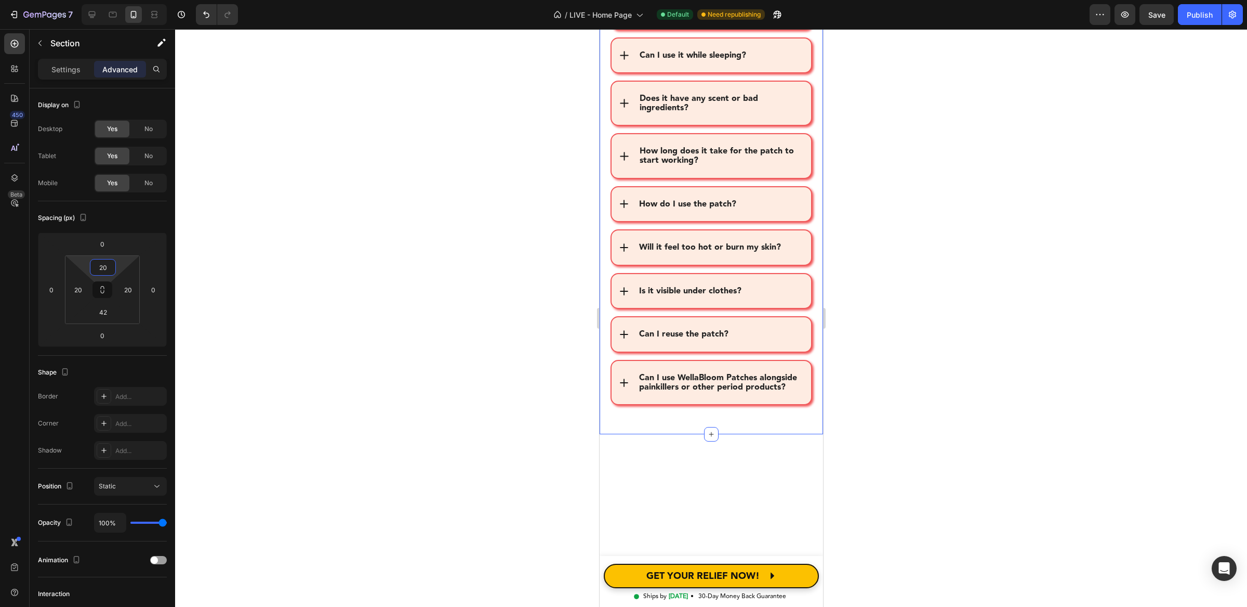
click at [901, 311] on div at bounding box center [711, 317] width 1072 height 577
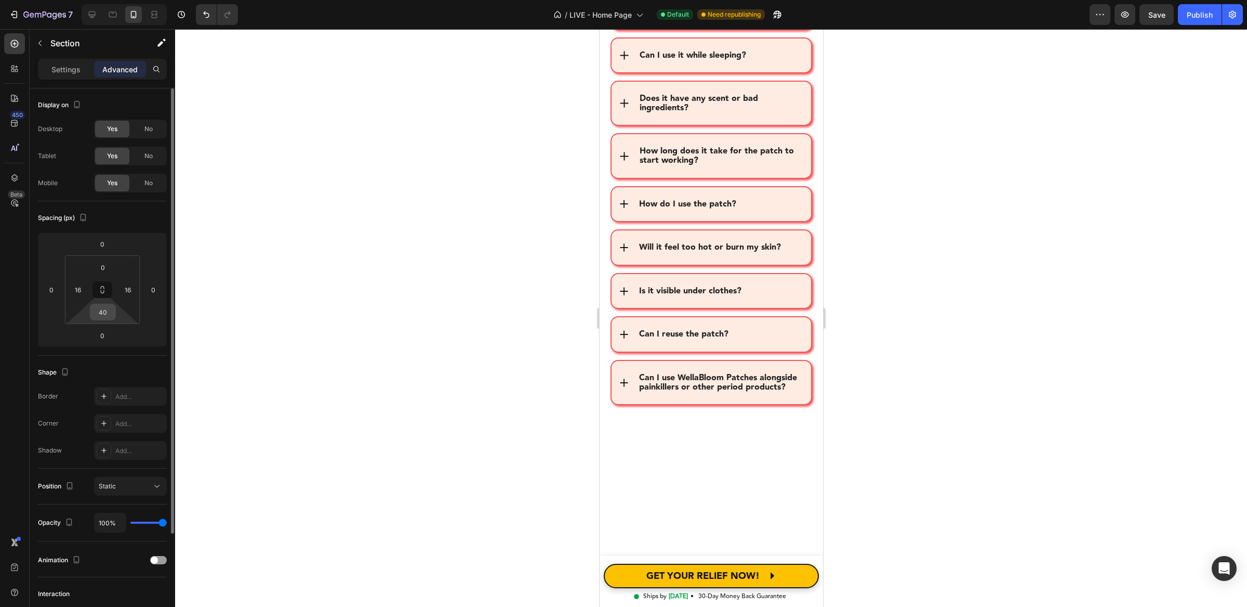
click at [109, 311] on input "40" at bounding box center [103, 312] width 21 height 16
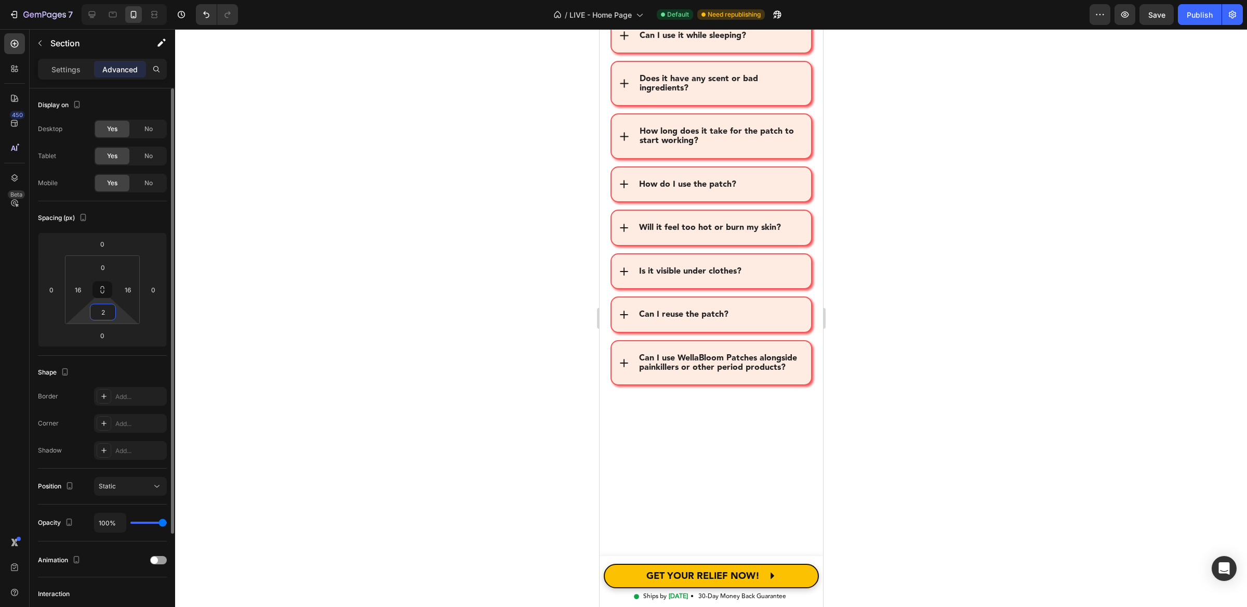
type input "20"
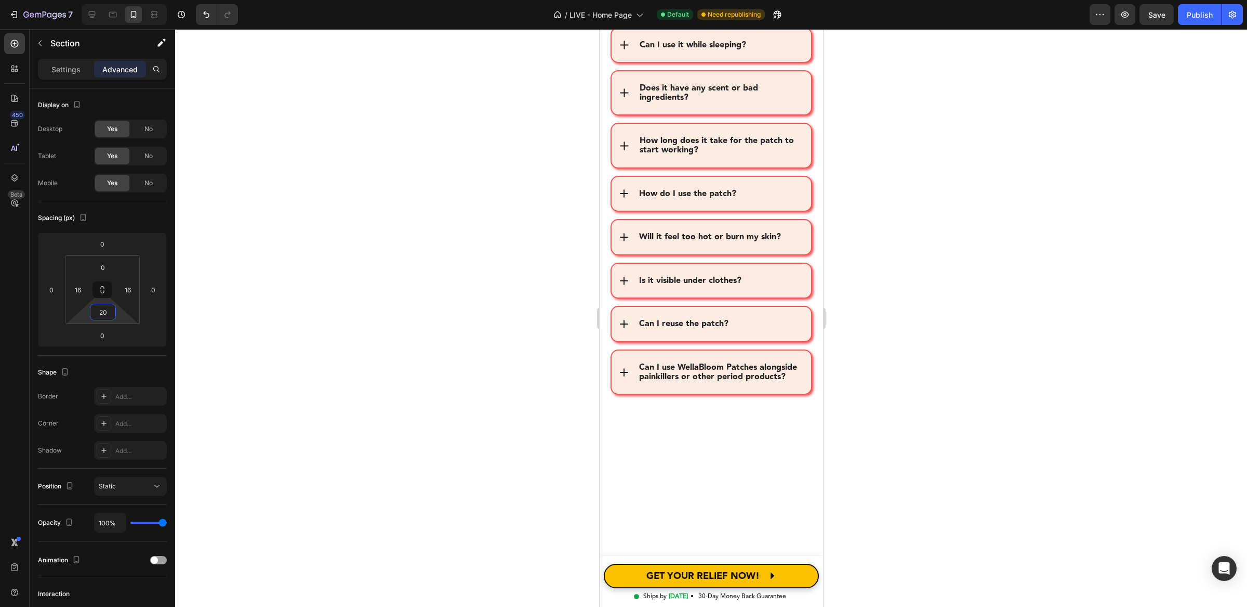
click at [946, 341] on div at bounding box center [711, 317] width 1072 height 577
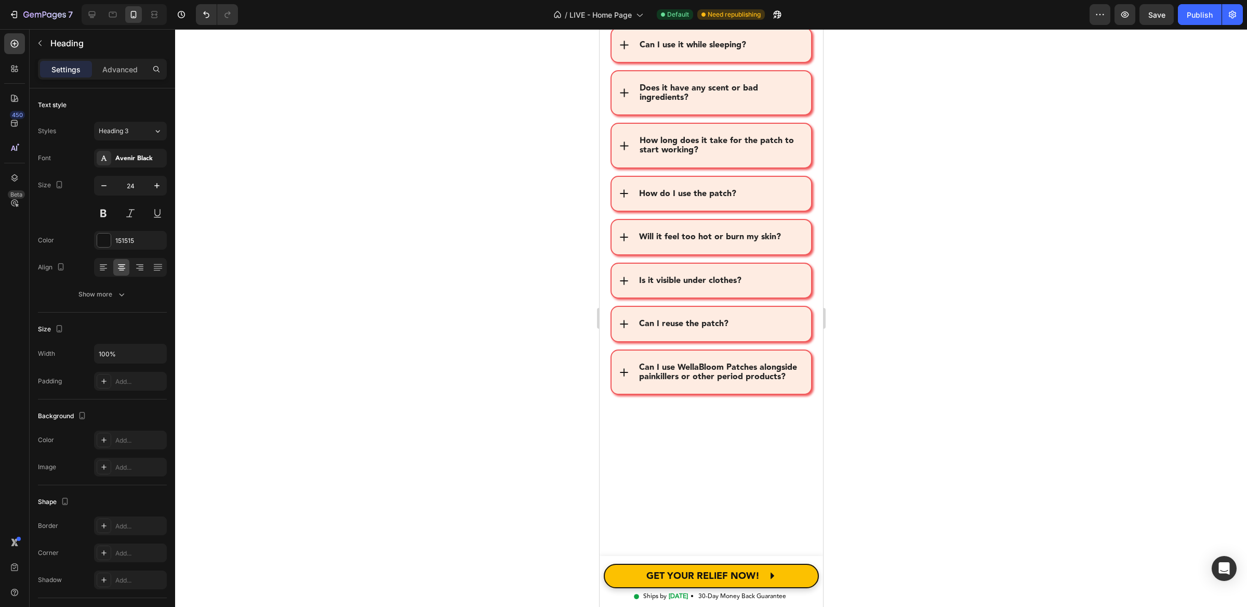
click at [468, 208] on div at bounding box center [711, 317] width 1072 height 577
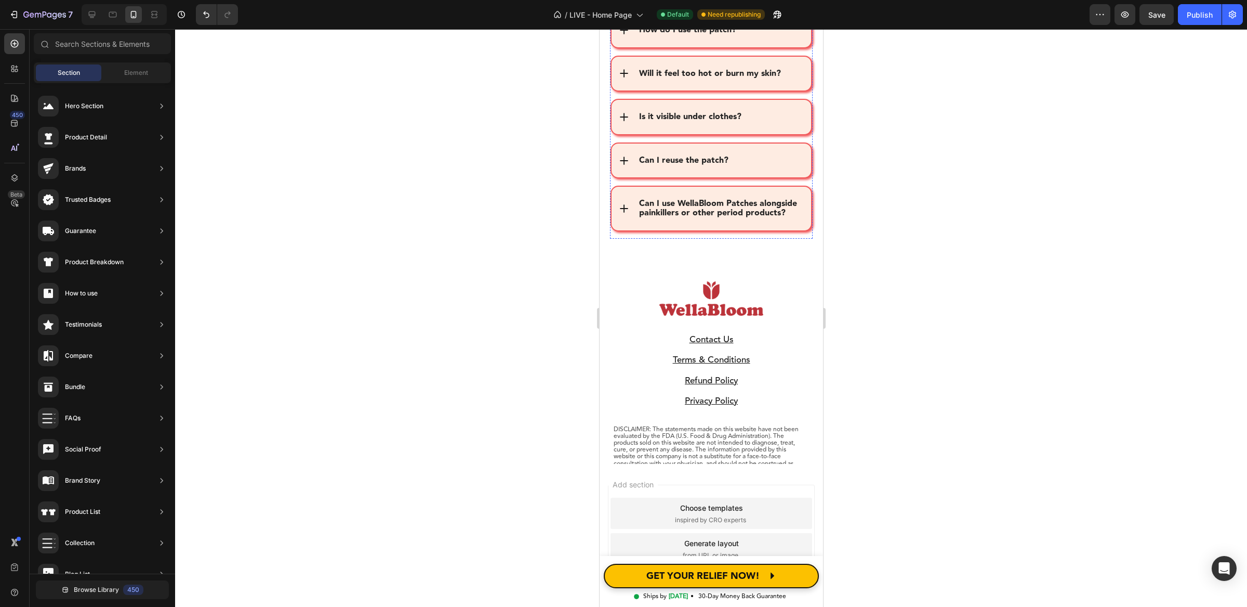
scroll to position [9373, 0]
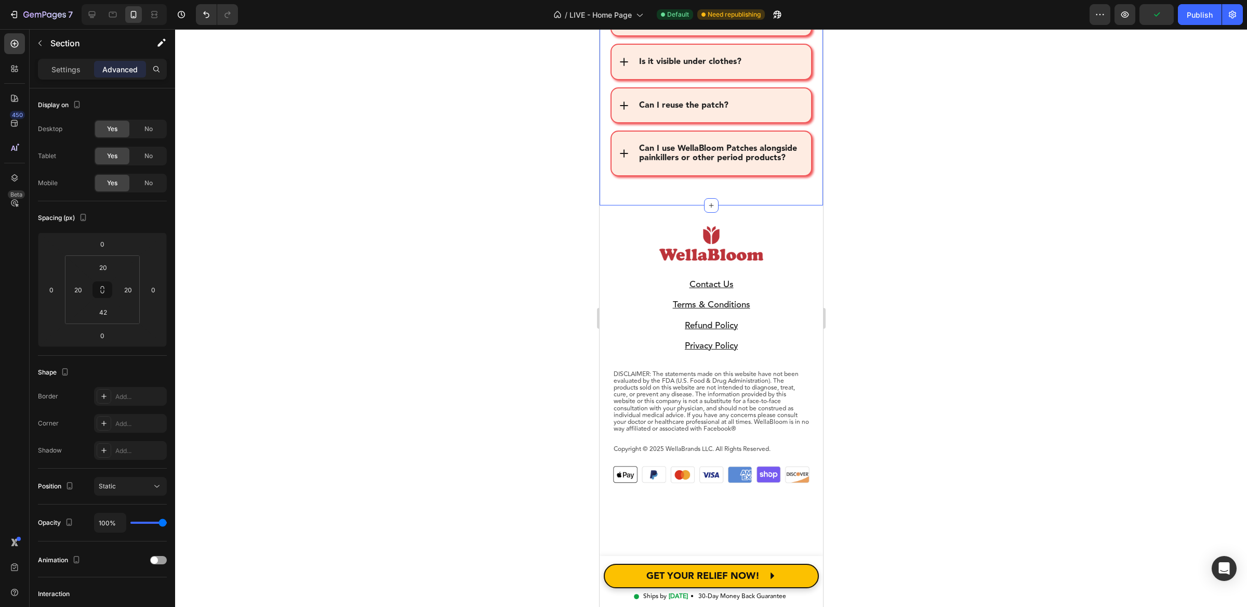
click at [101, 0] on html "7 Version history / LIVE - Home Page Default Need republishing Preview Publish …" at bounding box center [623, 0] width 1247 height 0
click at [106, 313] on input "42" at bounding box center [103, 312] width 21 height 16
click at [107, 312] on input "42" at bounding box center [103, 312] width 21 height 16
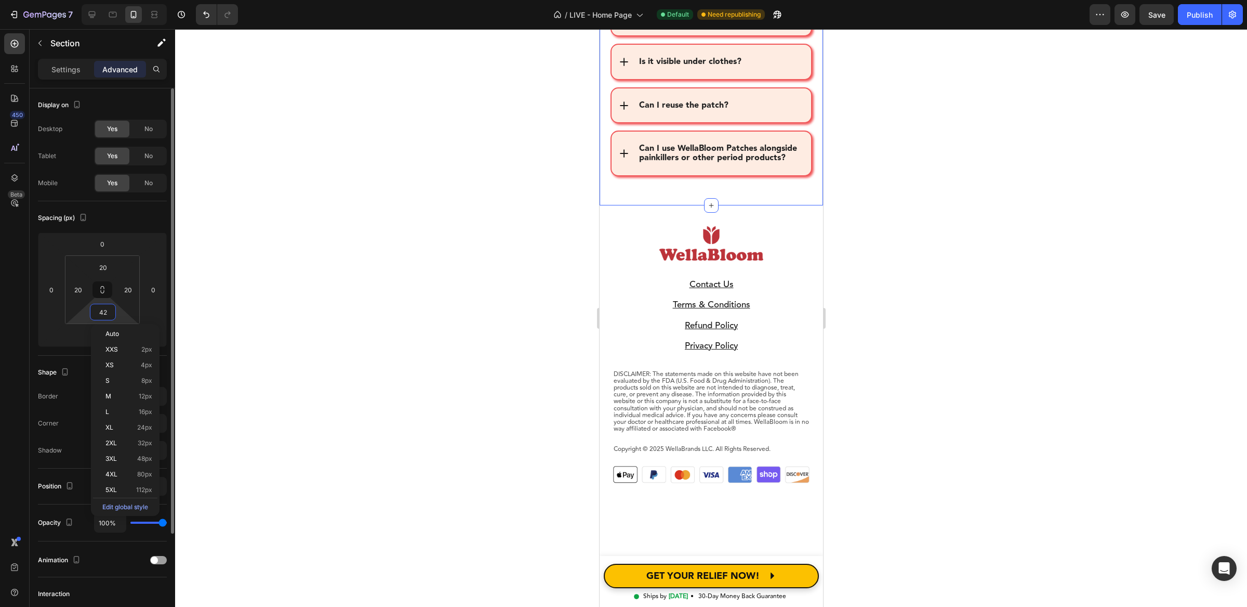
click at [107, 312] on input "42" at bounding box center [103, 312] width 21 height 16
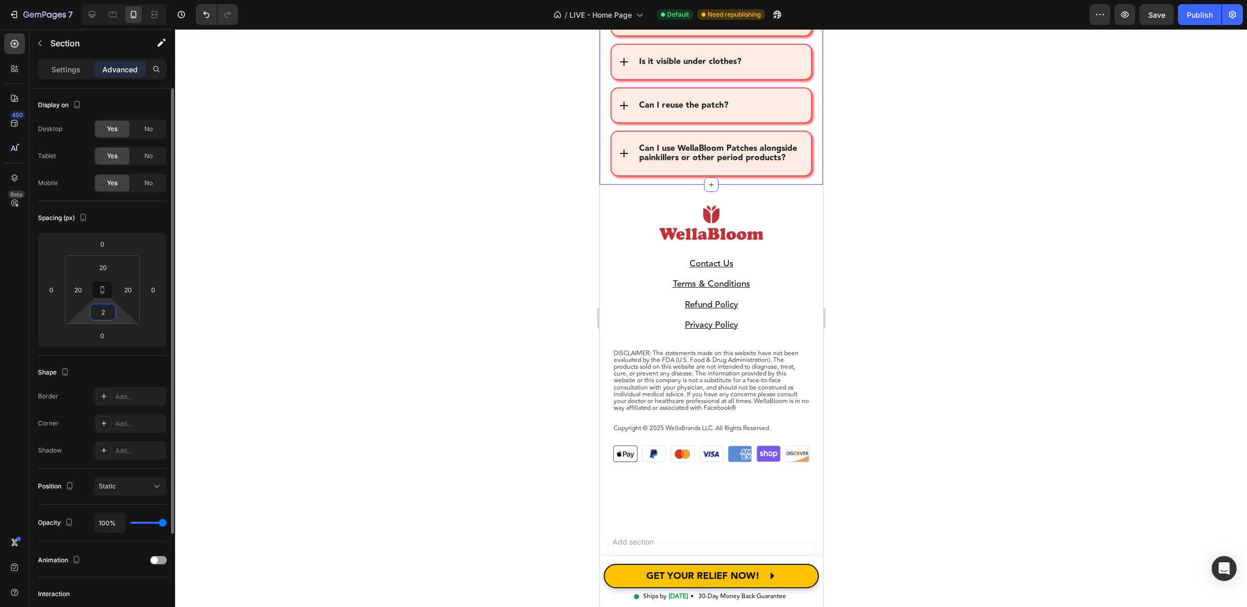
type input "20"
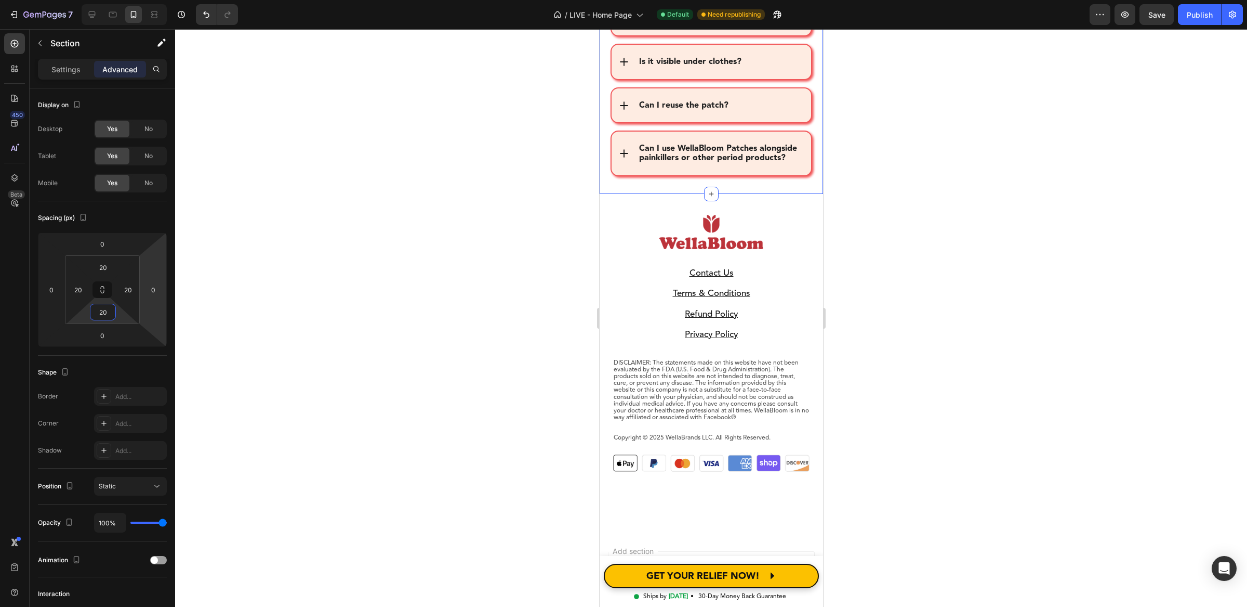
click at [277, 213] on div at bounding box center [711, 317] width 1072 height 577
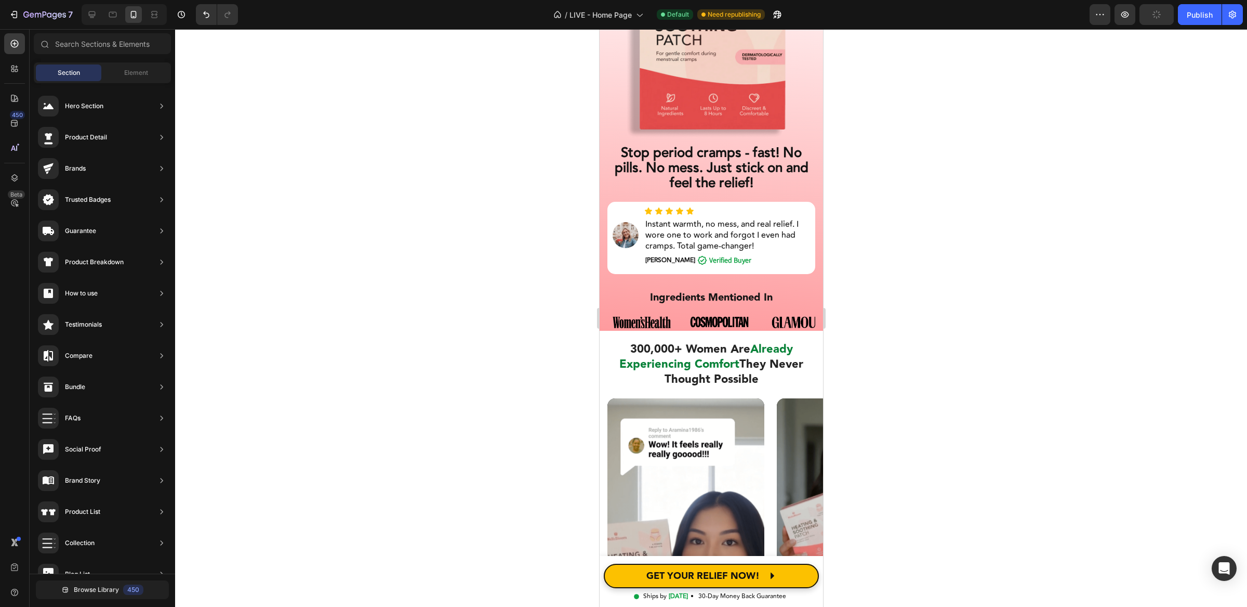
scroll to position [0, 0]
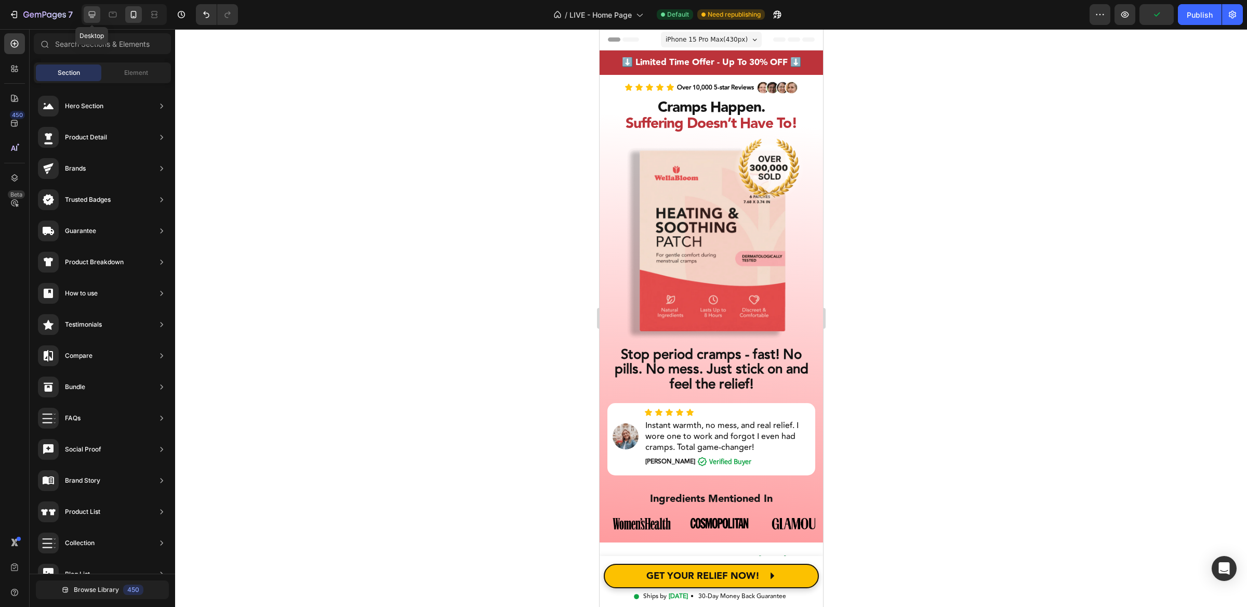
click at [93, 16] on icon at bounding box center [92, 14] width 7 height 7
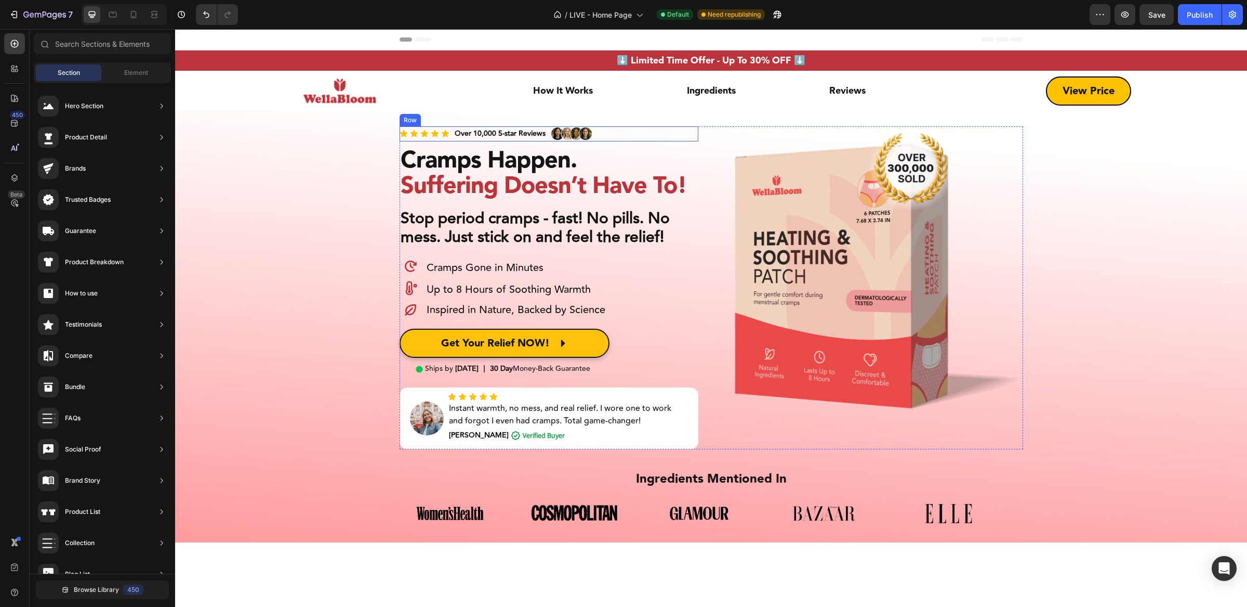
click at [402, 128] on div "Icon Icon Icon Icon Icon Icon List" at bounding box center [425, 133] width 50 height 15
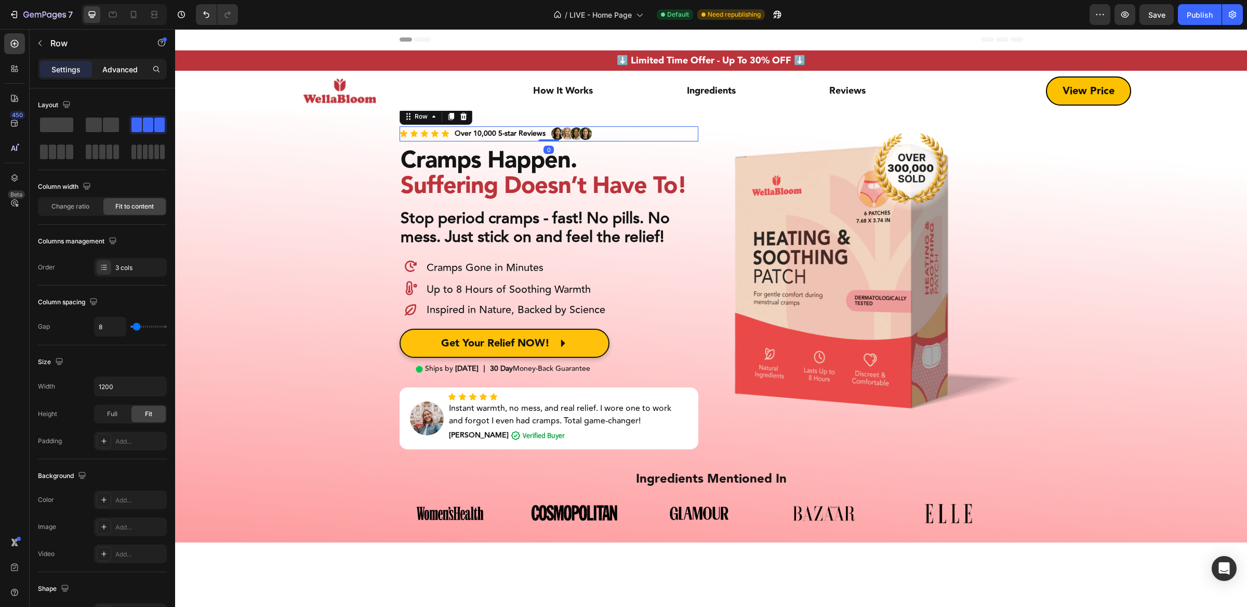
click at [124, 65] on p "Advanced" at bounding box center [119, 69] width 35 height 11
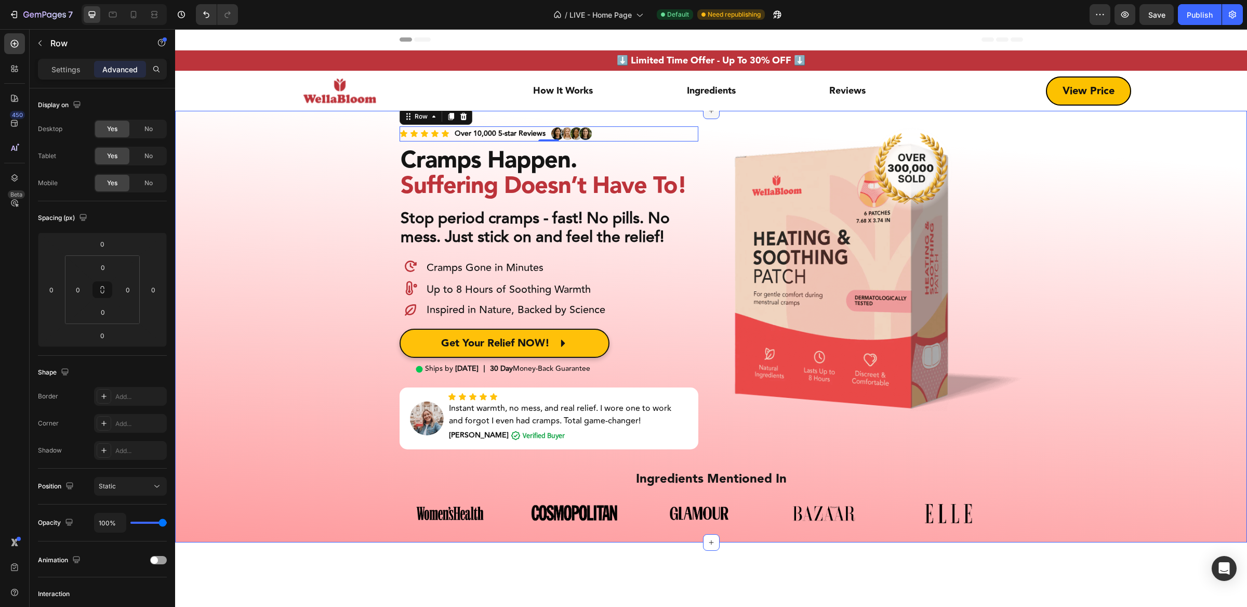
click at [706, 119] on div at bounding box center [711, 110] width 17 height 17
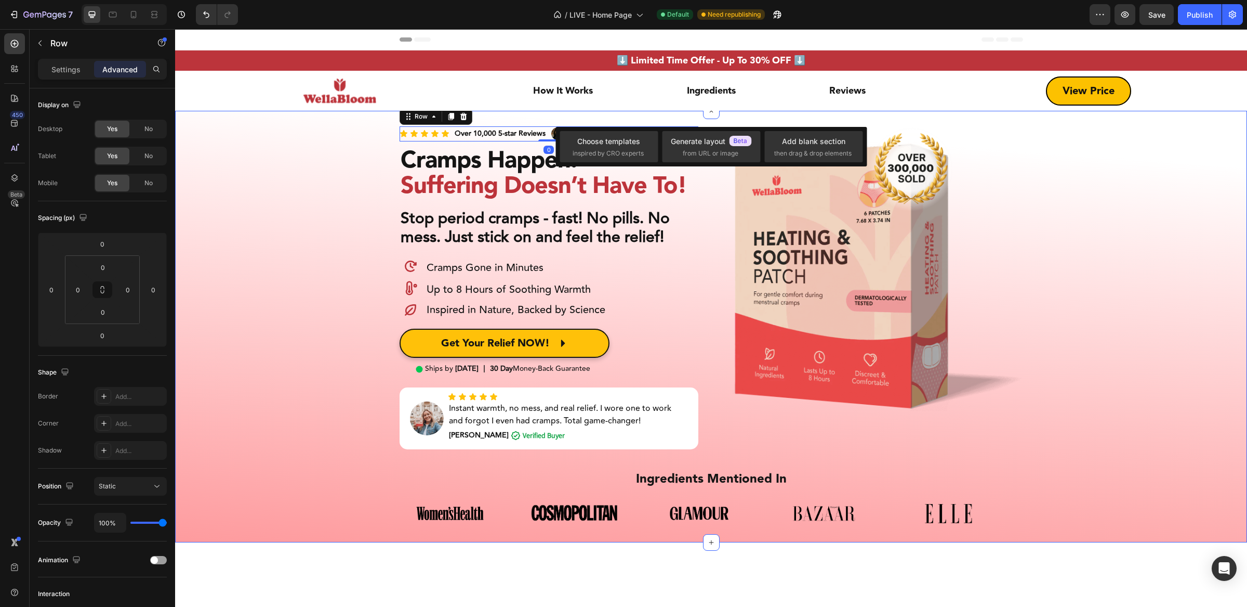
click at [374, 122] on div "Icon Icon Icon Icon Icon Icon List Over 10,000 5-star Reviews Text Block Image …" at bounding box center [711, 327] width 1072 height 432
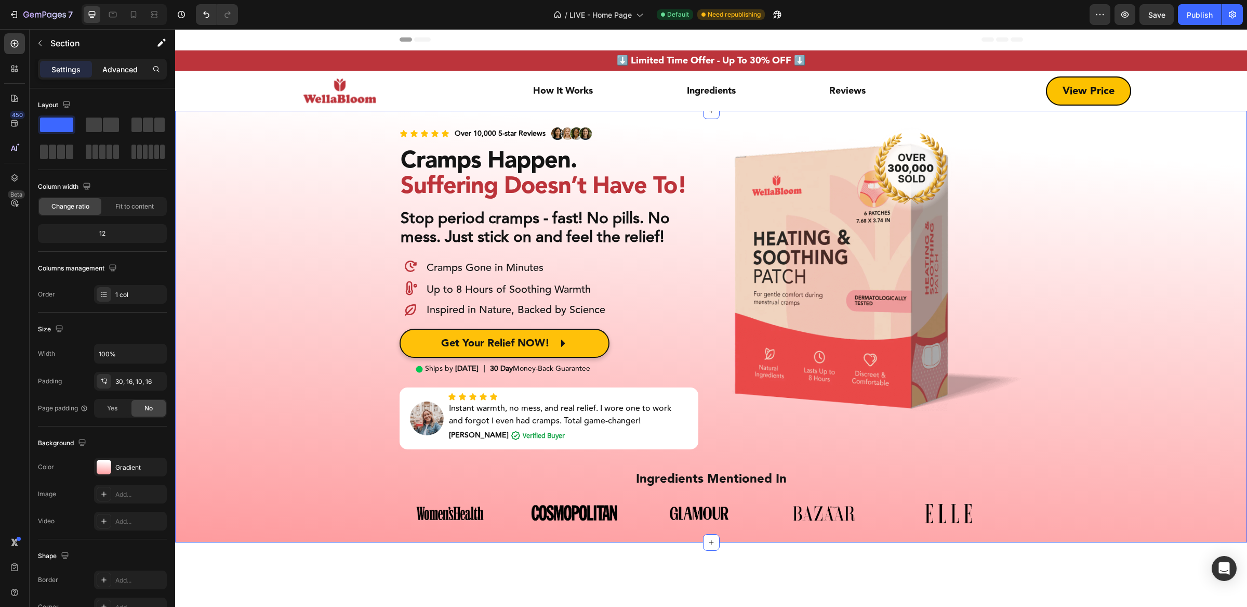
click at [122, 70] on p "Advanced" at bounding box center [119, 69] width 35 height 11
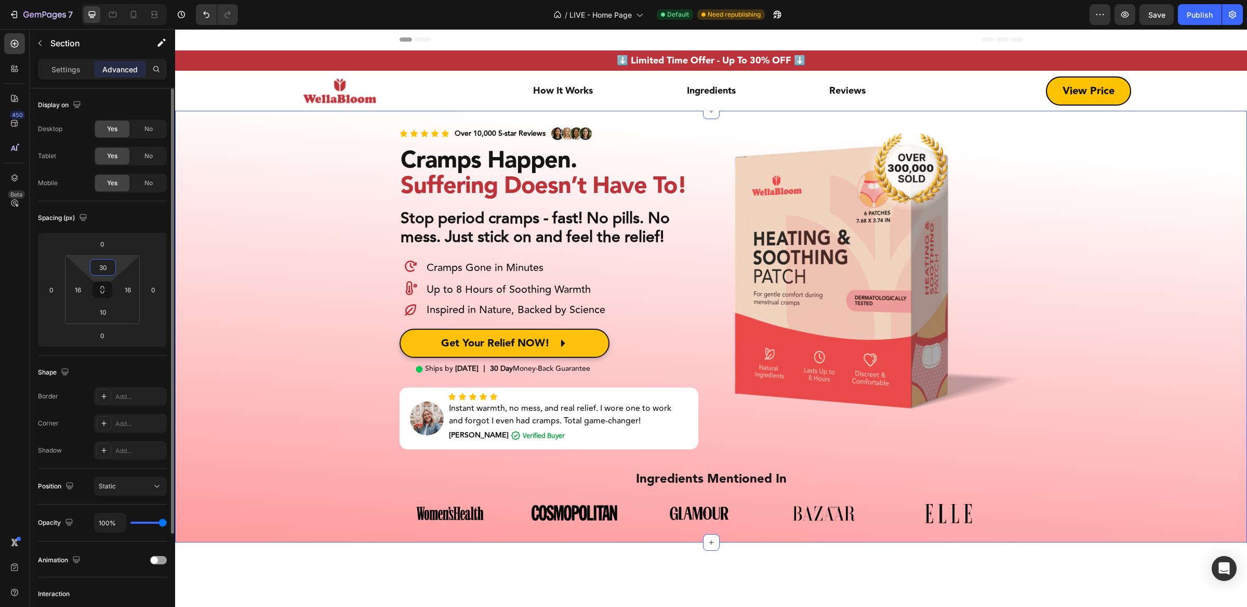
click at [101, 270] on input "30" at bounding box center [103, 267] width 21 height 16
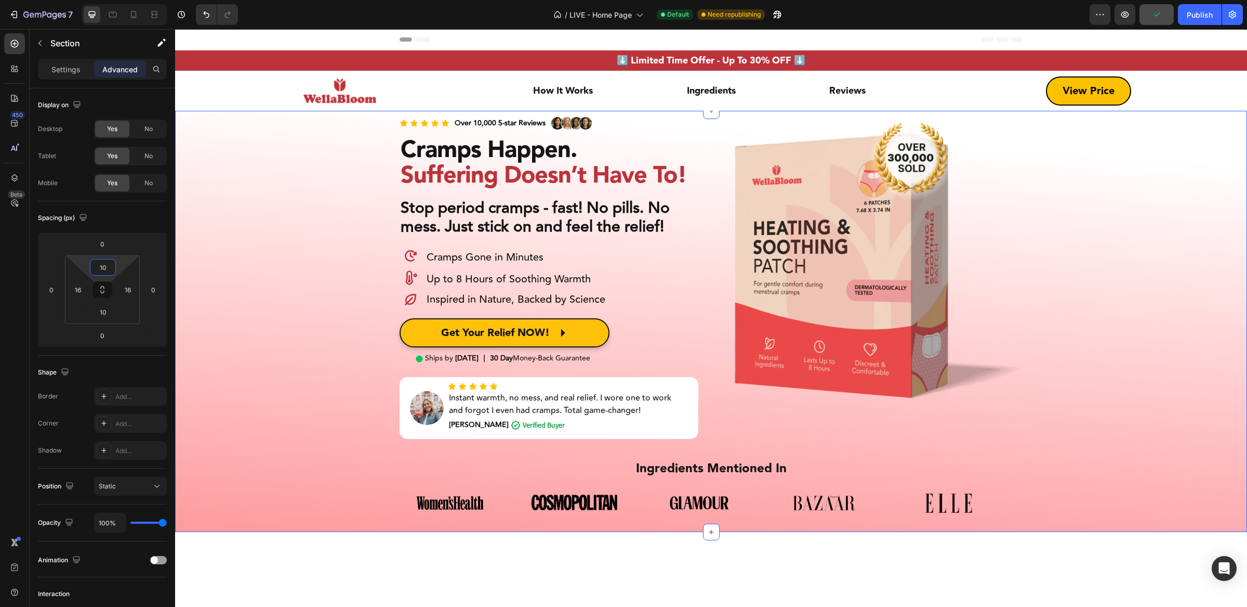
type input "10"
click at [1165, 21] on button "button" at bounding box center [1157, 14] width 34 height 21
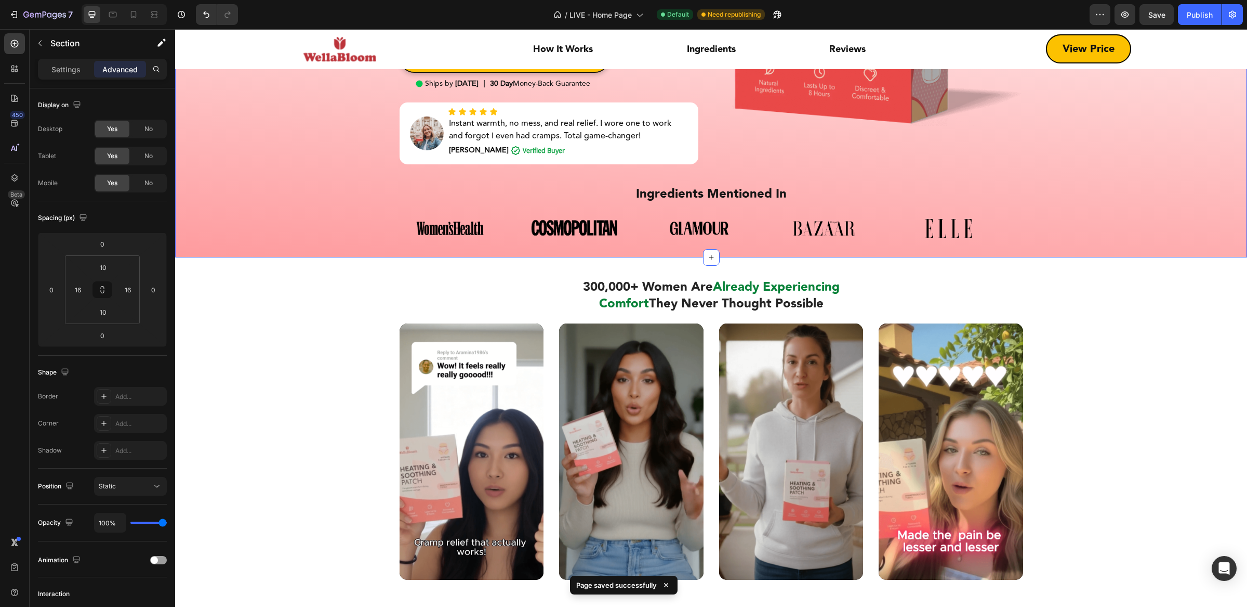
scroll to position [319, 0]
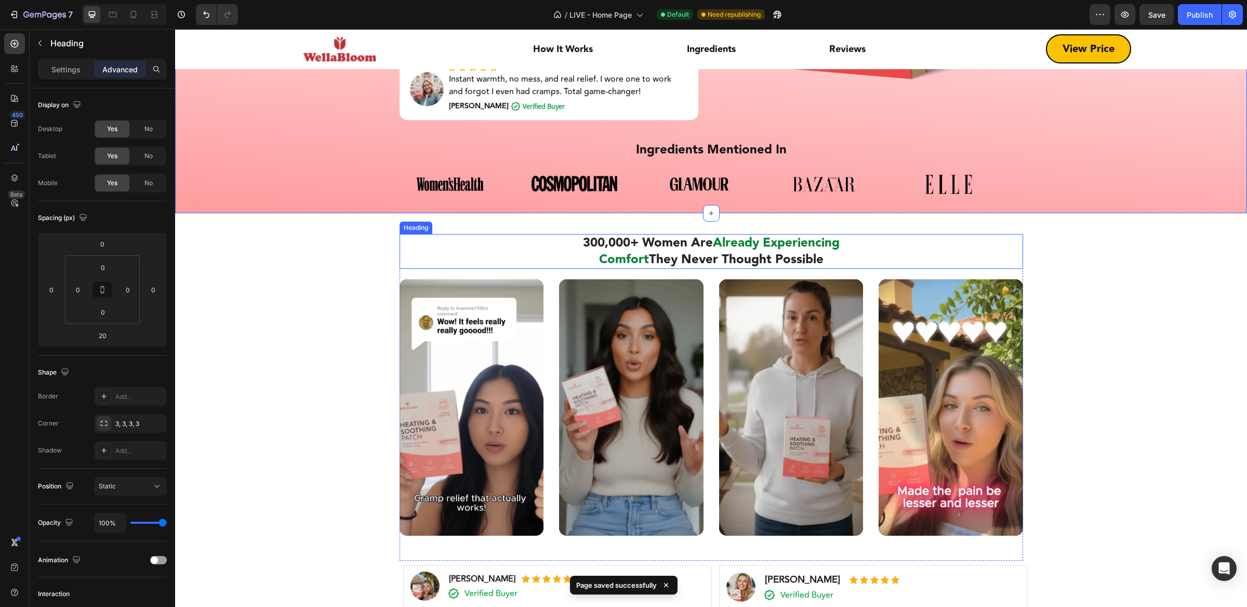
click at [798, 238] on span "Already Experiencing Comfort" at bounding box center [719, 251] width 241 height 36
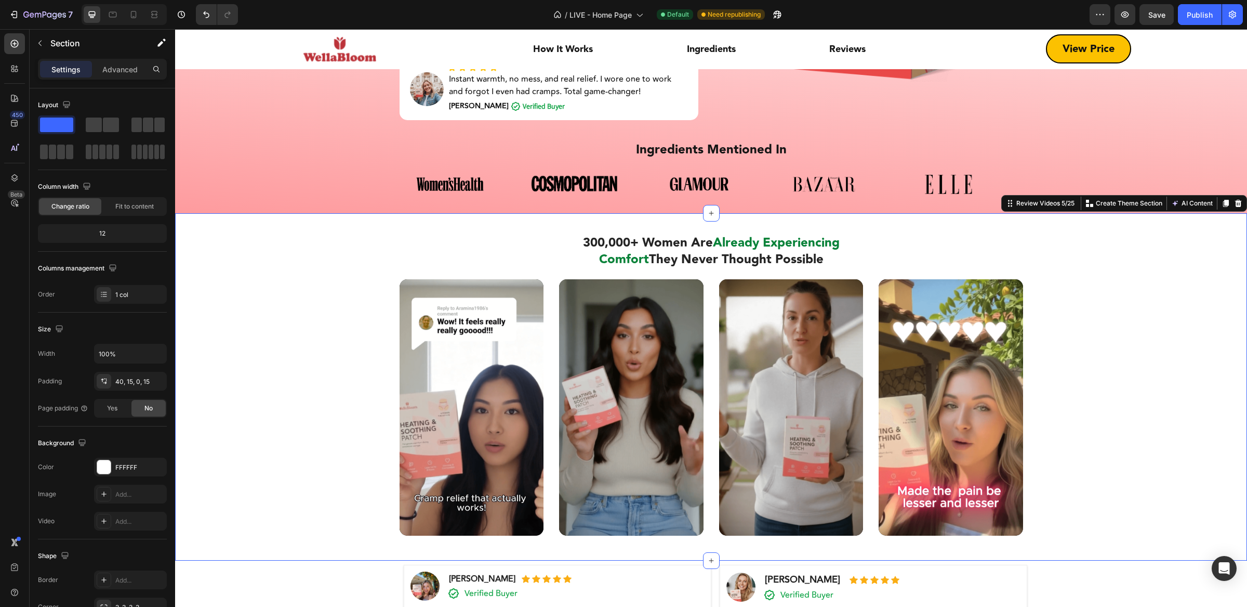
click at [767, 222] on div "300,000+ Women Are Already Experiencing Comfort They Never Thought Possible Hea…" at bounding box center [711, 386] width 1072 height 347
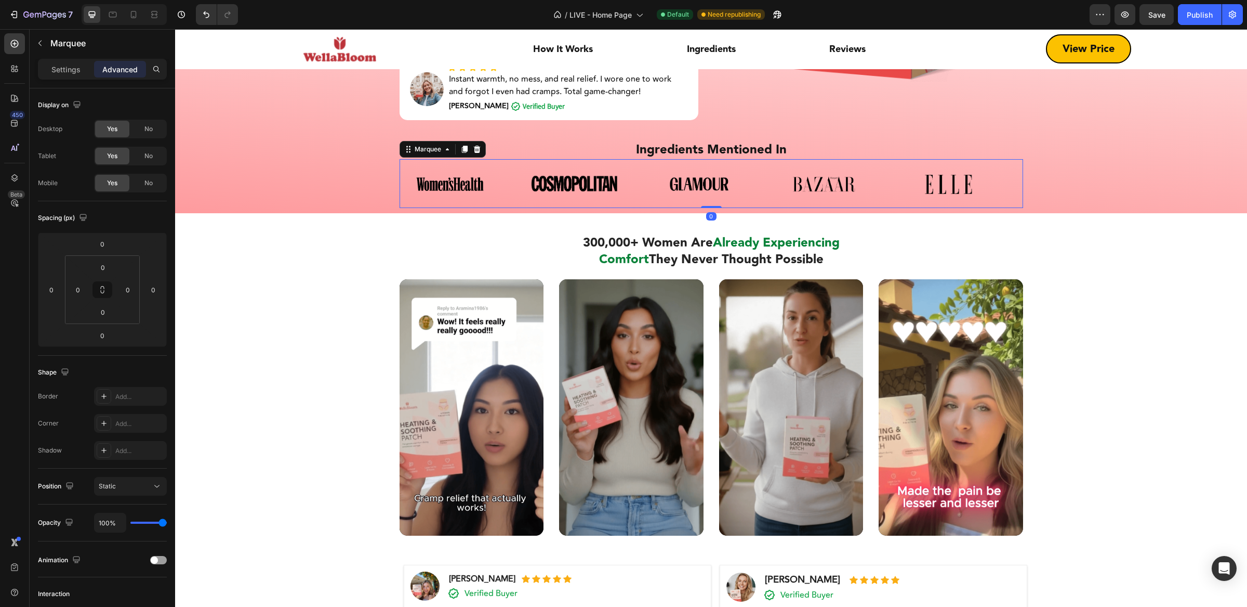
click at [735, 203] on div "Image Image Image Image Image" at bounding box center [712, 183] width 624 height 49
click at [737, 211] on div "Icon Icon Icon Icon Icon Icon List Over 10,000 5-star Reviews Text Block Image …" at bounding box center [711, 3] width 1072 height 422
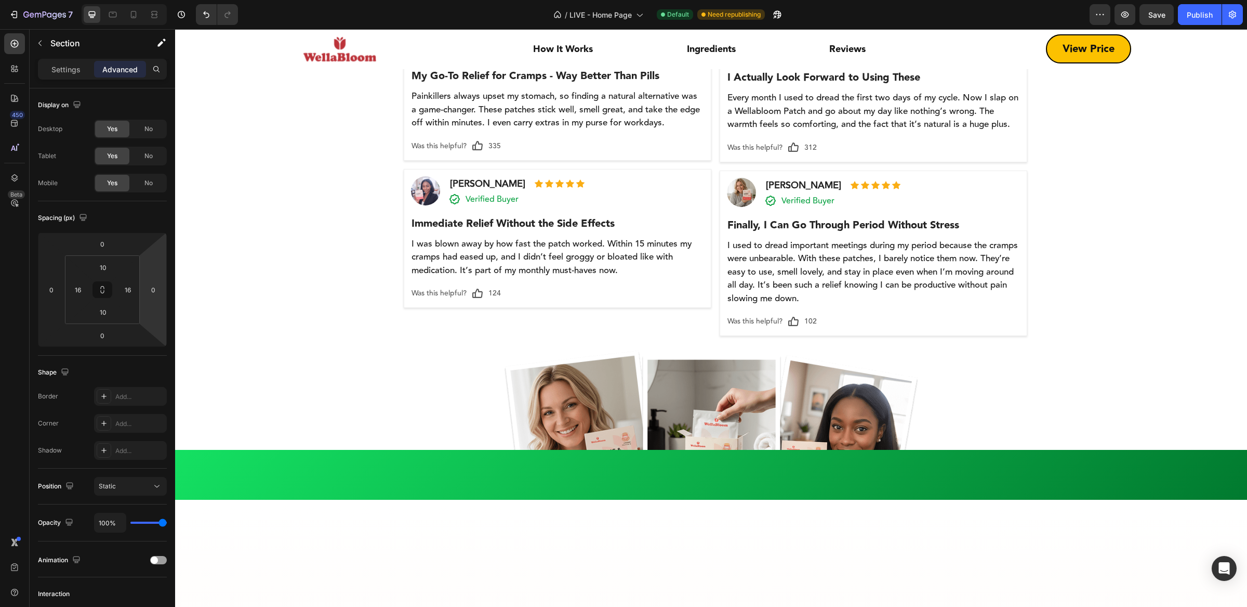
scroll to position [1071, 0]
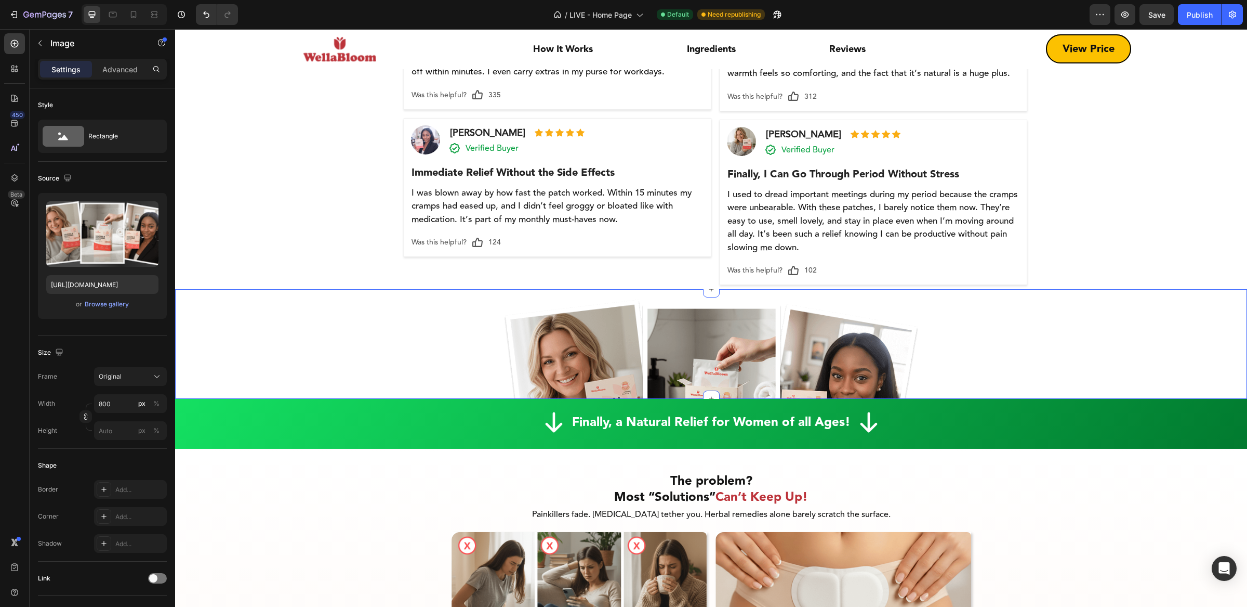
click at [1112, 299] on div at bounding box center [711, 400] width 1072 height 202
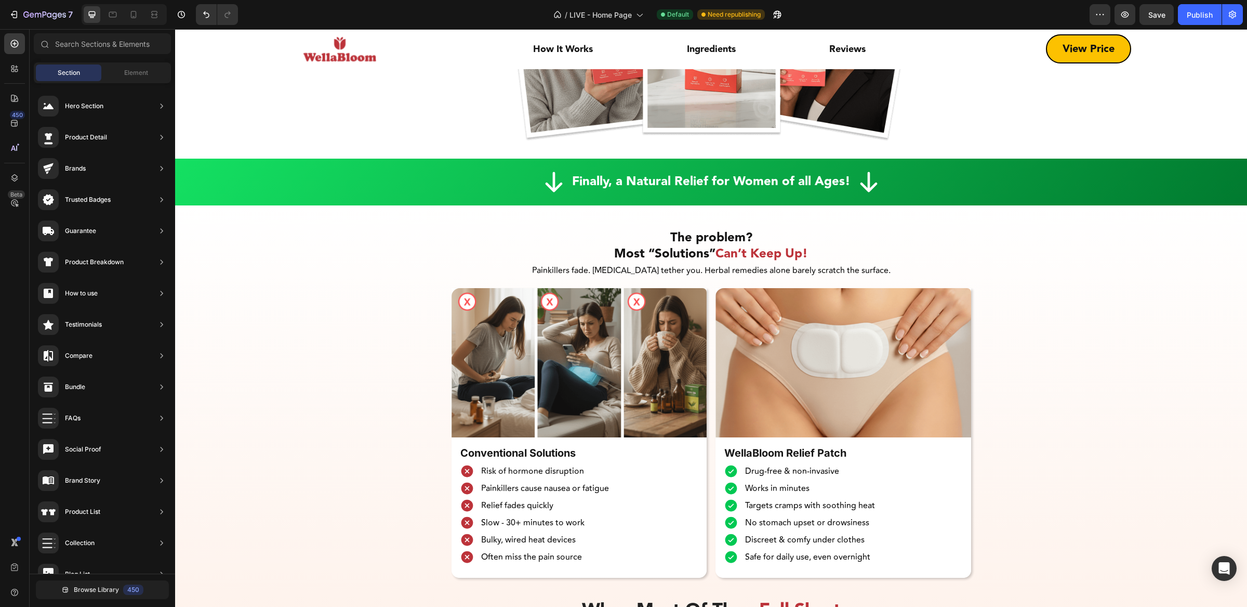
scroll to position [1467, 0]
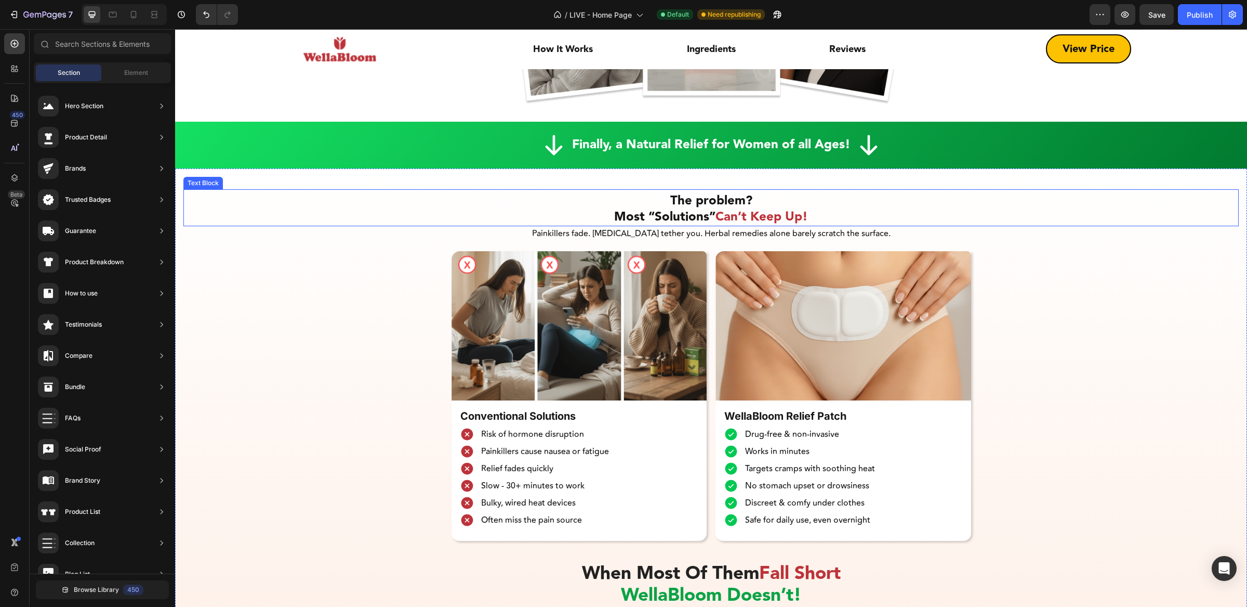
click at [706, 190] on div "The problem? Most “Solutions” Can’t Keep Up! Text Block" at bounding box center [711, 207] width 1056 height 37
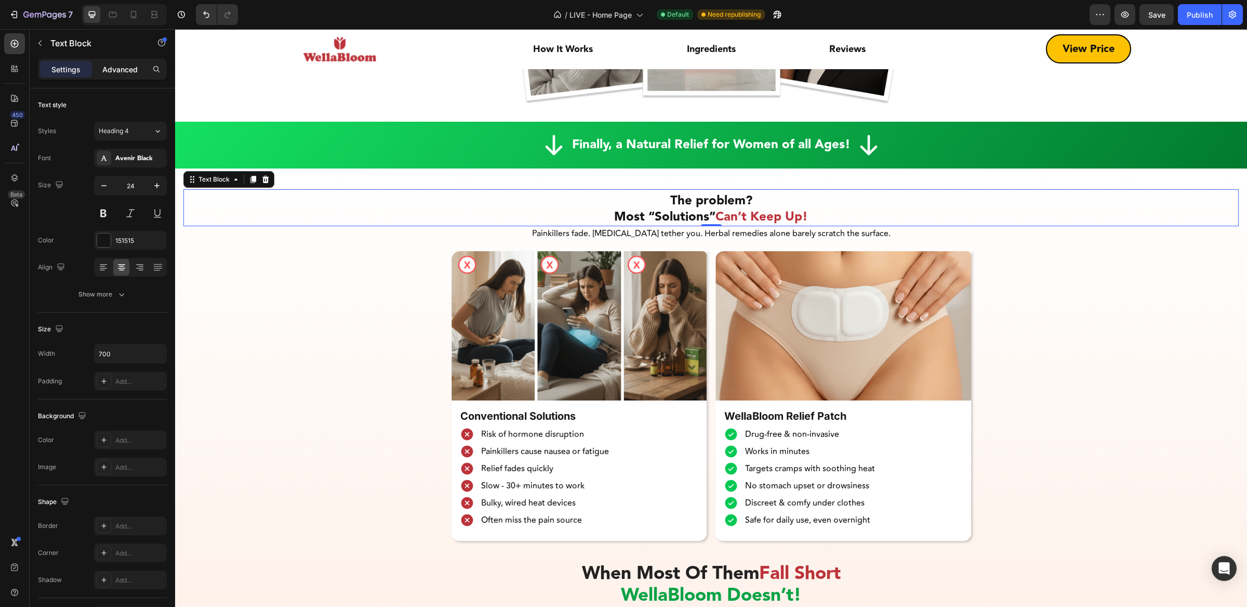
click at [132, 71] on p "Advanced" at bounding box center [119, 69] width 35 height 11
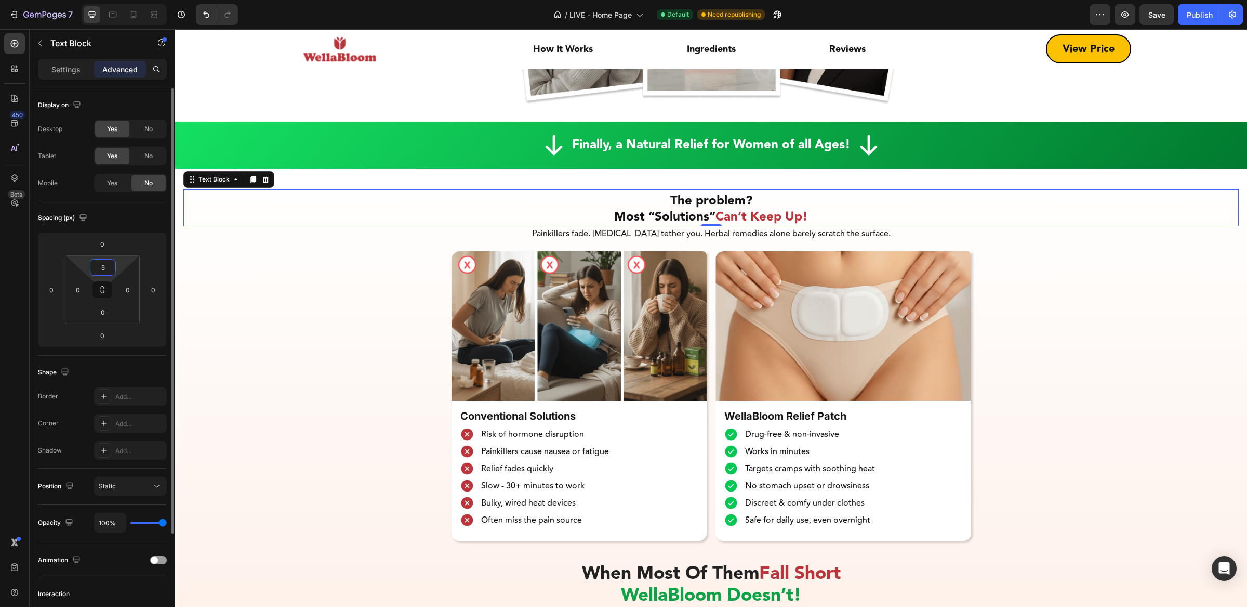
click at [107, 269] on input "5" at bounding box center [103, 267] width 21 height 16
type input "0"
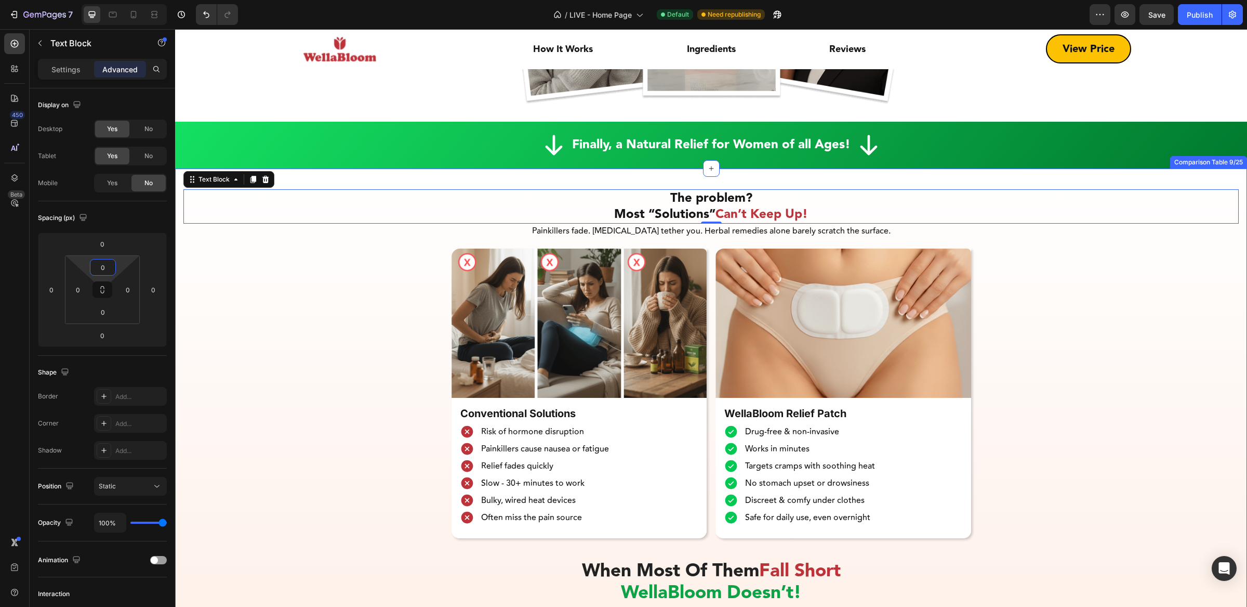
click at [677, 177] on div "The problem? Most “Solutions” Can’t Keep Up! Text Block 0 The problem? Most “So…" at bounding box center [711, 542] width 1072 height 749
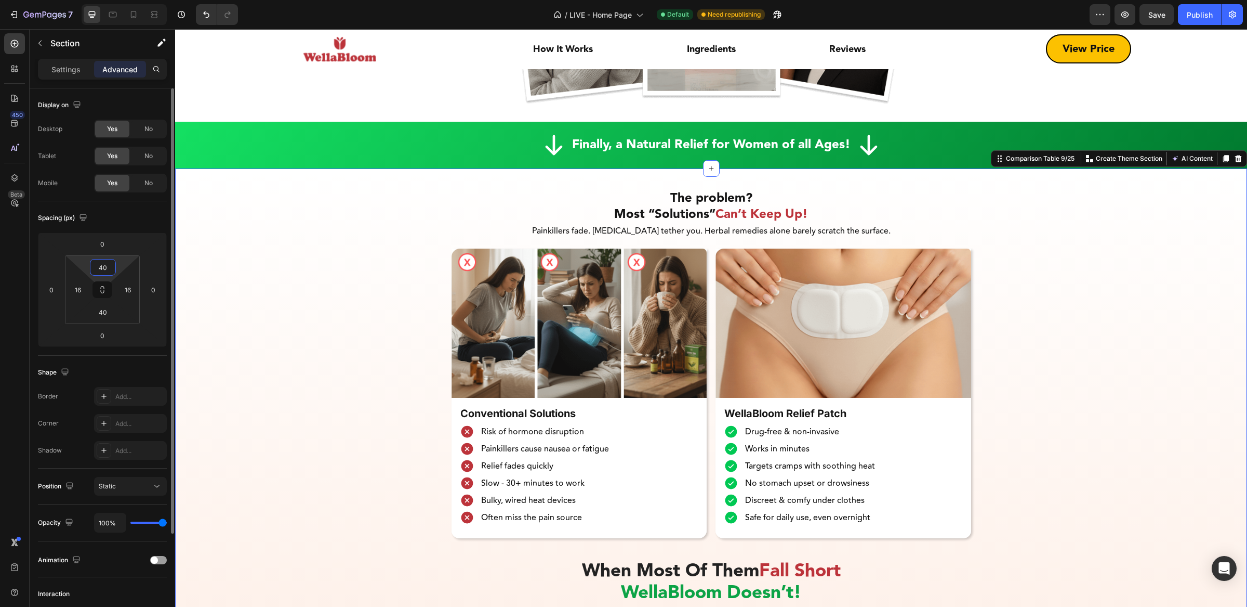
click at [107, 269] on input "40" at bounding box center [103, 267] width 21 height 16
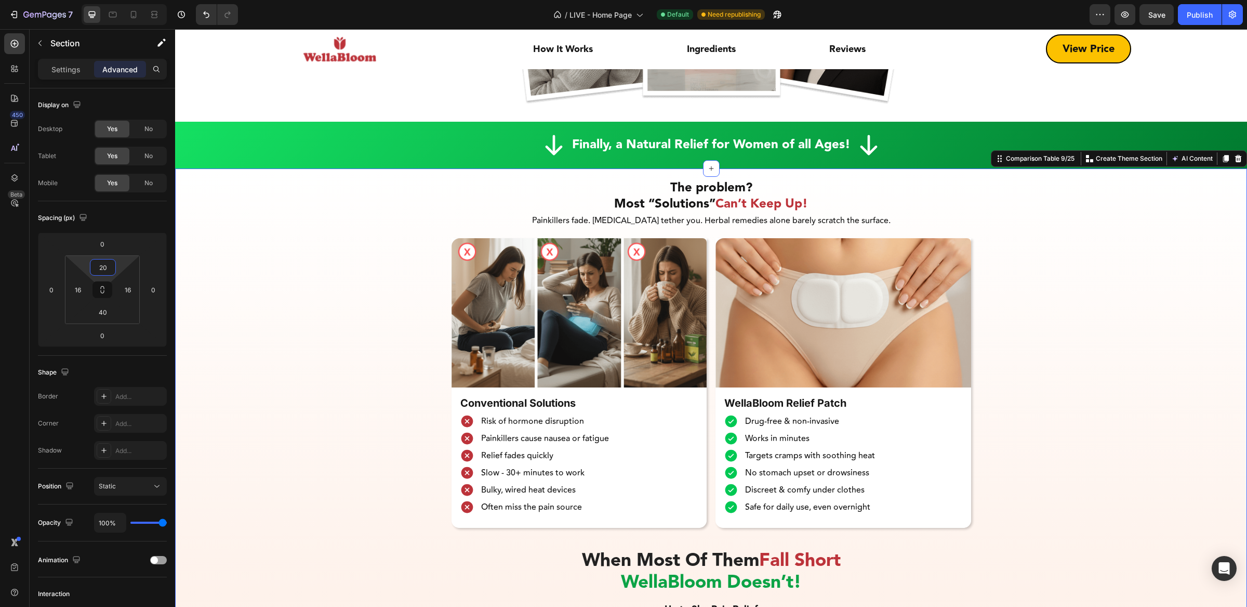
type input "20"
click at [258, 389] on div "The problem? Most “Solutions” Can’t Keep Up! Text Block The problem? Most “Solu…" at bounding box center [711, 533] width 1056 height 708
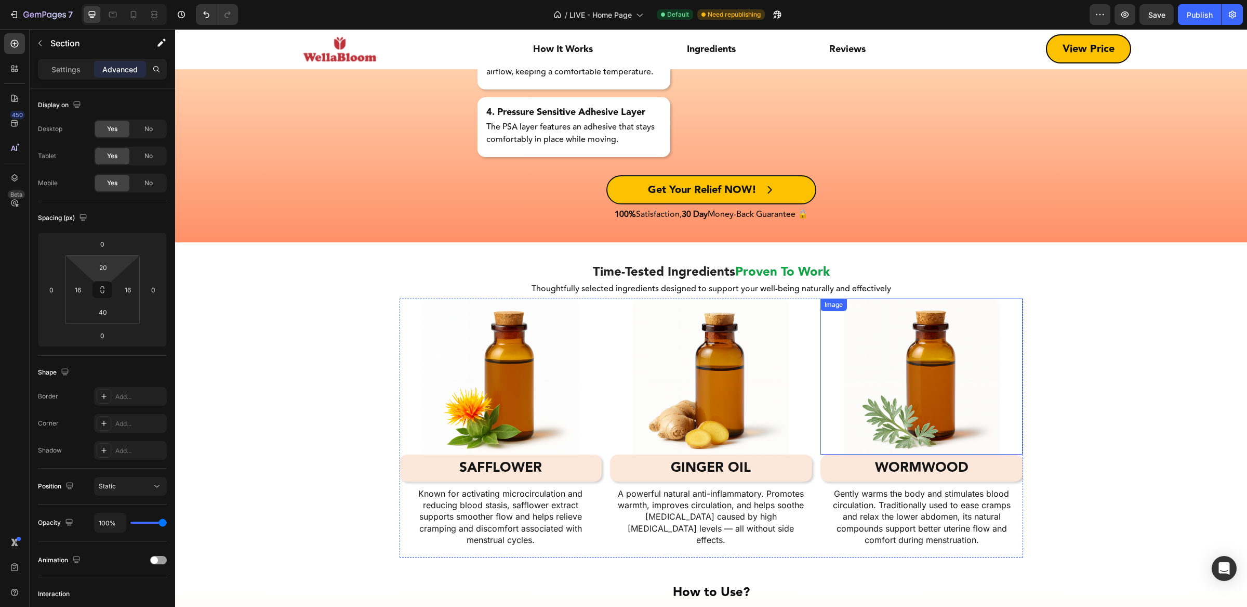
scroll to position [3790, 0]
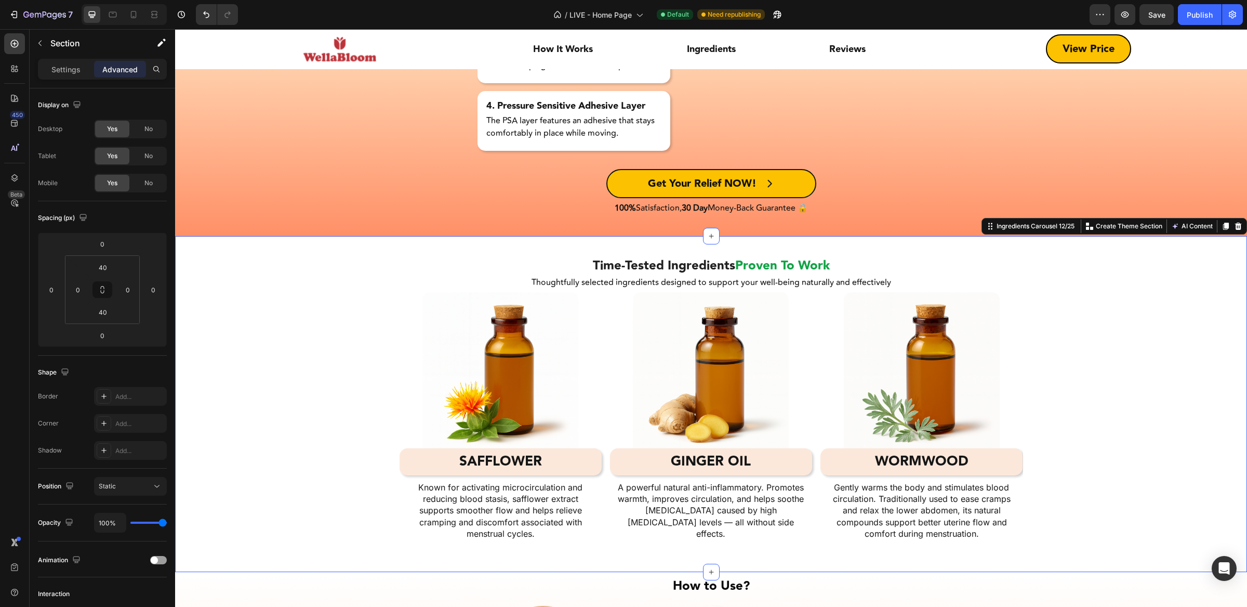
click at [747, 252] on div "Time-Tested Ingredients Proven To Work Heading Time-Tested Ingredients Proven T…" at bounding box center [711, 404] width 1072 height 336
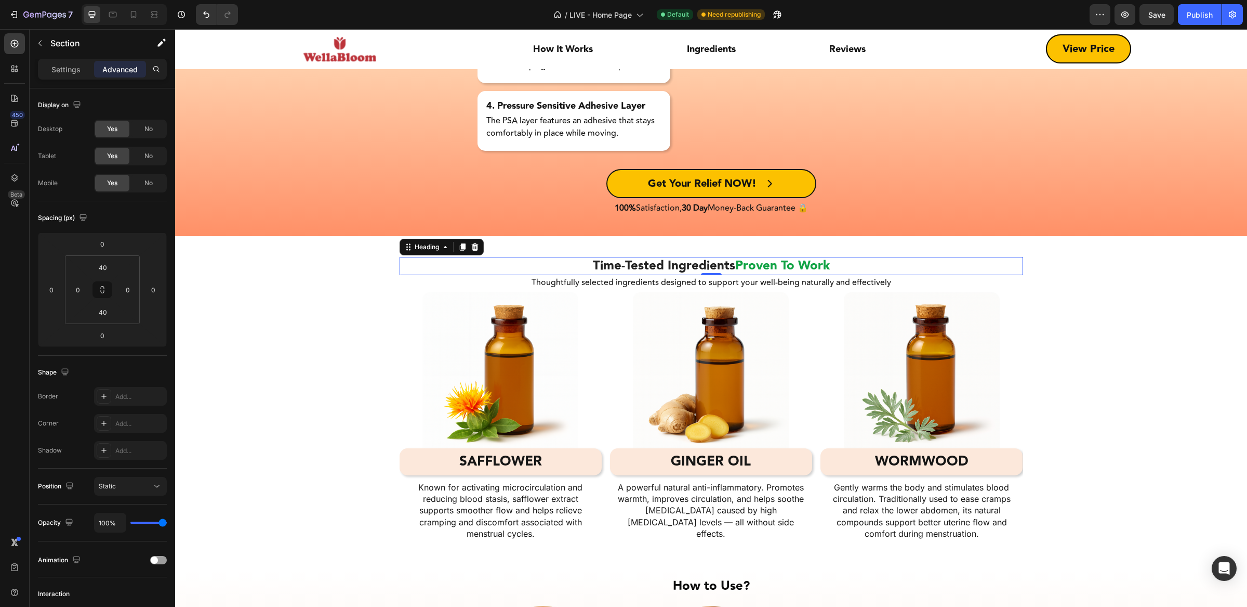
click at [721, 261] on span "Time-Tested Ingredients" at bounding box center [664, 266] width 142 height 20
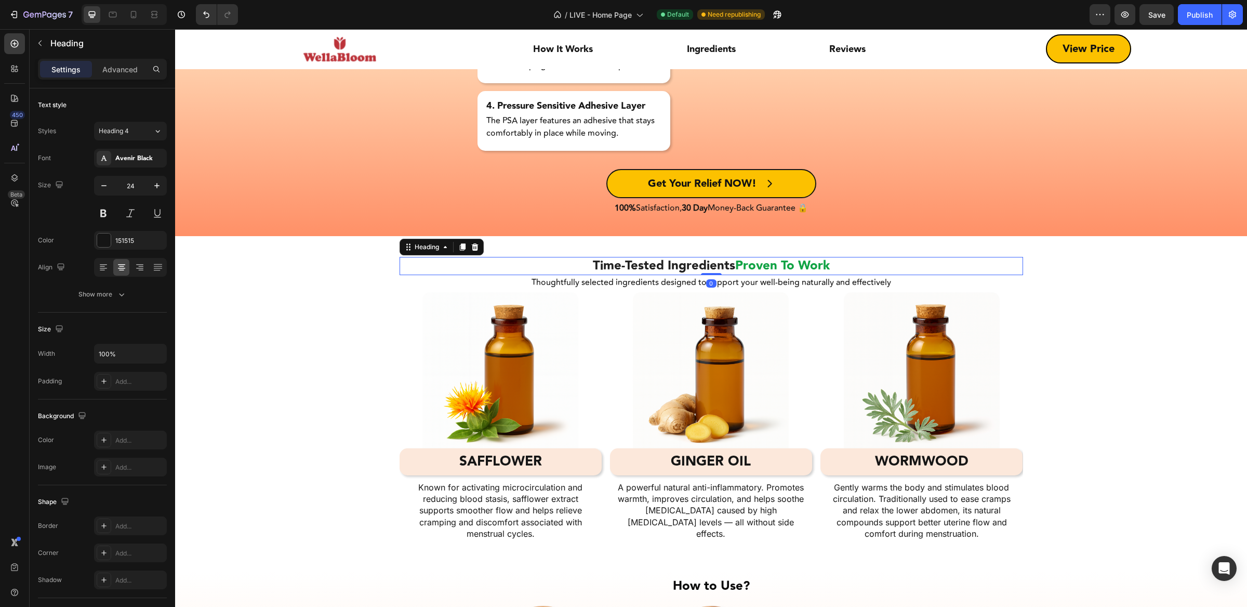
click at [133, 82] on div "Settings Advanced" at bounding box center [103, 74] width 146 height 30
click at [128, 72] on p "Advanced" at bounding box center [119, 69] width 35 height 11
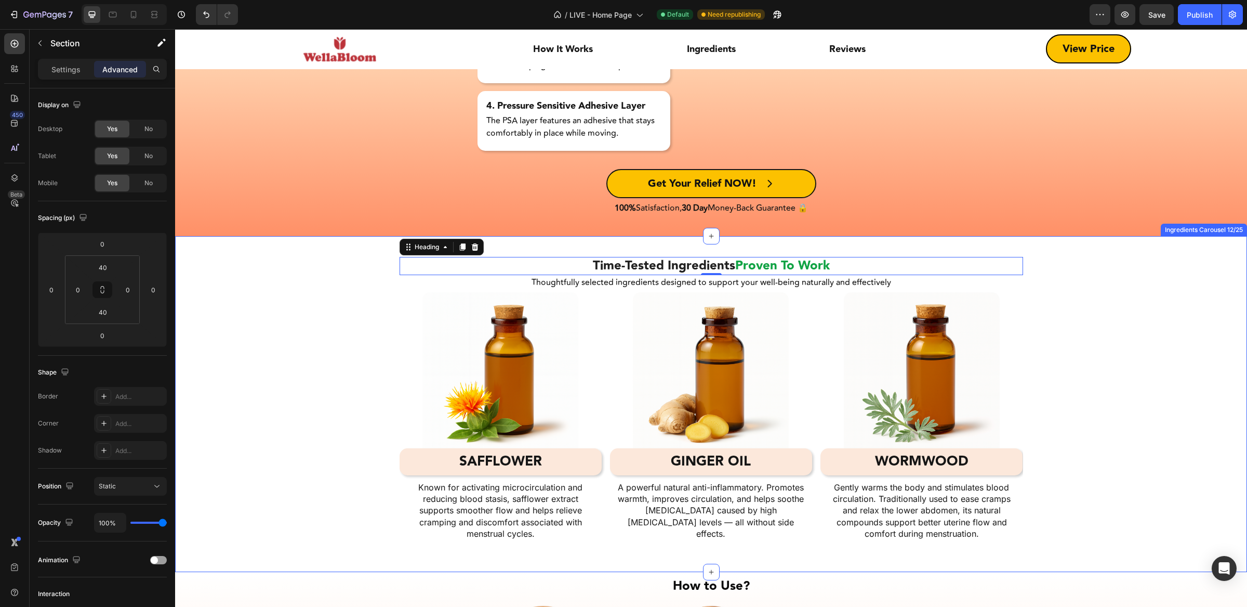
click at [656, 244] on div "Time-Tested Ingredients Proven To Work Heading Time-Tested Ingredients Proven T…" at bounding box center [711, 404] width 1072 height 336
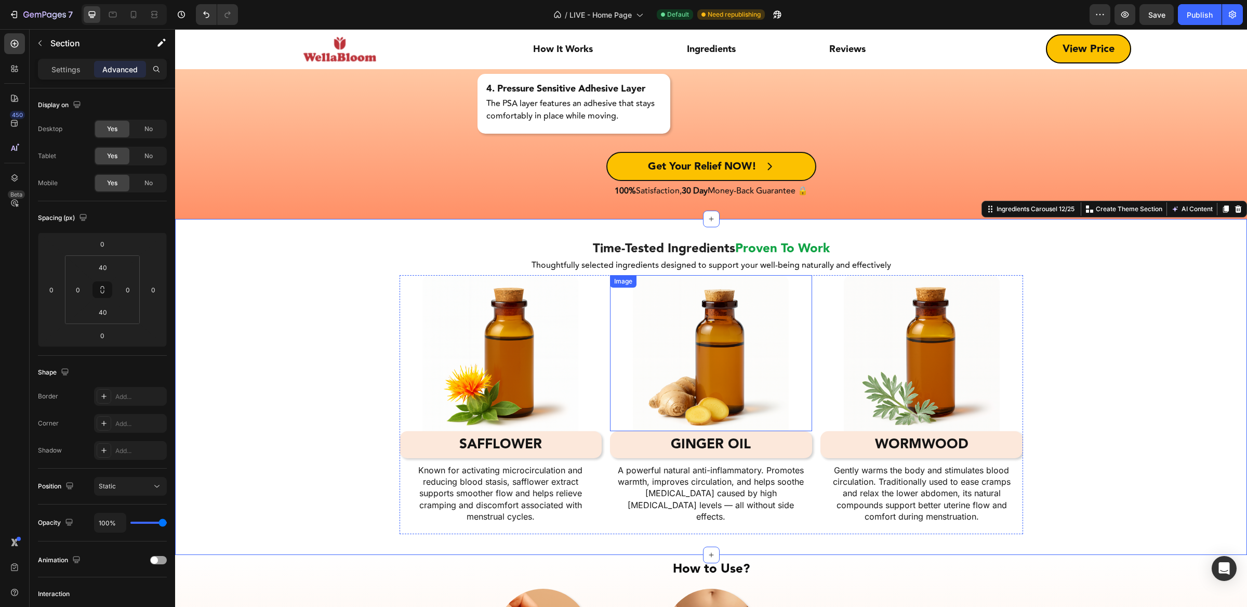
scroll to position [3710, 0]
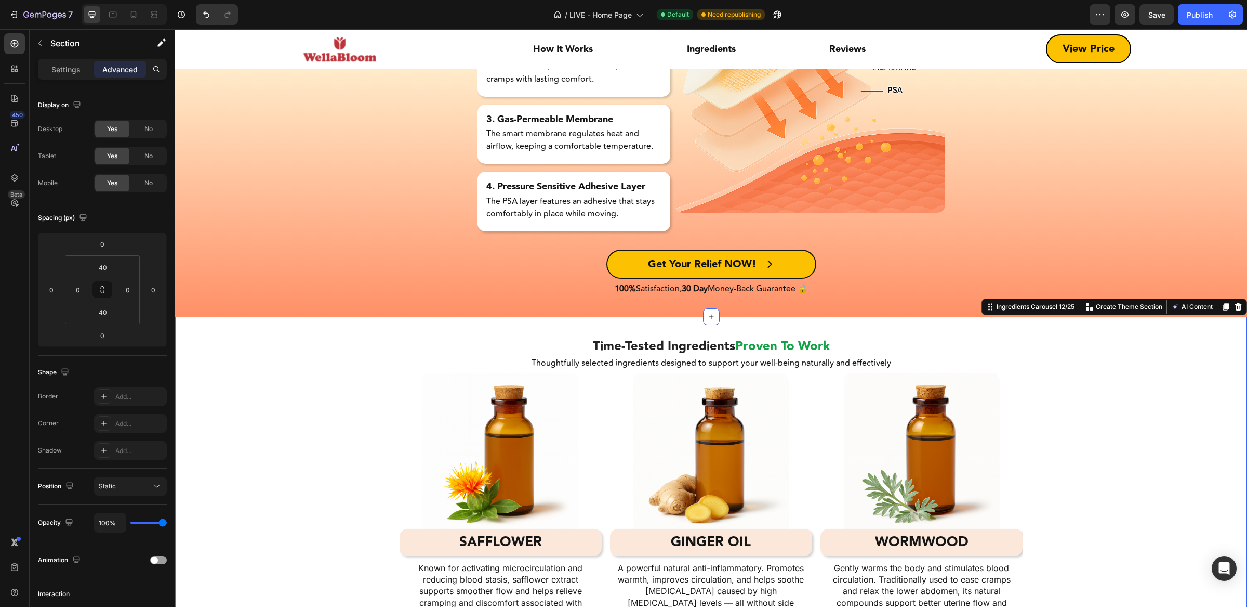
click at [695, 329] on div "Time-Tested Ingredients Proven To Work Heading Time-Tested Ingredients Proven T…" at bounding box center [711, 485] width 1072 height 336
click at [106, 272] on input "40" at bounding box center [103, 267] width 21 height 16
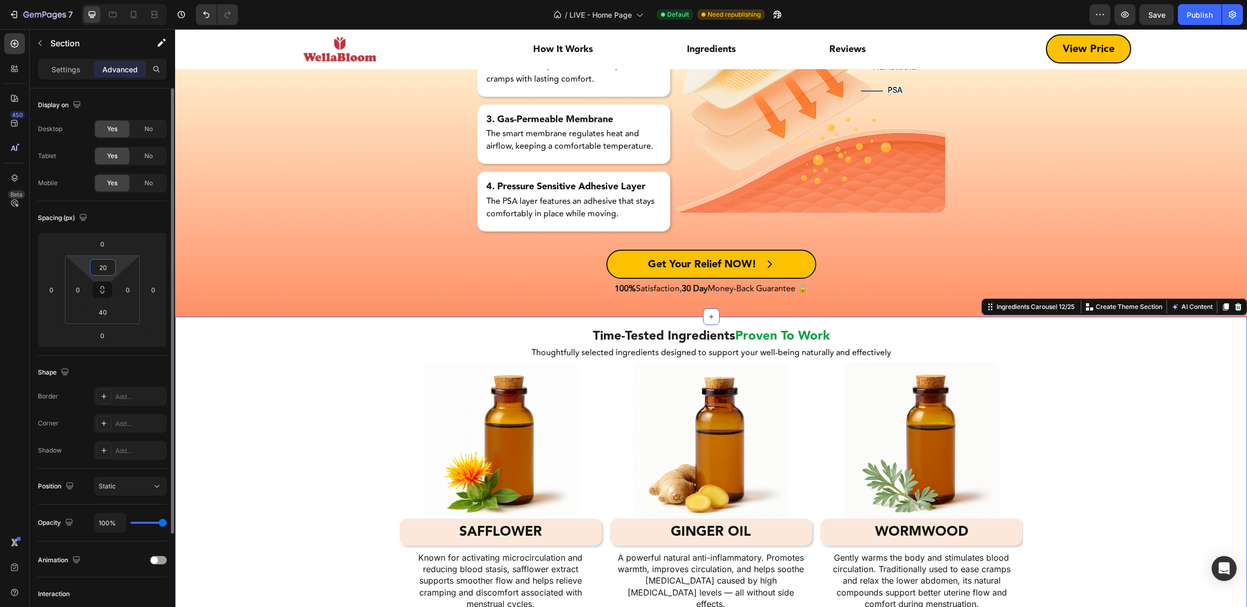
type input "2"
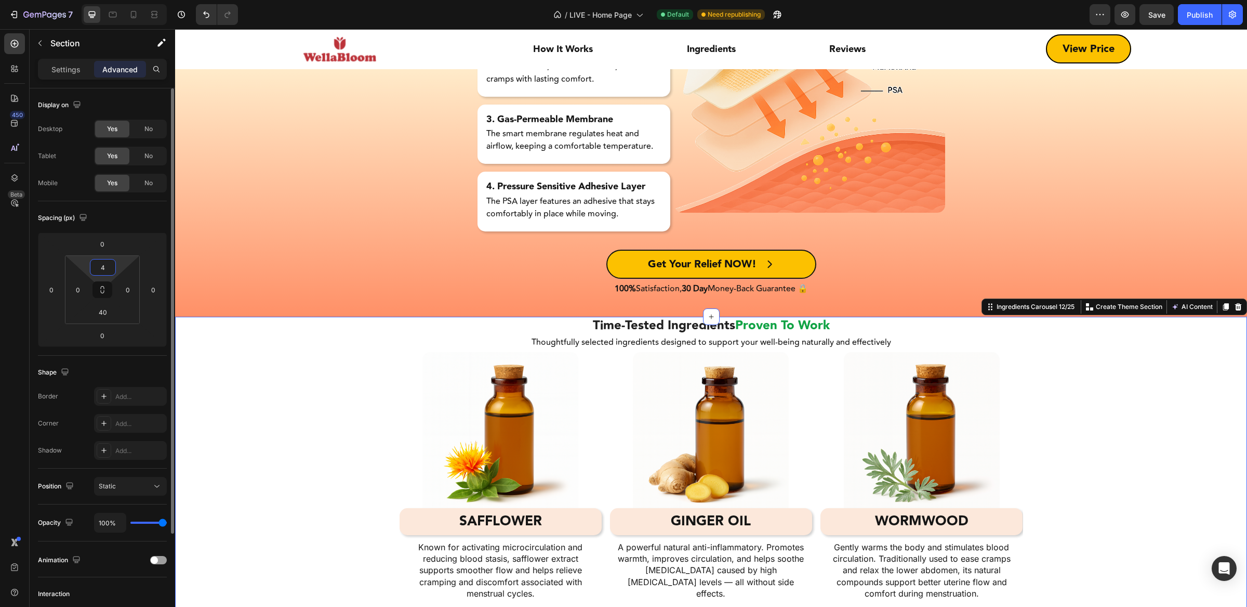
type input "40"
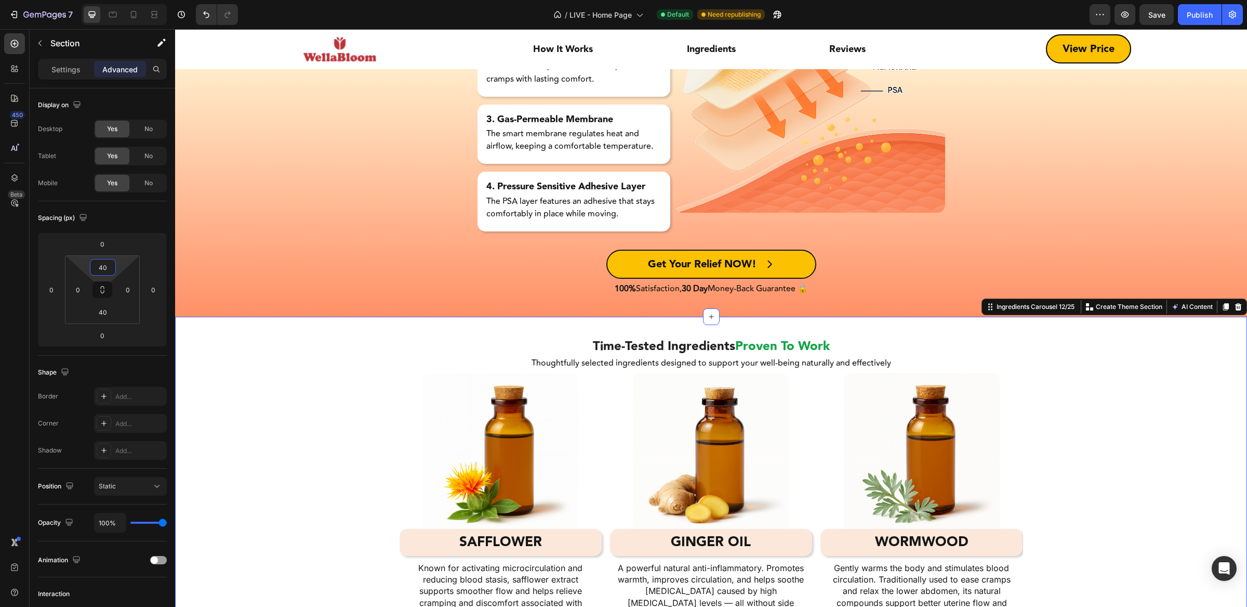
click at [356, 416] on div "Image SAFFLOWER Heading Row Known for activating microcirculation and reducing …" at bounding box center [711, 502] width 1072 height 259
click at [321, 376] on div "Image SAFFLOWER Heading Row Known for activating microcirculation and reducing …" at bounding box center [711, 502] width 1072 height 259
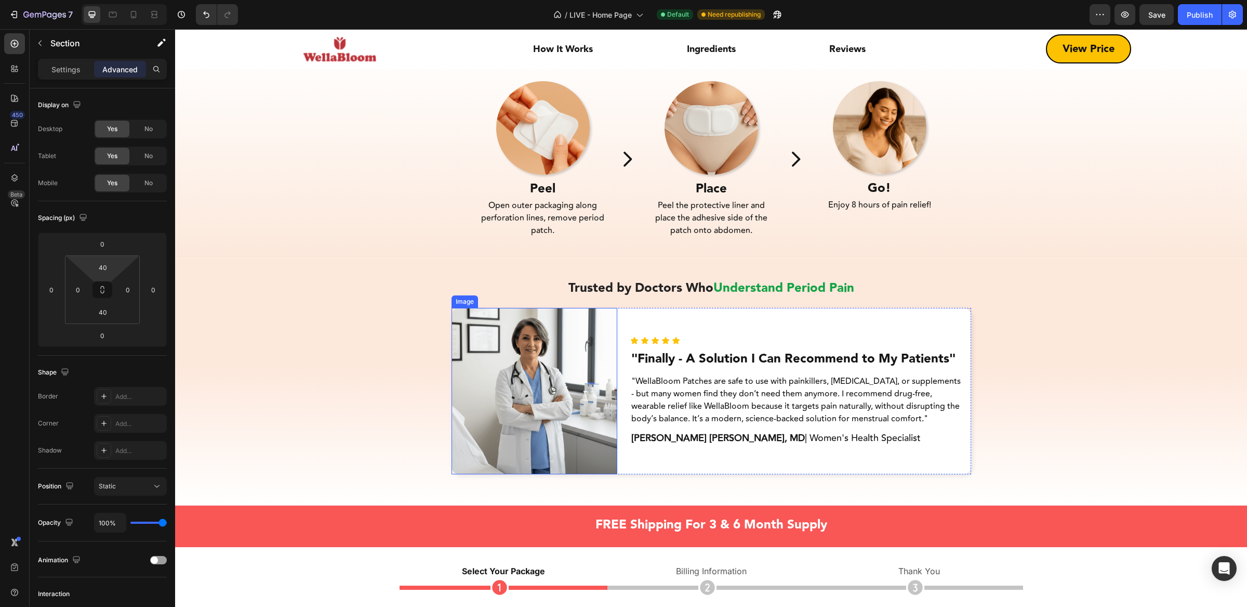
scroll to position [4384, 0]
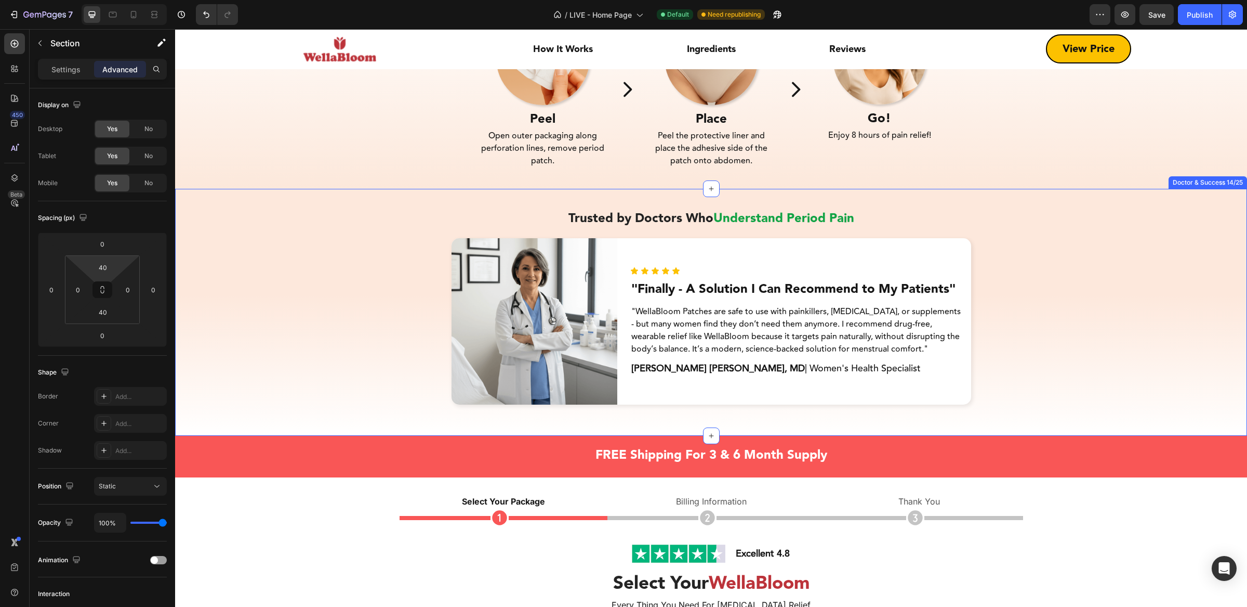
click at [614, 422] on div "Trusted by Doctors Who Understand Period Pain Heading Trusted by Doctors Who Un…" at bounding box center [711, 312] width 1072 height 247
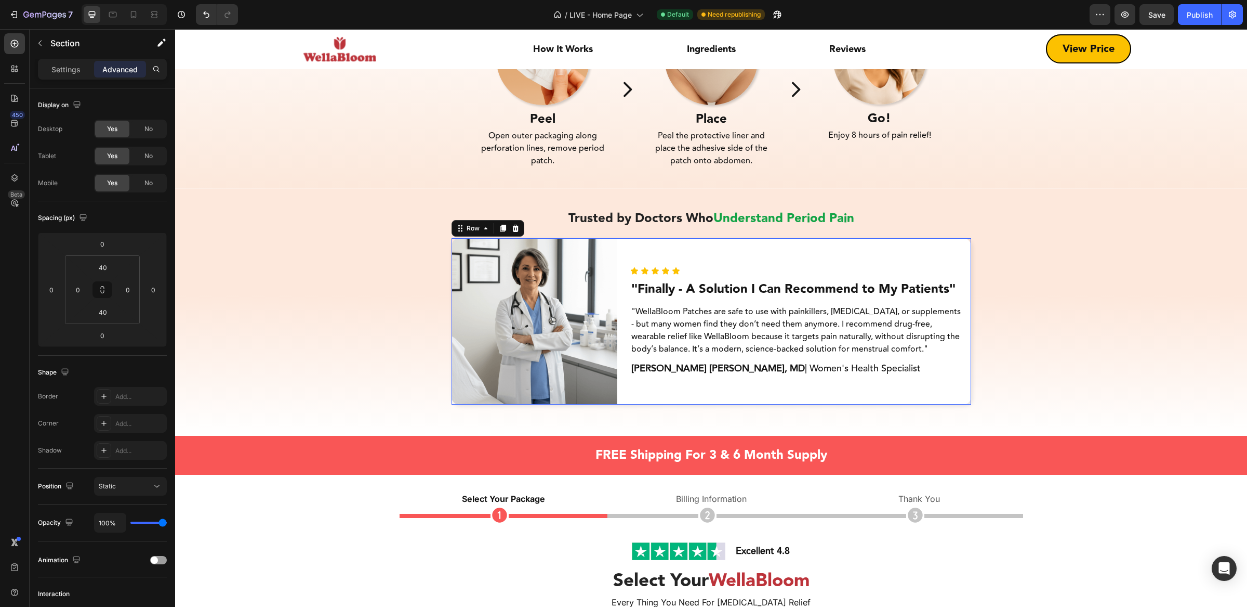
click at [719, 394] on div "Icon Icon Icon Icon Icon Icon List "Finally - A Solution I Can Recommend to My …" at bounding box center [796, 321] width 332 height 166
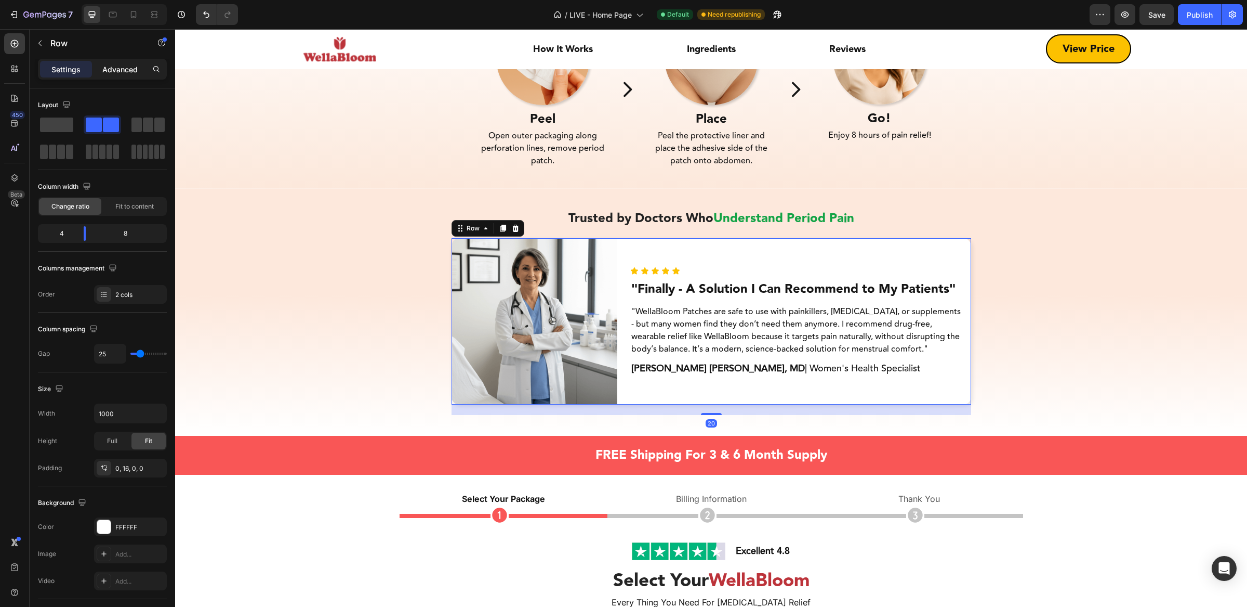
click at [127, 65] on p "Advanced" at bounding box center [119, 69] width 35 height 11
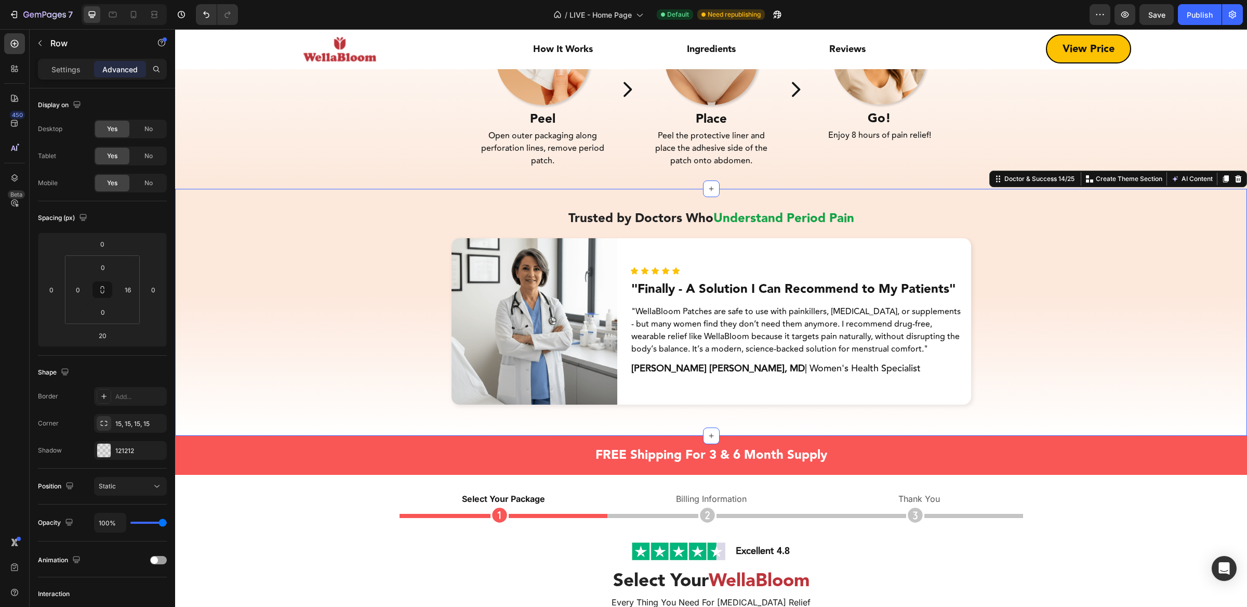
click at [596, 430] on div "Trusted by Doctors Who Understand Period Pain Heading Trusted by Doctors Who Un…" at bounding box center [711, 312] width 1072 height 247
click at [1133, 335] on div "Trusted by Doctors Who Understand Period Pain Heading Trusted by Doctors Who Un…" at bounding box center [711, 311] width 1072 height 205
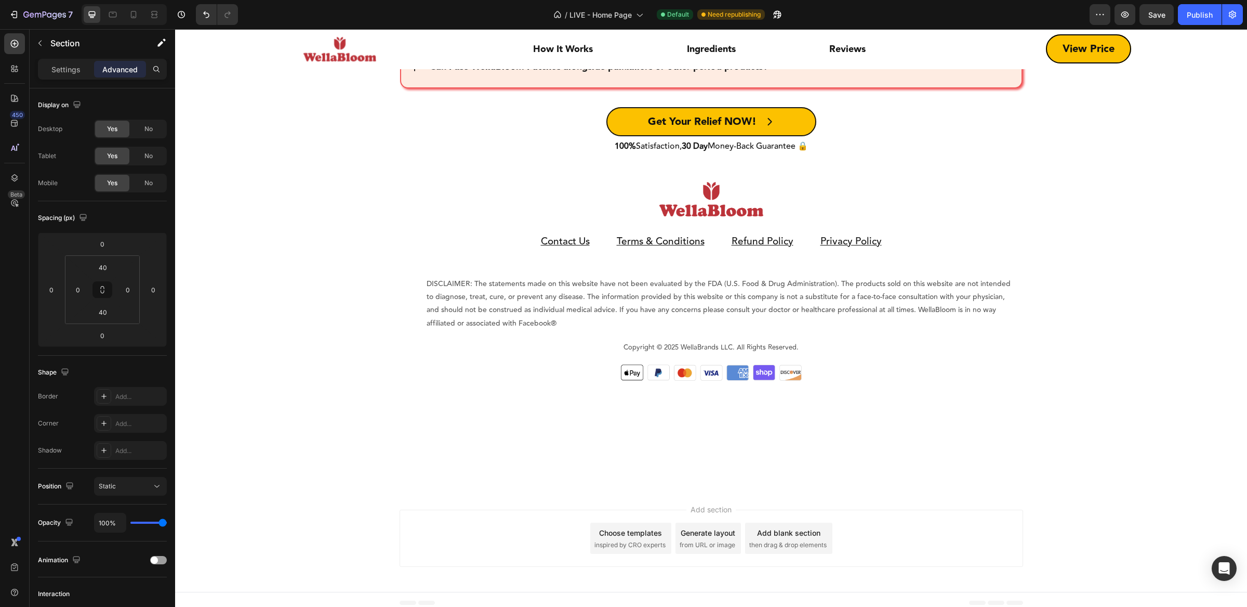
scroll to position [7498, 0]
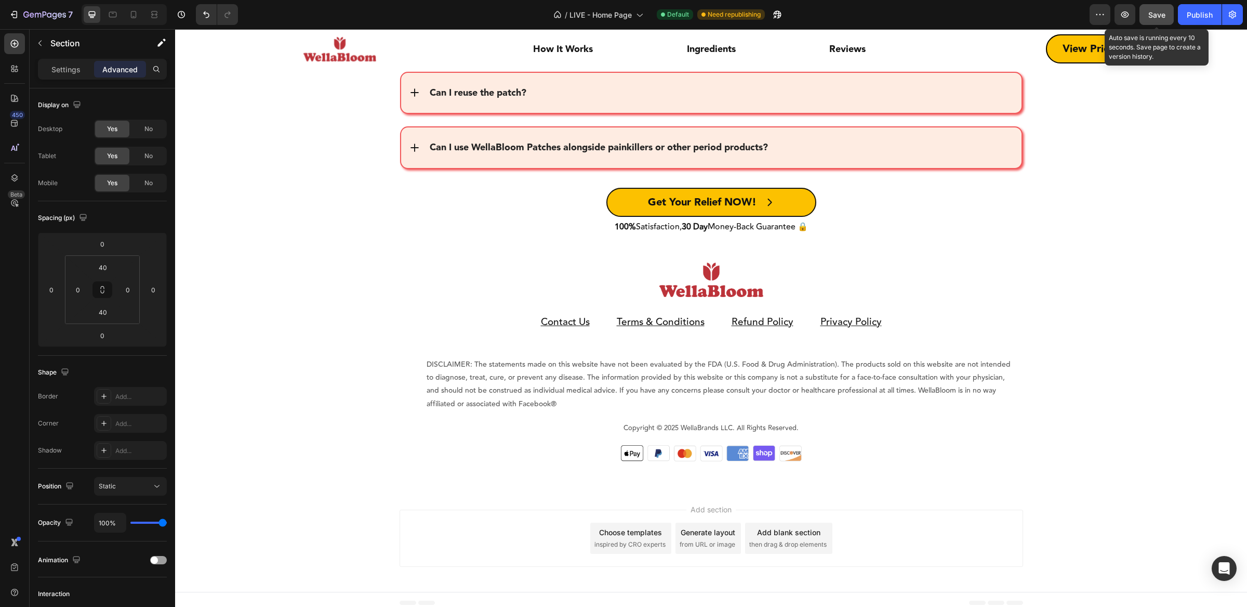
click at [1161, 15] on span "Save" at bounding box center [1157, 14] width 17 height 9
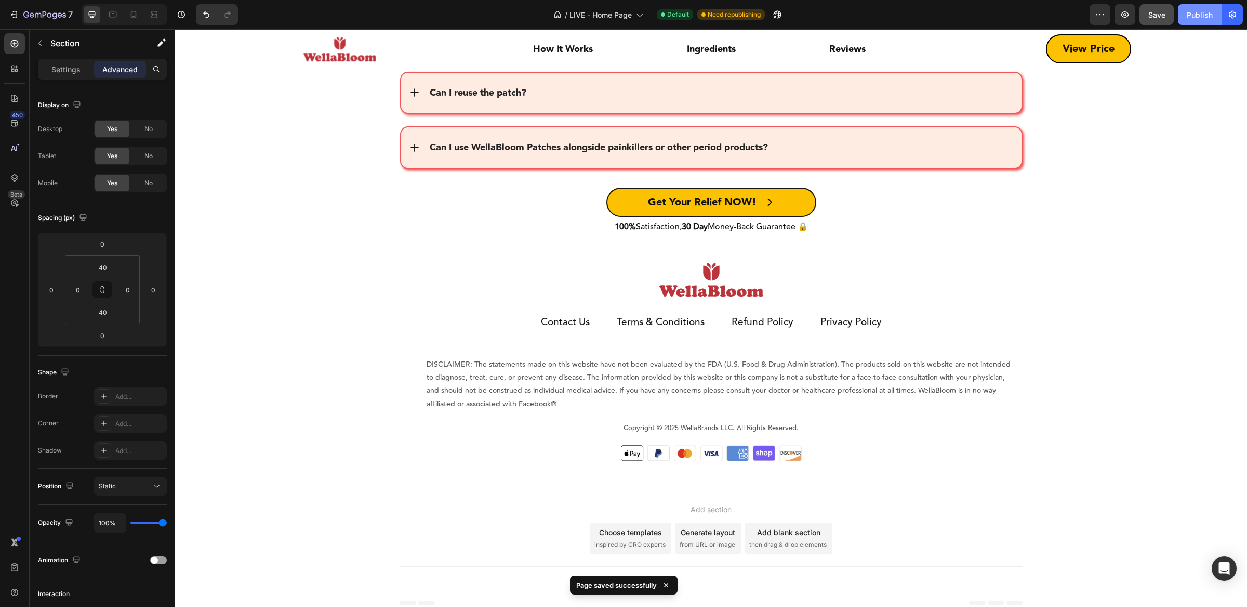
click at [1200, 18] on div "Publish" at bounding box center [1200, 14] width 26 height 11
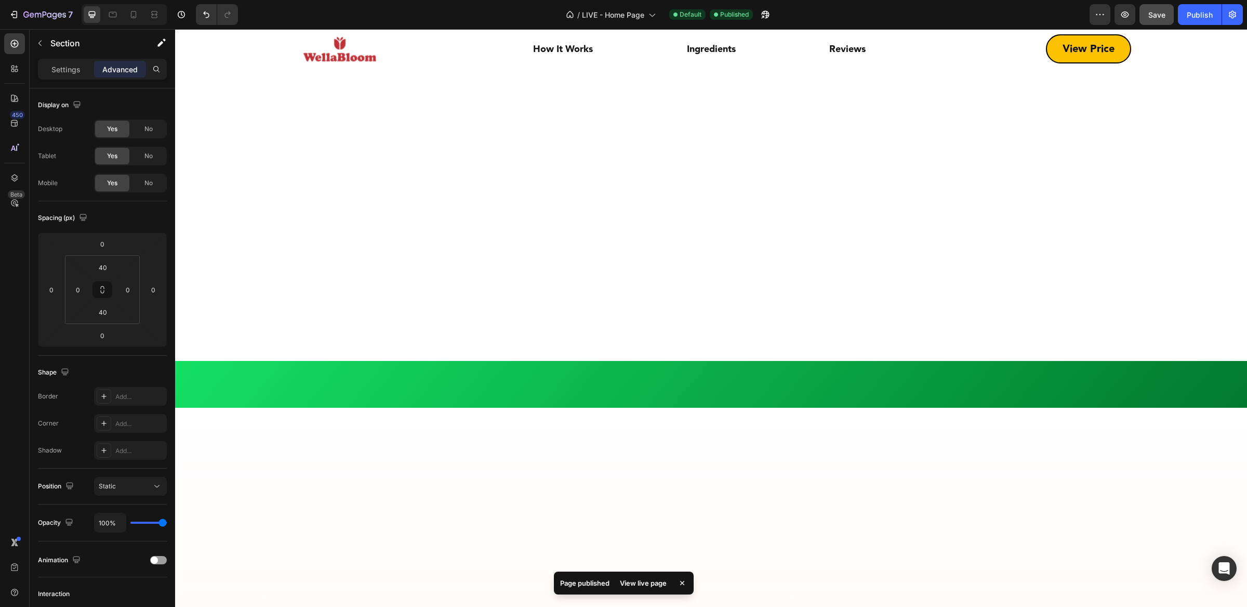
scroll to position [0, 0]
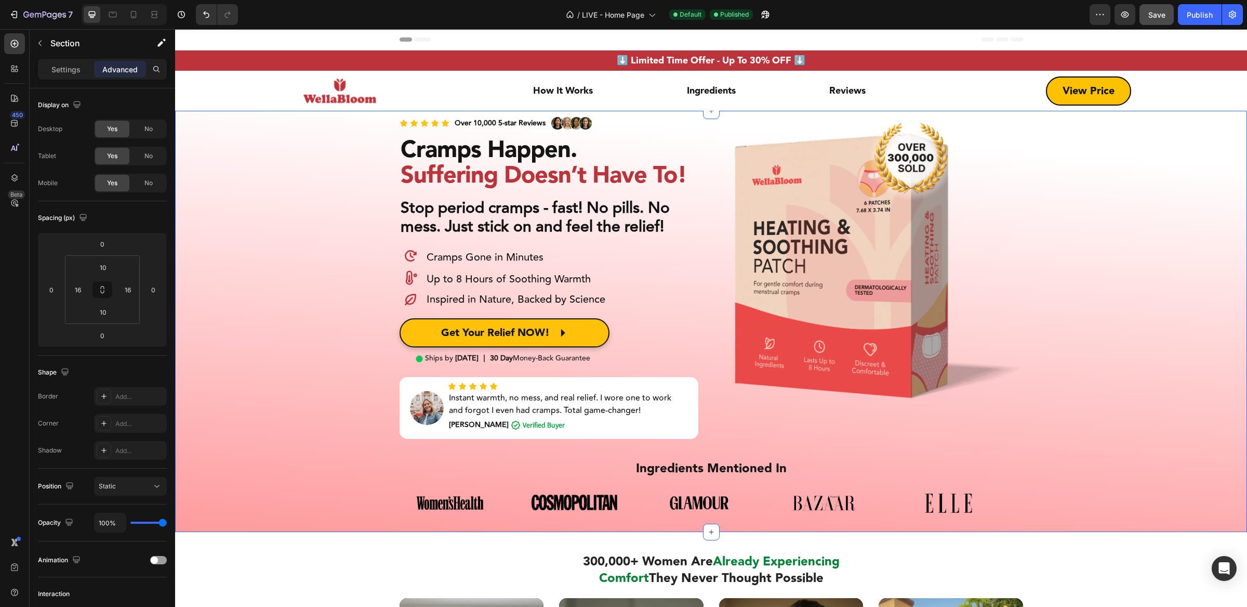
click at [379, 118] on div "Icon Icon Icon Icon Icon Icon List Over 10,000 5-star Reviews Text Block Image …" at bounding box center [711, 321] width 1056 height 411
click at [118, 76] on div "Advanced" at bounding box center [120, 69] width 52 height 17
click at [101, 269] on input "10" at bounding box center [103, 267] width 21 height 16
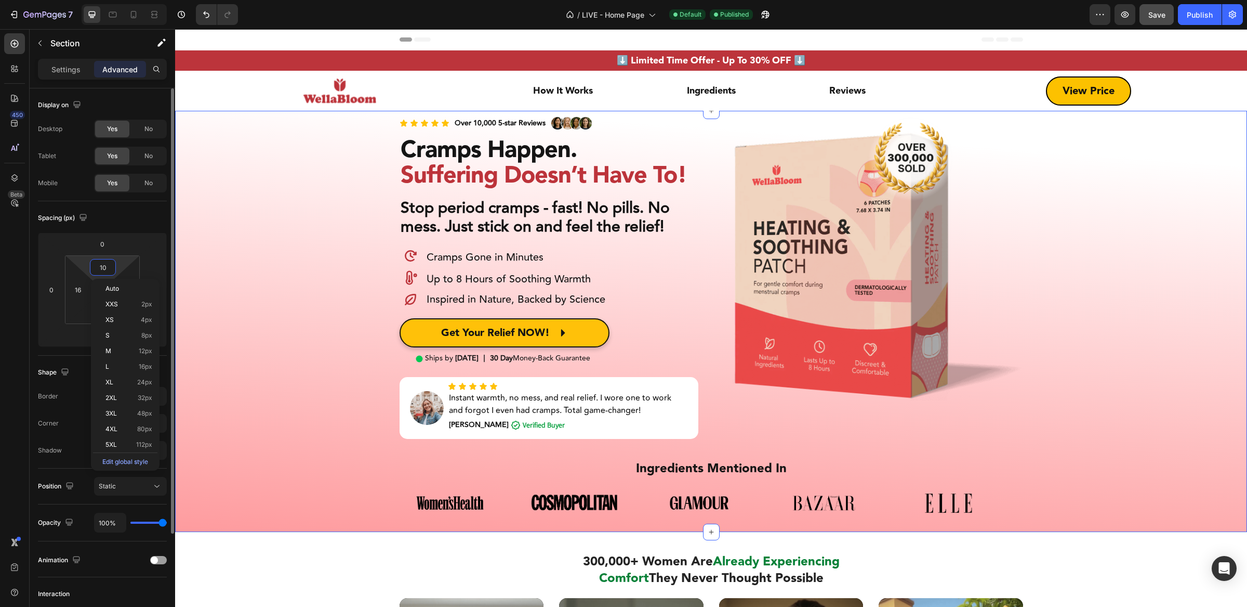
type input "w"
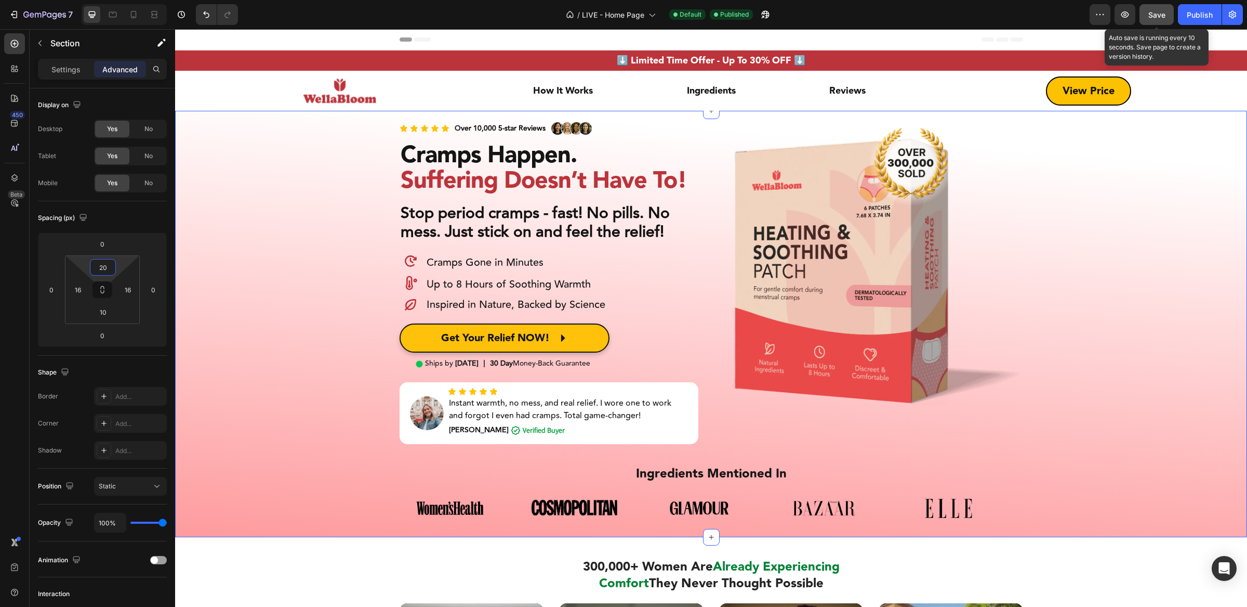
type input "20"
click at [1158, 17] on span "Save" at bounding box center [1157, 14] width 17 height 9
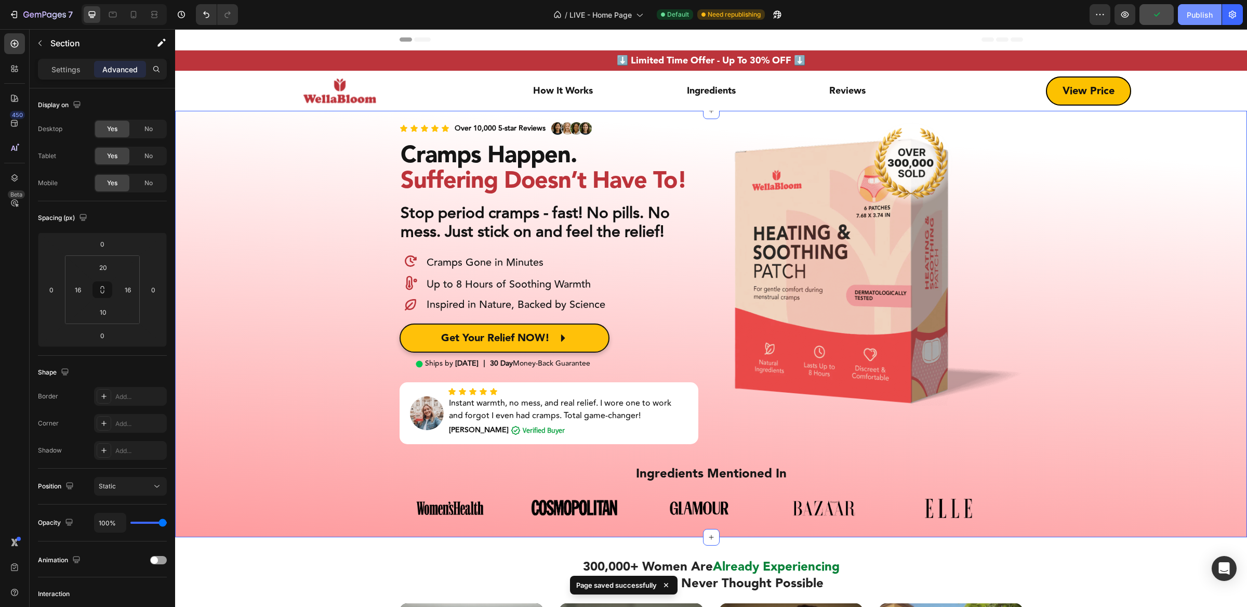
click at [1206, 17] on div "Publish" at bounding box center [1200, 14] width 26 height 11
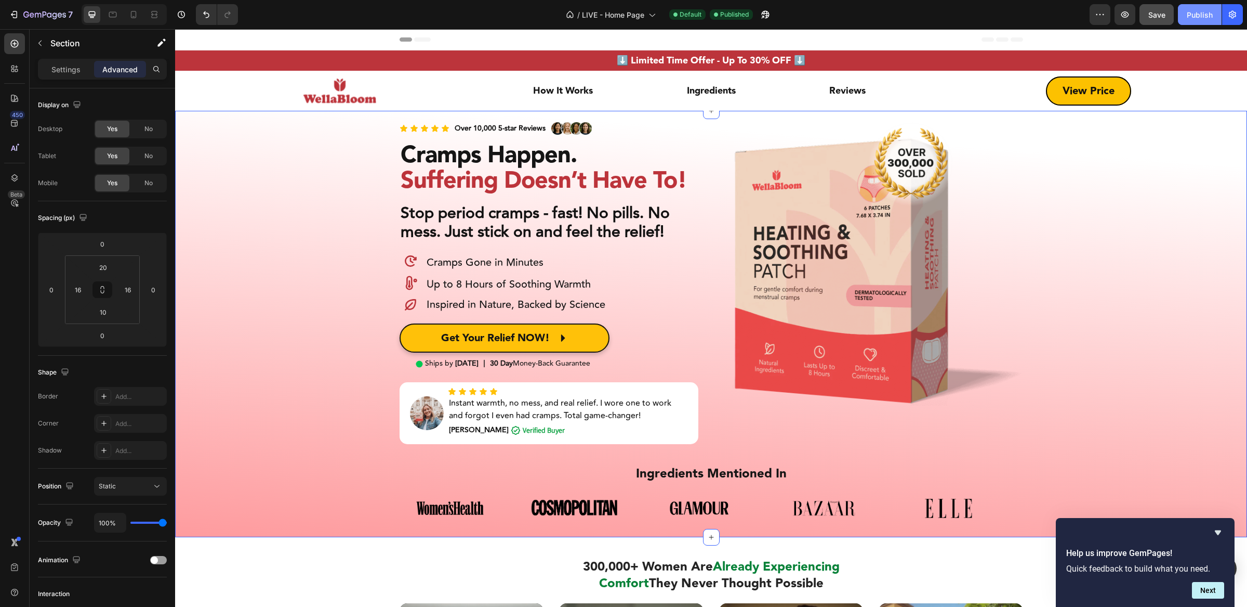
click at [1188, 9] on div "Publish" at bounding box center [1200, 14] width 26 height 11
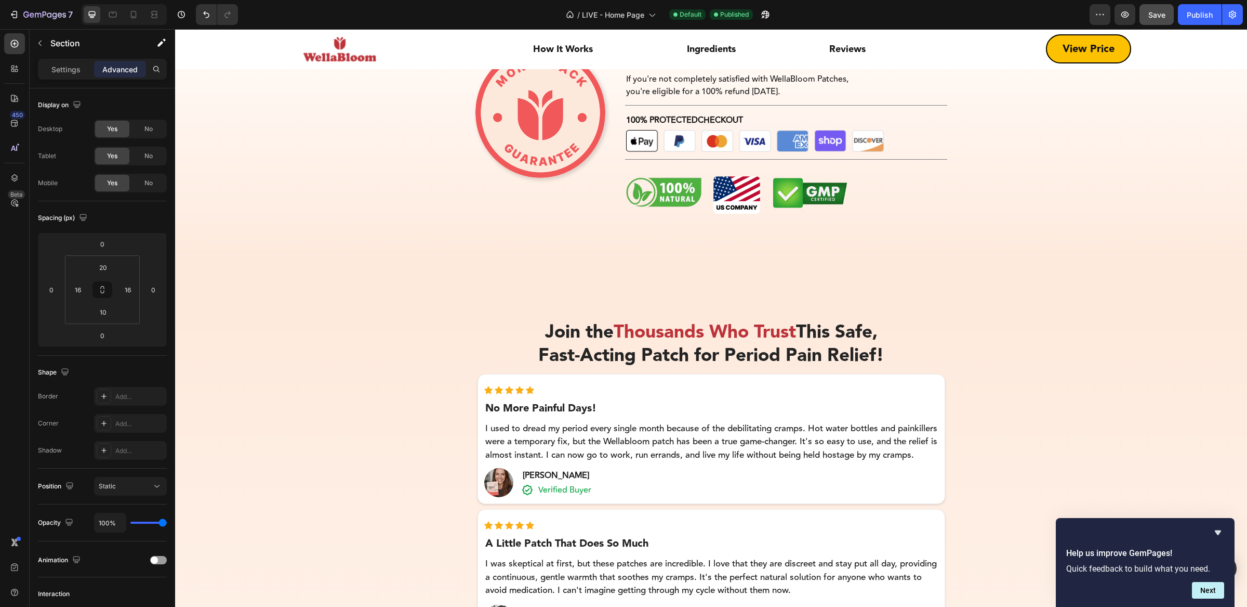
scroll to position [5586, 0]
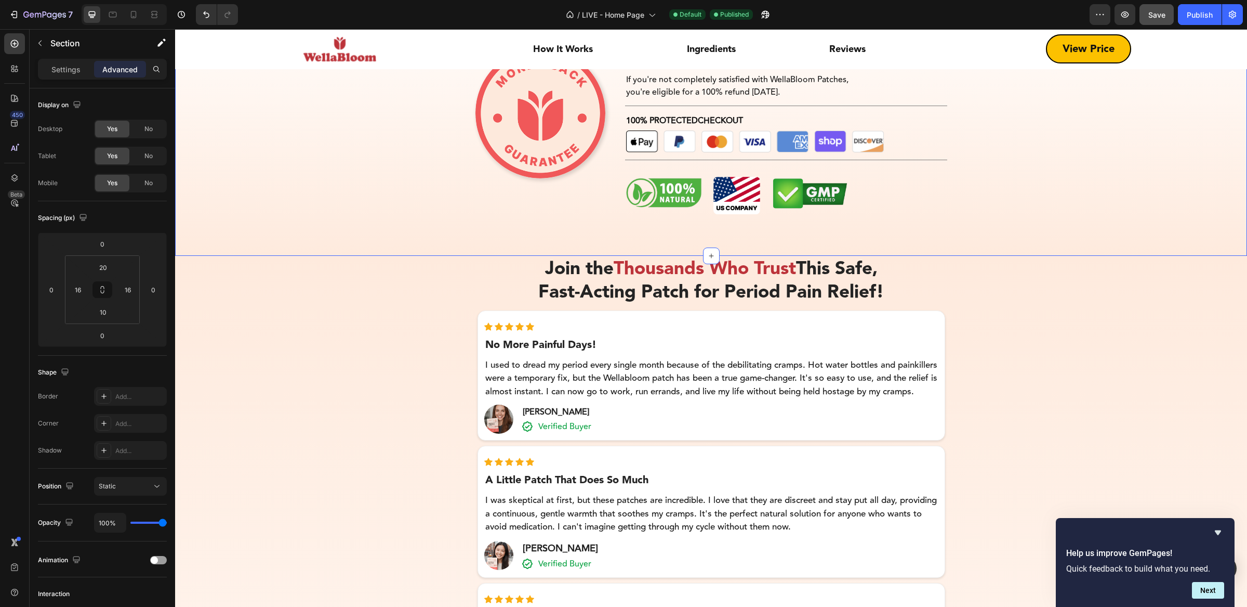
click at [721, 235] on div "Image Your Purchase Is Protected By Our 30 Day 100% Money-Back Guarantee Headin…" at bounding box center [711, 116] width 1072 height 280
click at [106, 305] on input "60" at bounding box center [103, 312] width 21 height 16
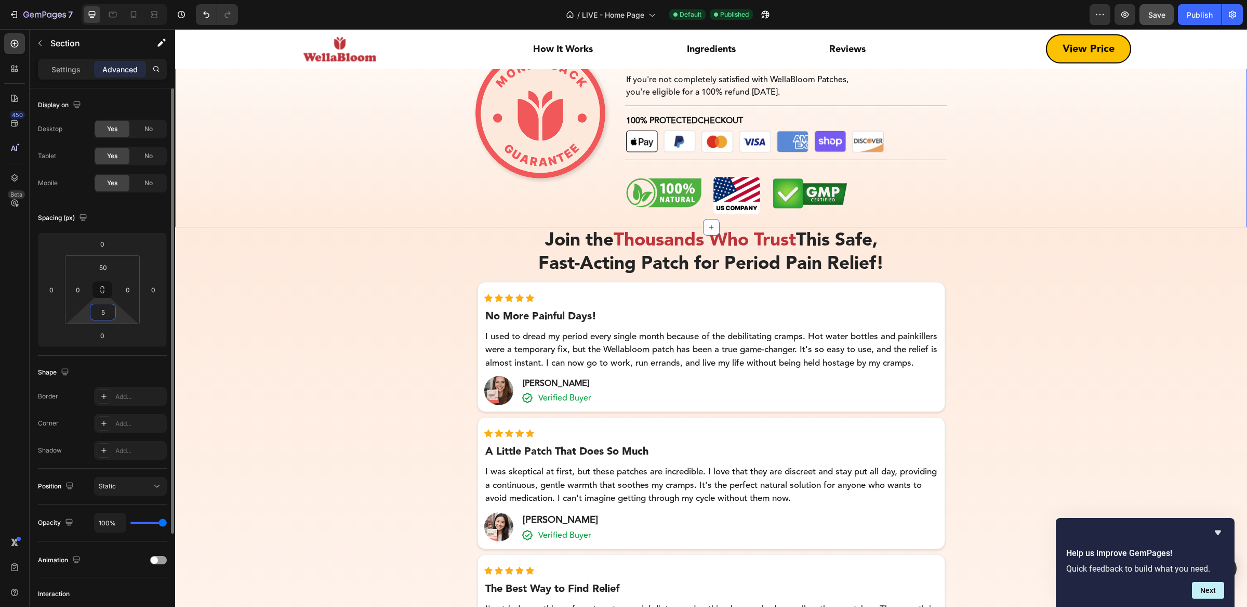
type input "50"
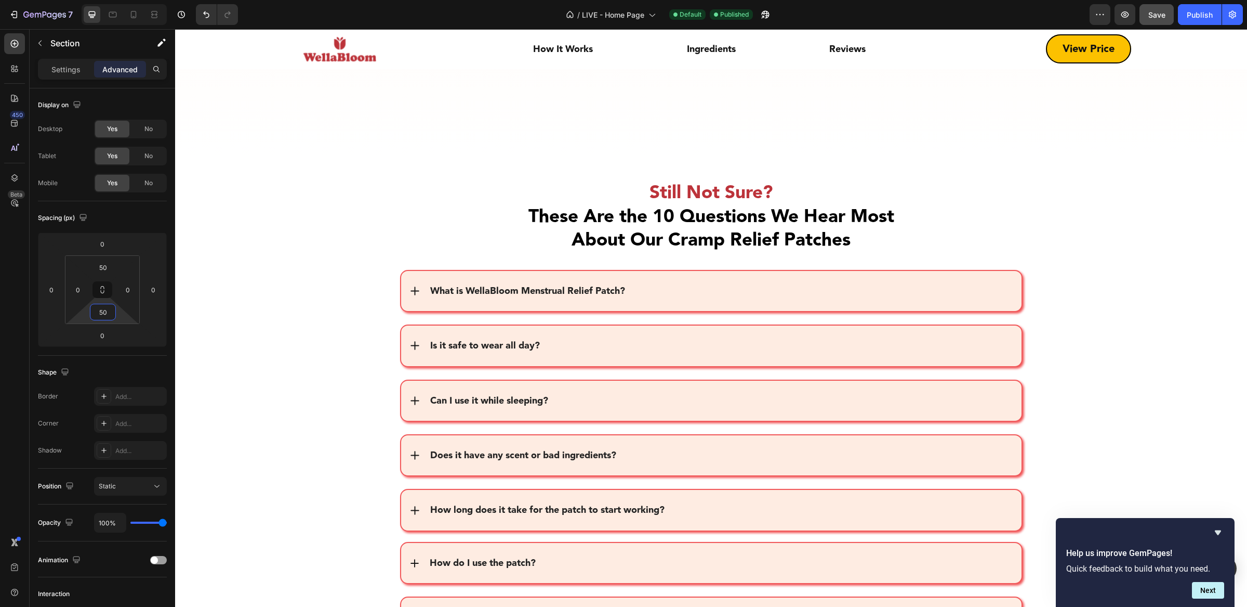
scroll to position [6937, 0]
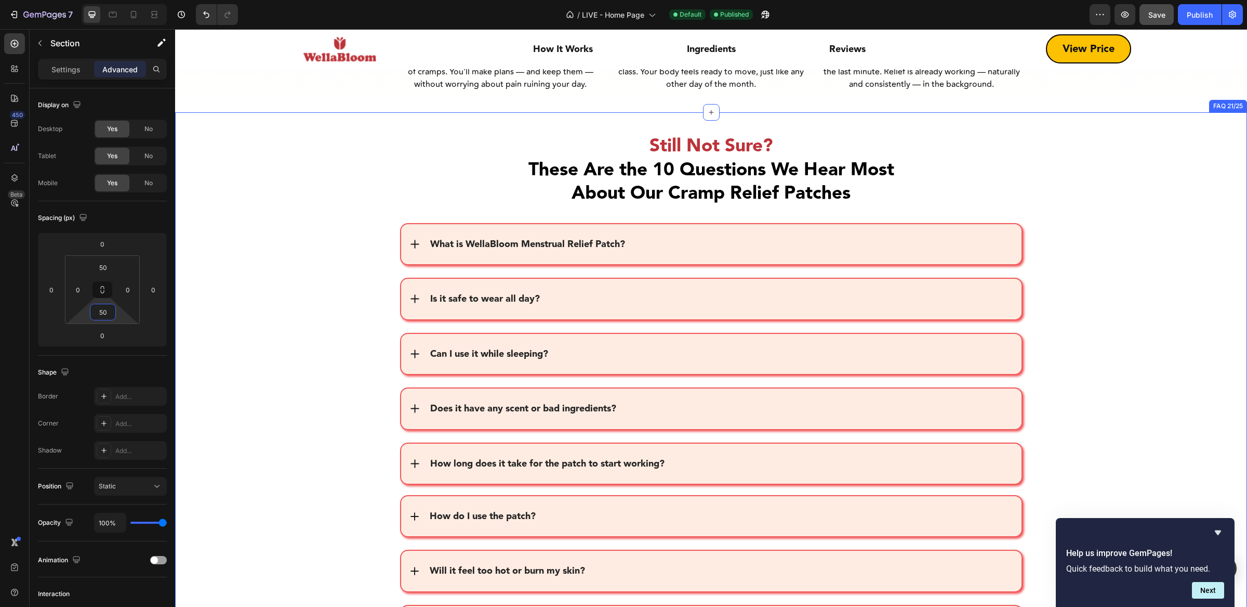
click at [767, 261] on div "Still Not Sure? These Are the 10 Questions We Hear Most About Our Cramp Relief …" at bounding box center [711, 466] width 1072 height 709
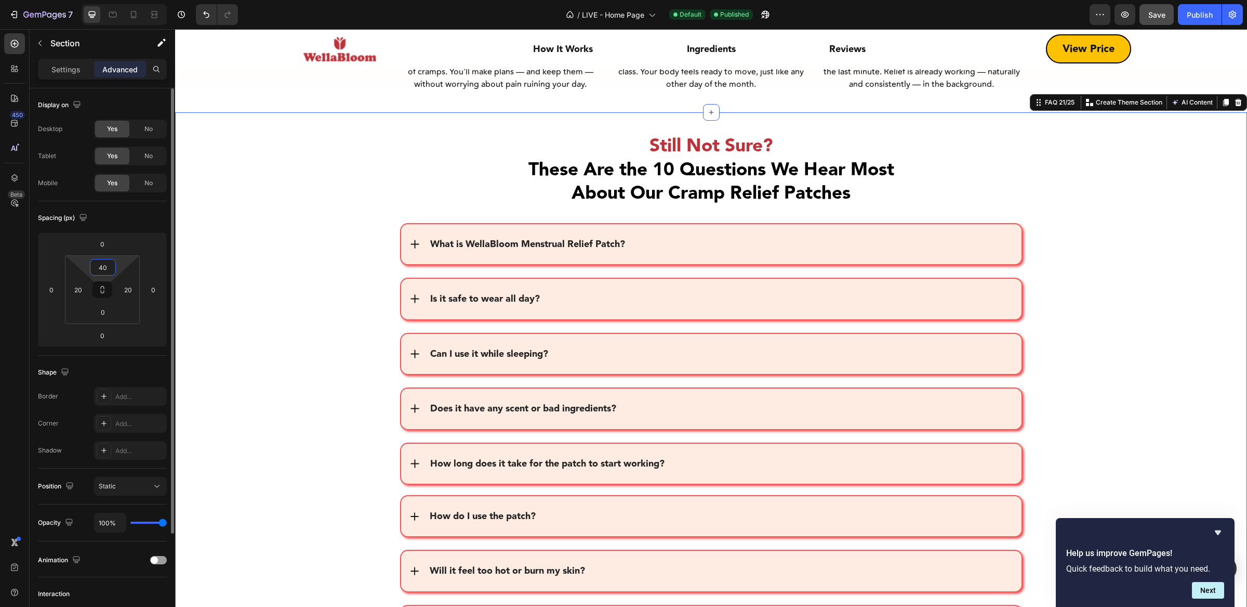
click at [108, 271] on input "40" at bounding box center [103, 267] width 21 height 16
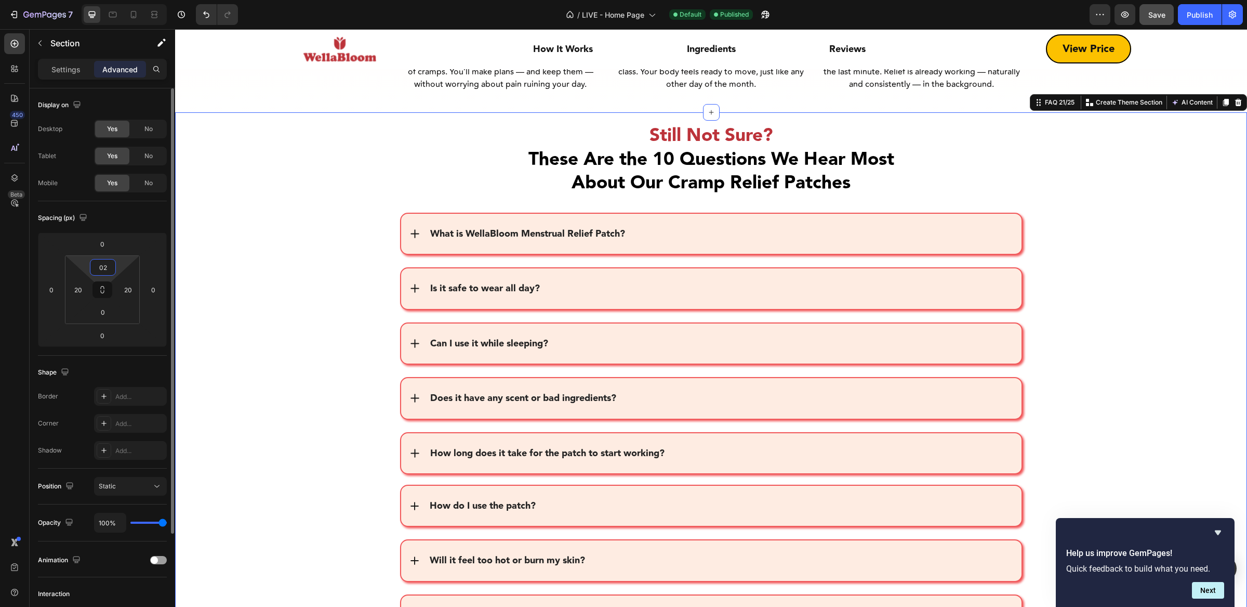
type input "0"
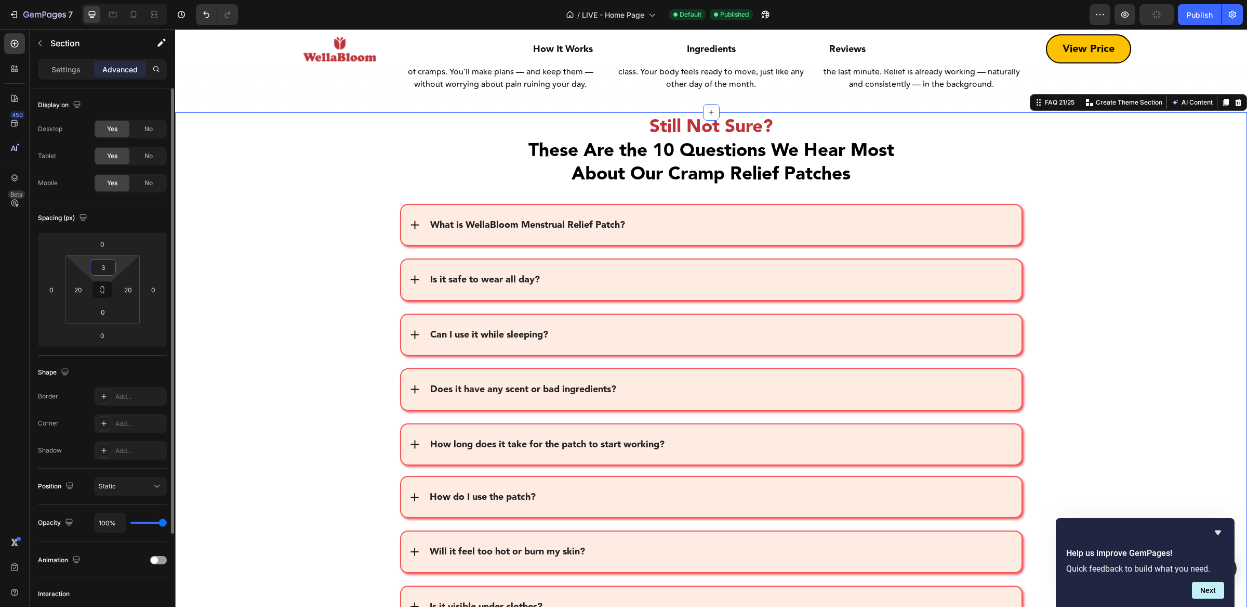
type input "30"
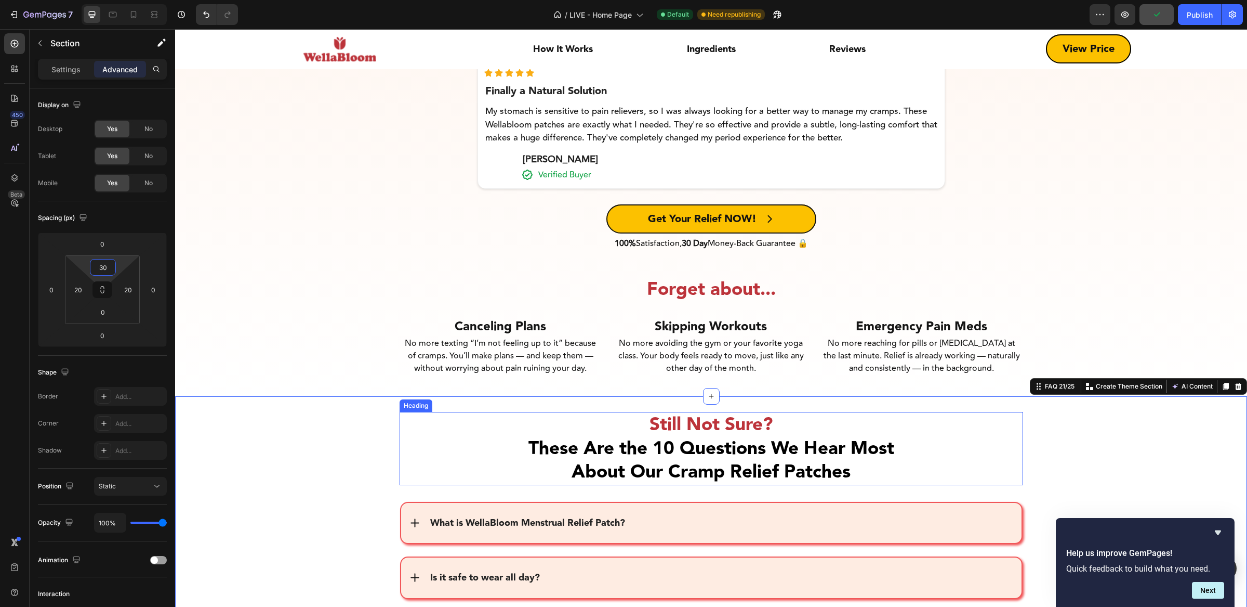
scroll to position [6652, 0]
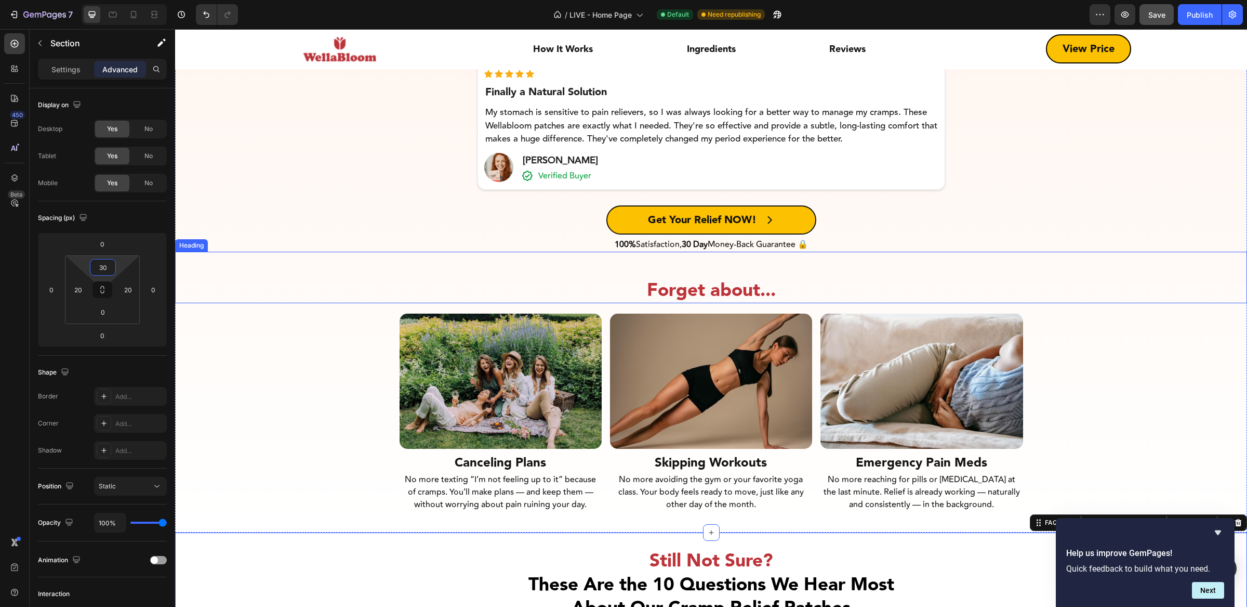
click at [755, 279] on div "Forget about... Heading" at bounding box center [711, 278] width 1072 height 52
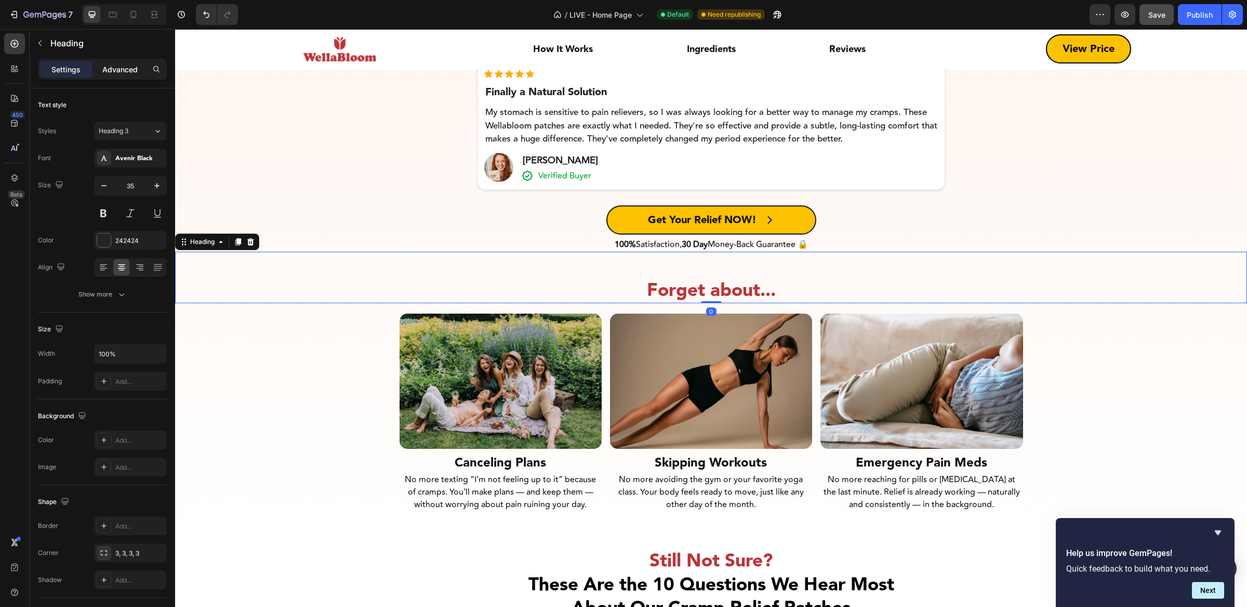
click at [114, 67] on p "Advanced" at bounding box center [119, 69] width 35 height 11
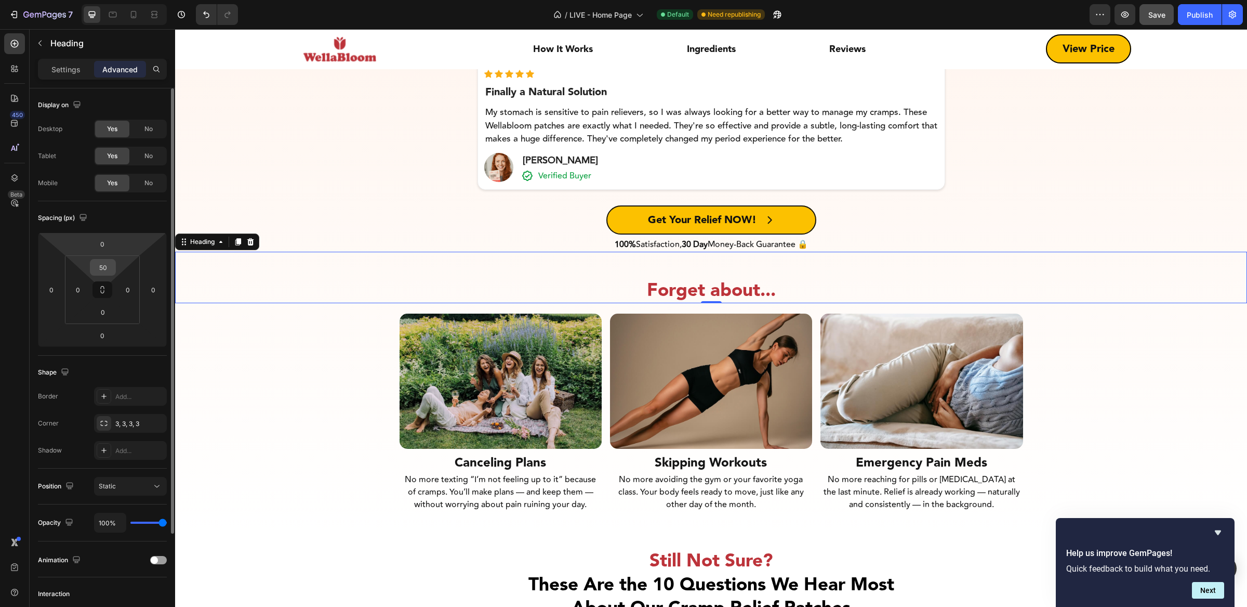
click at [104, 264] on input "50" at bounding box center [103, 267] width 21 height 16
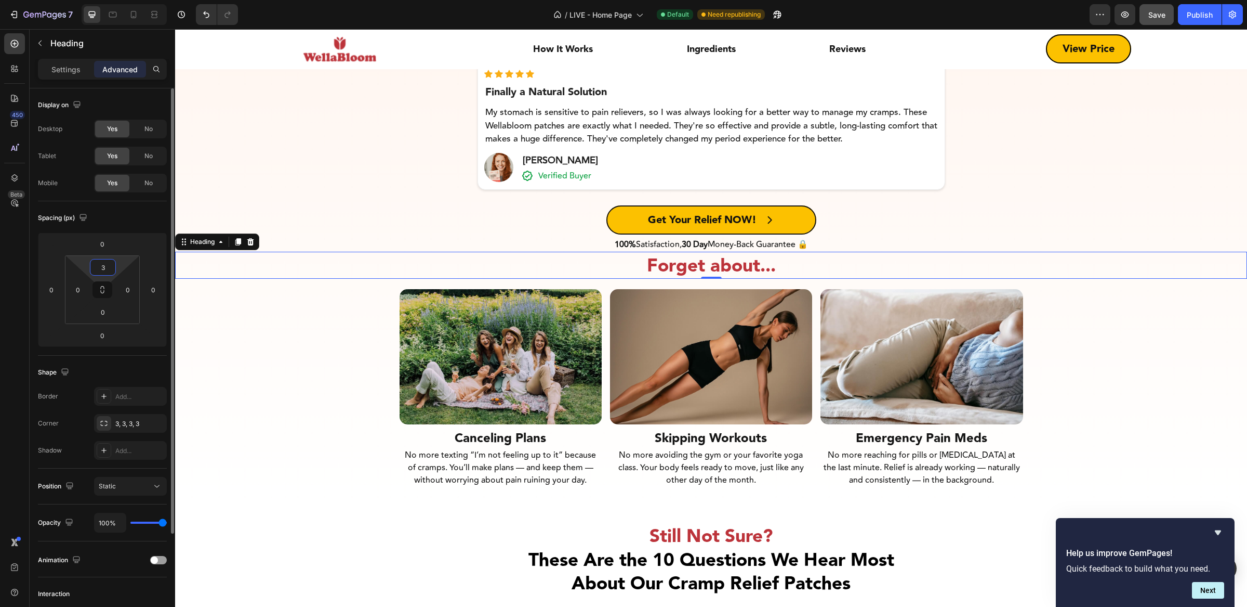
type input "30"
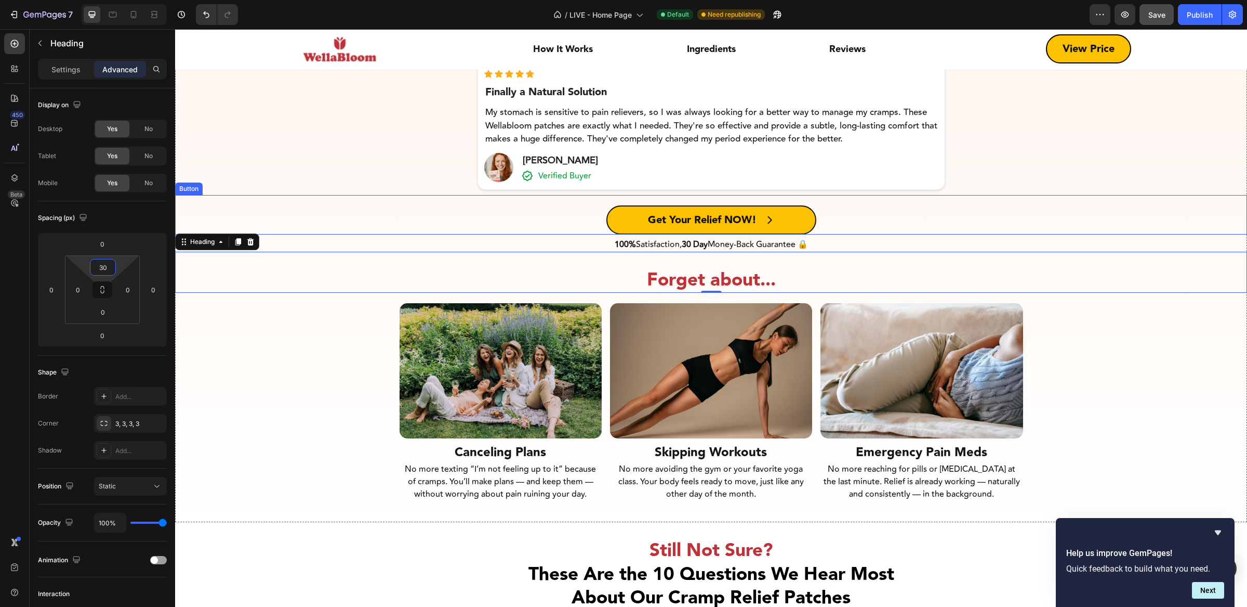
click at [390, 226] on div "Get Your Relief NOW! Button" at bounding box center [711, 215] width 1072 height 40
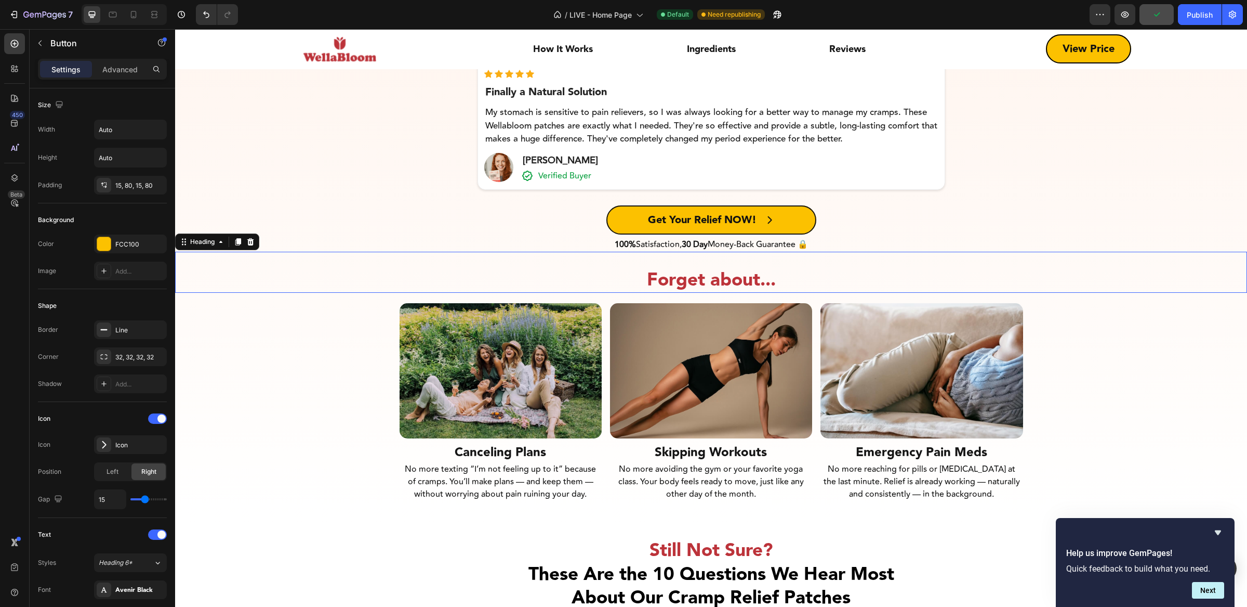
click at [827, 284] on h2 "Forget about..." at bounding box center [711, 280] width 1072 height 26
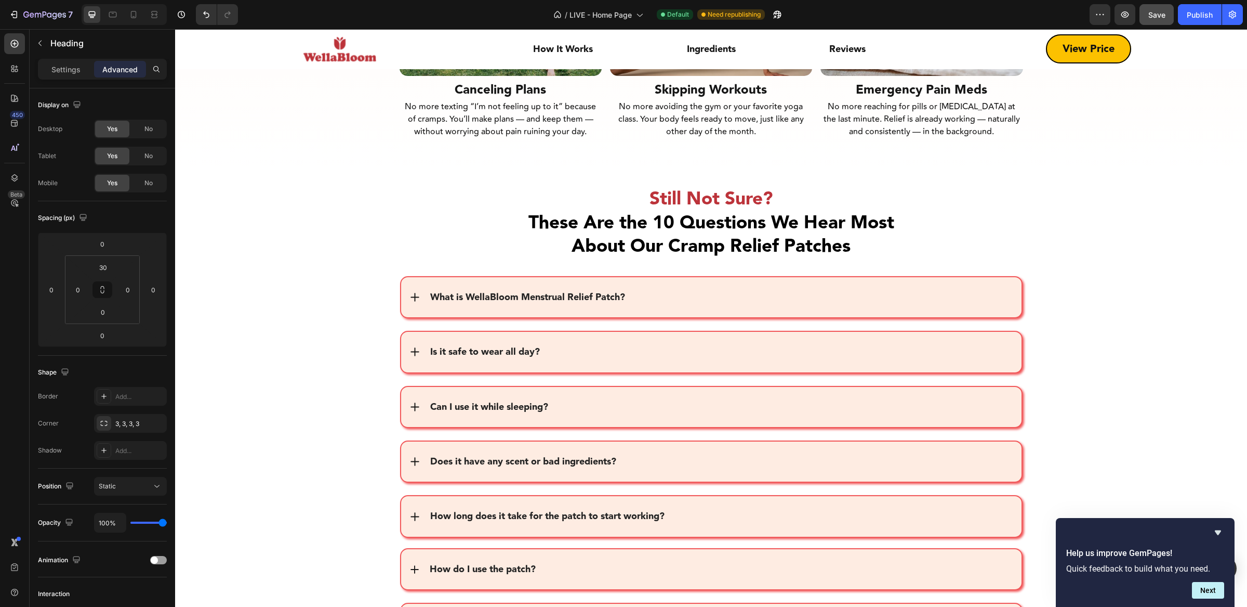
scroll to position [7012, 0]
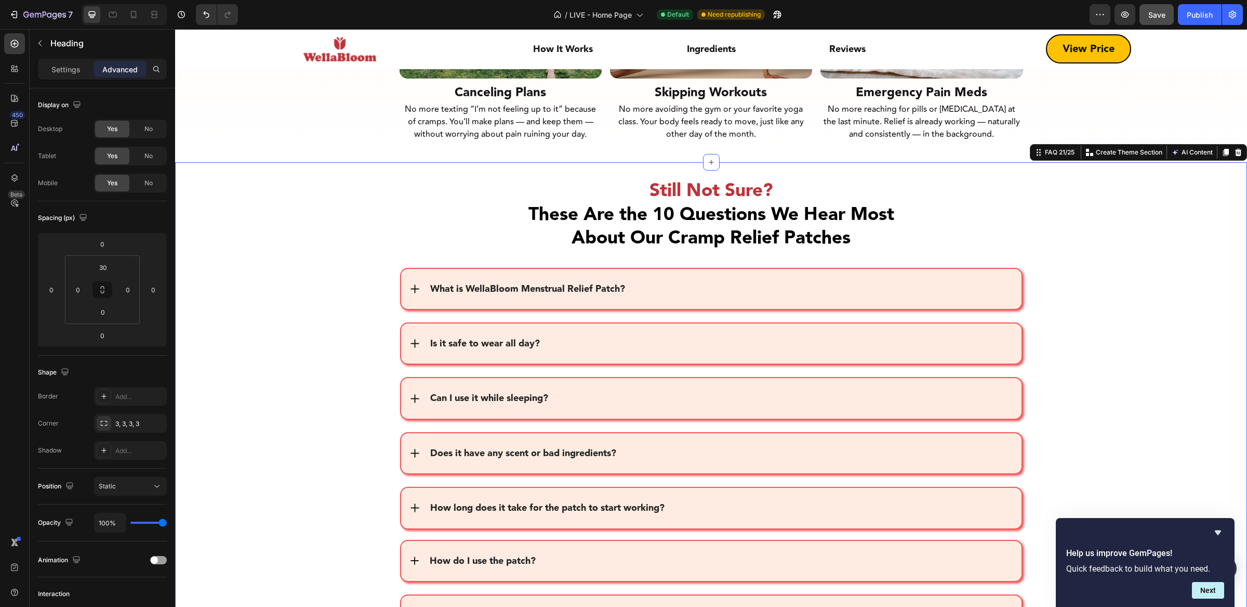
click at [756, 187] on div "Still Not Sure? These Are the 10 Questions We Hear Most About Our Cramp Relief …" at bounding box center [711, 514] width 1072 height 704
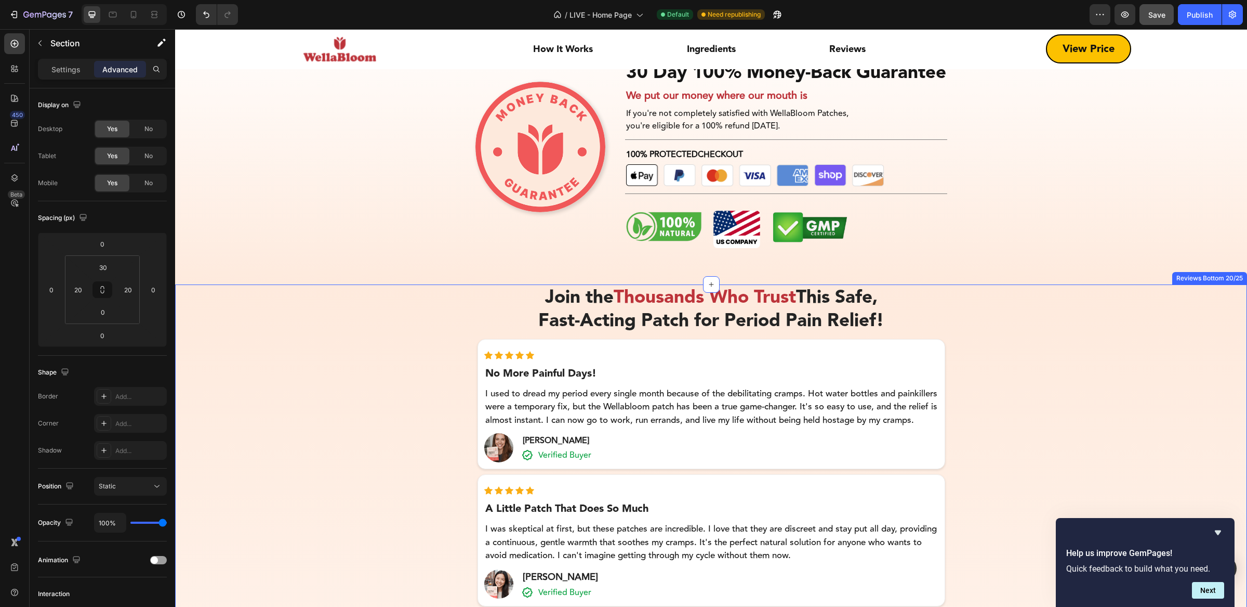
scroll to position [5549, 0]
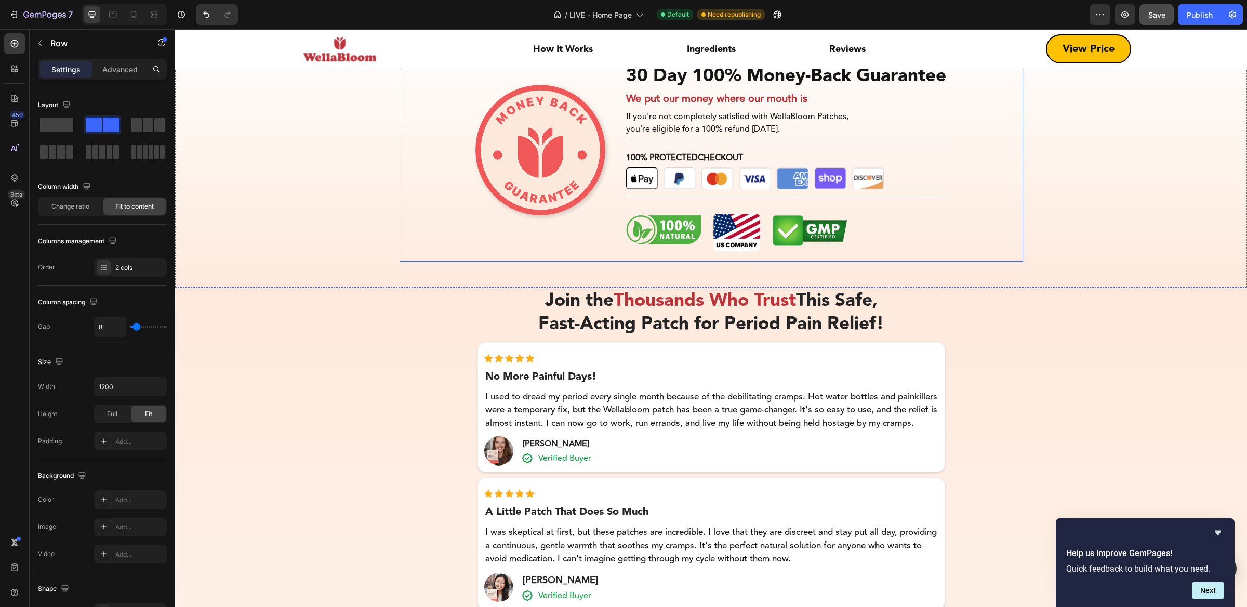
click at [574, 255] on div "Image" at bounding box center [549, 150] width 146 height 222
click at [110, 79] on div "Settings Advanced" at bounding box center [103, 74] width 146 height 30
click at [114, 74] on p "Advanced" at bounding box center [119, 69] width 35 height 11
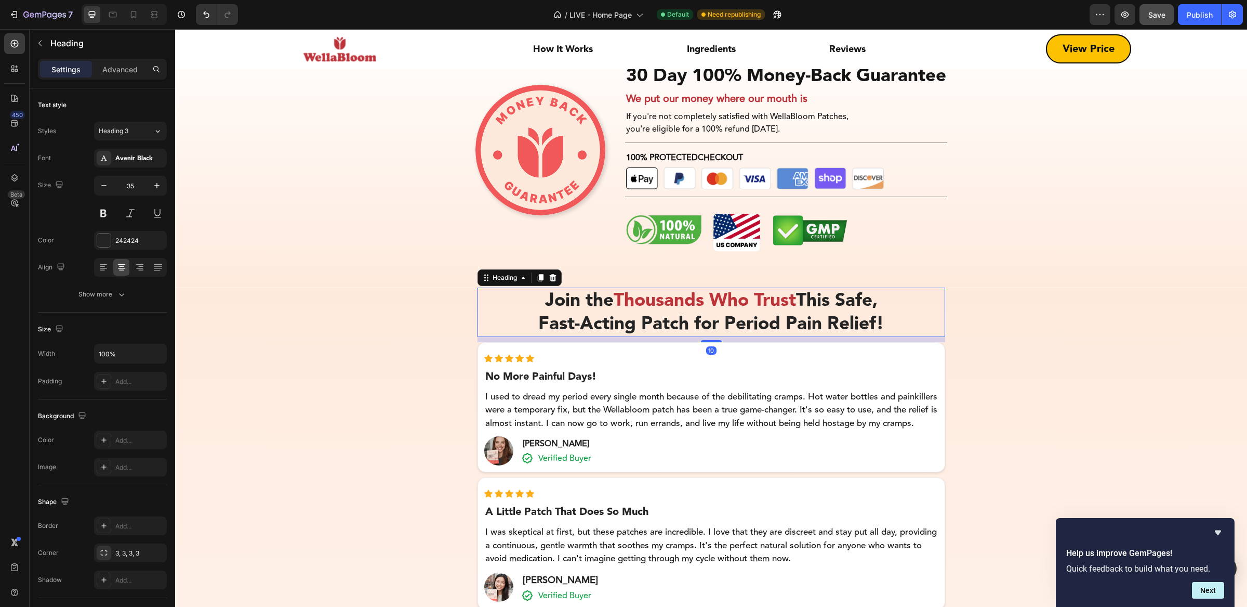
click at [517, 295] on h2 "Join the Thousands Who Trust This Safe, Fast-Acting Patch for Period Pain Relie…" at bounding box center [712, 311] width 468 height 49
click at [132, 59] on div "Settings Advanced" at bounding box center [102, 69] width 129 height 21
click at [131, 69] on p "Advanced" at bounding box center [119, 69] width 35 height 11
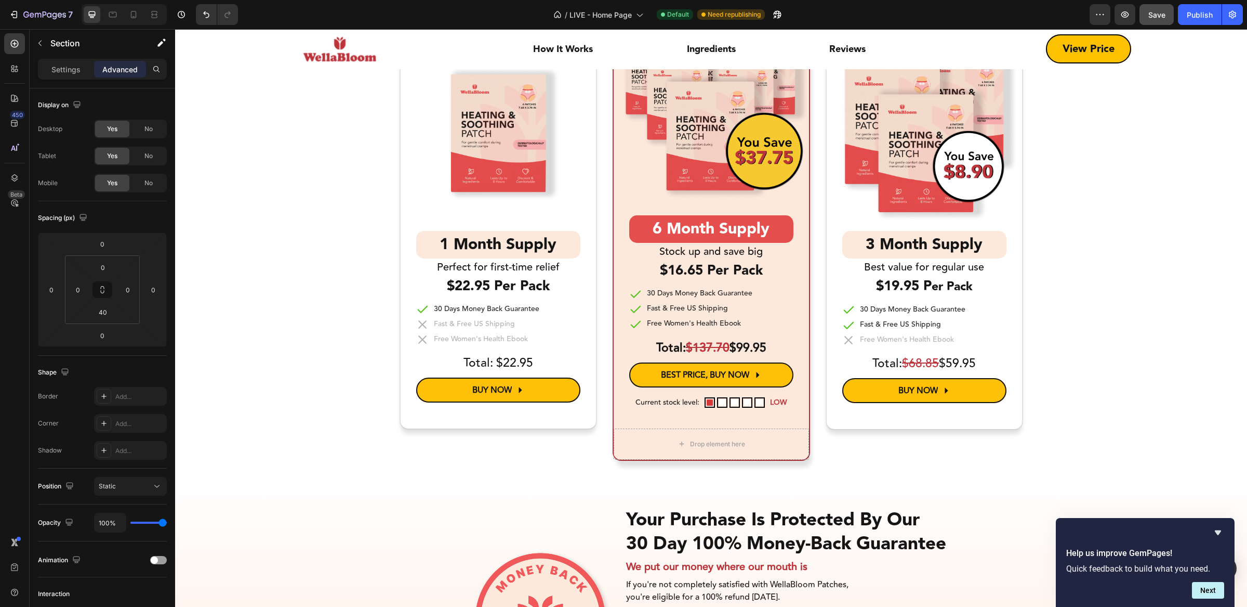
scroll to position [5082, 0]
click at [108, 268] on input "30" at bounding box center [103, 267] width 21 height 16
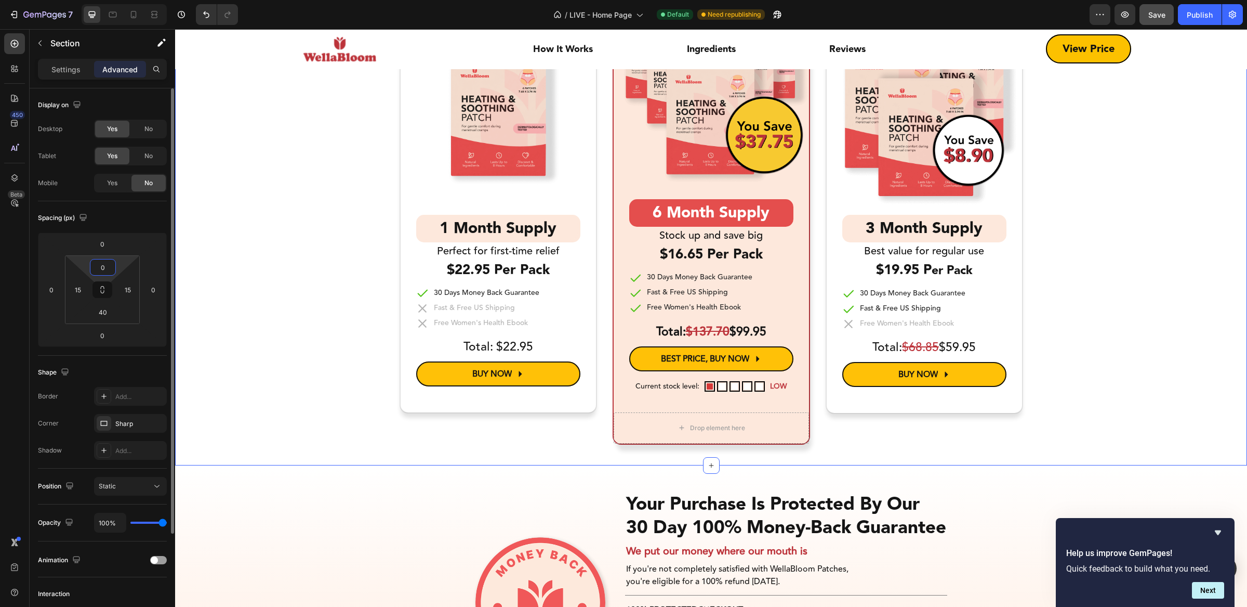
type input "30"
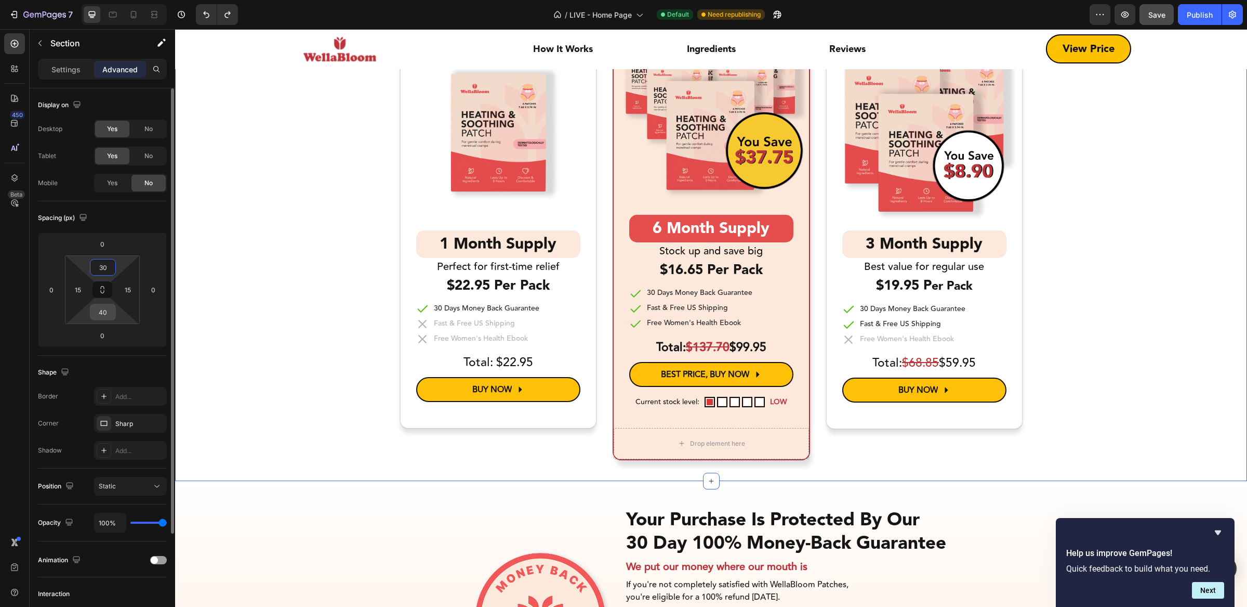
click at [112, 310] on input "40" at bounding box center [103, 312] width 21 height 16
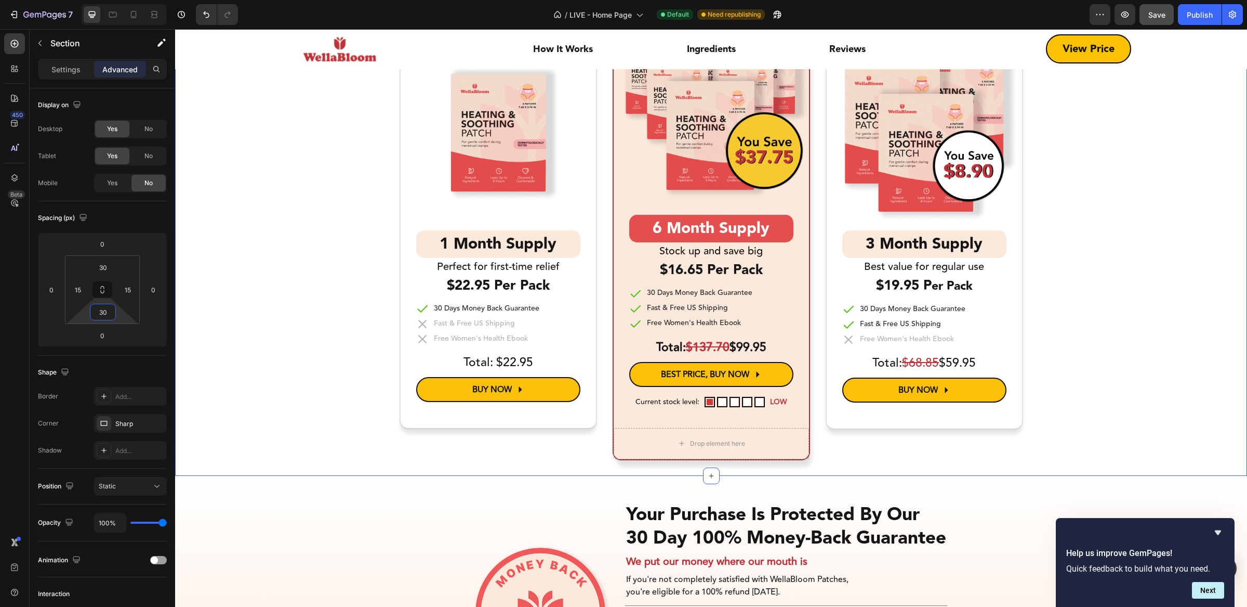
type input "30"
click at [1183, 387] on div "Select Your Package Text Block Title Line Icon Billing Information Text Block T…" at bounding box center [711, 129] width 1057 height 662
click at [1180, 405] on div "Select Your Package Text Block Title Line Icon Billing Information Text Block T…" at bounding box center [711, 129] width 1057 height 662
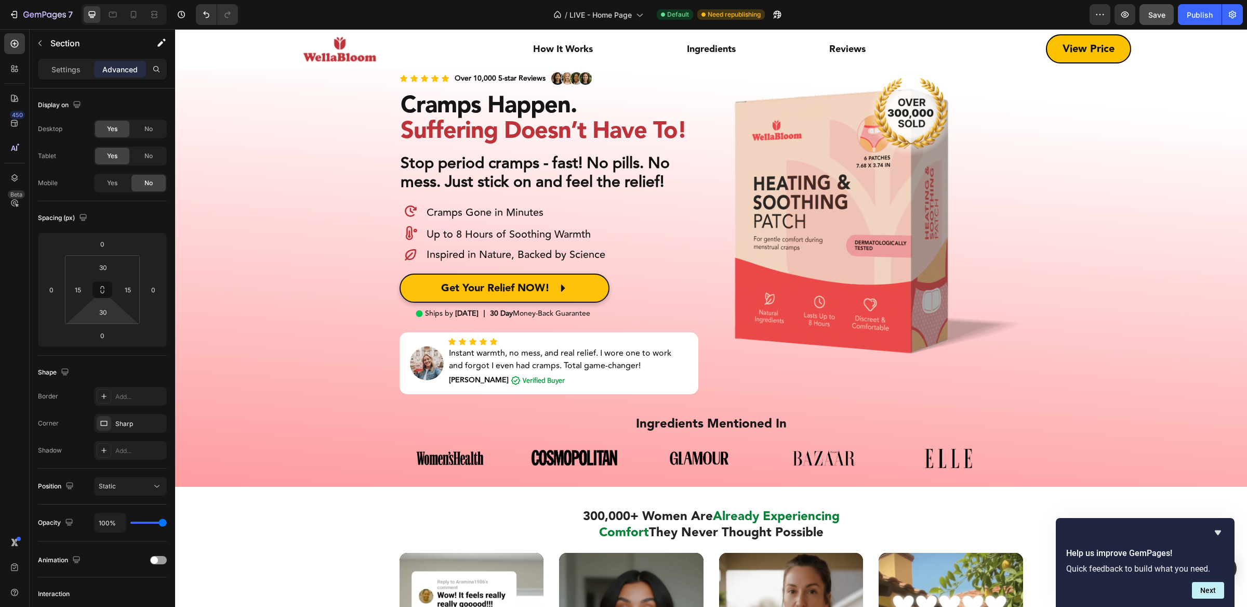
scroll to position [0, 0]
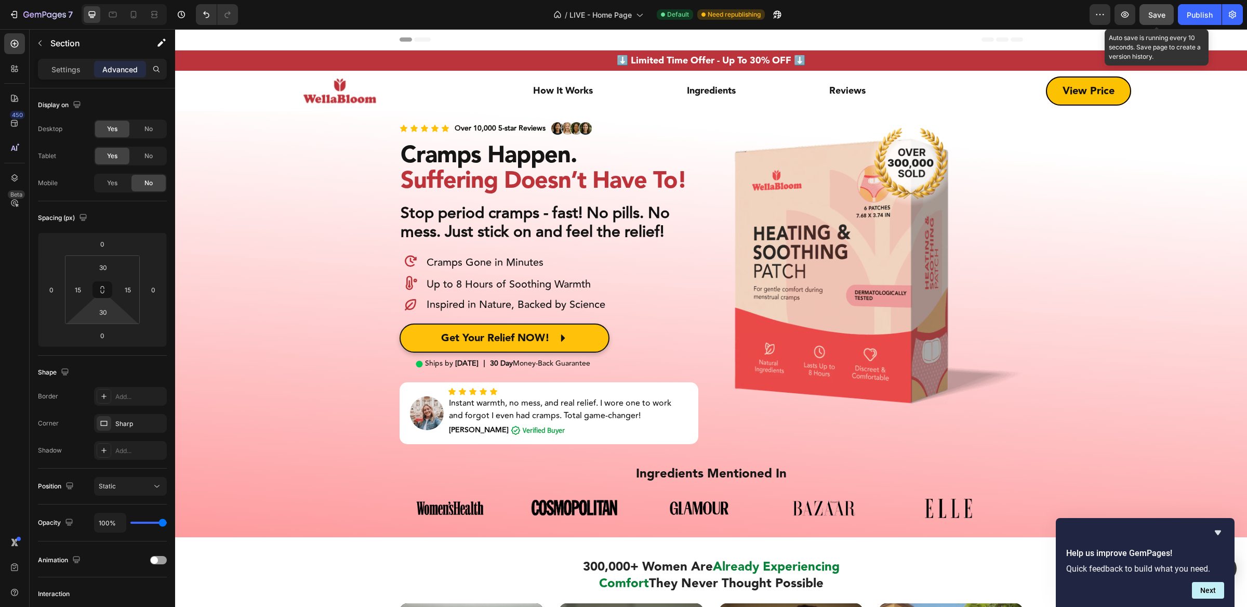
click at [1157, 11] on span "Save" at bounding box center [1157, 14] width 17 height 9
click at [1225, 14] on button "button" at bounding box center [1232, 14] width 21 height 21
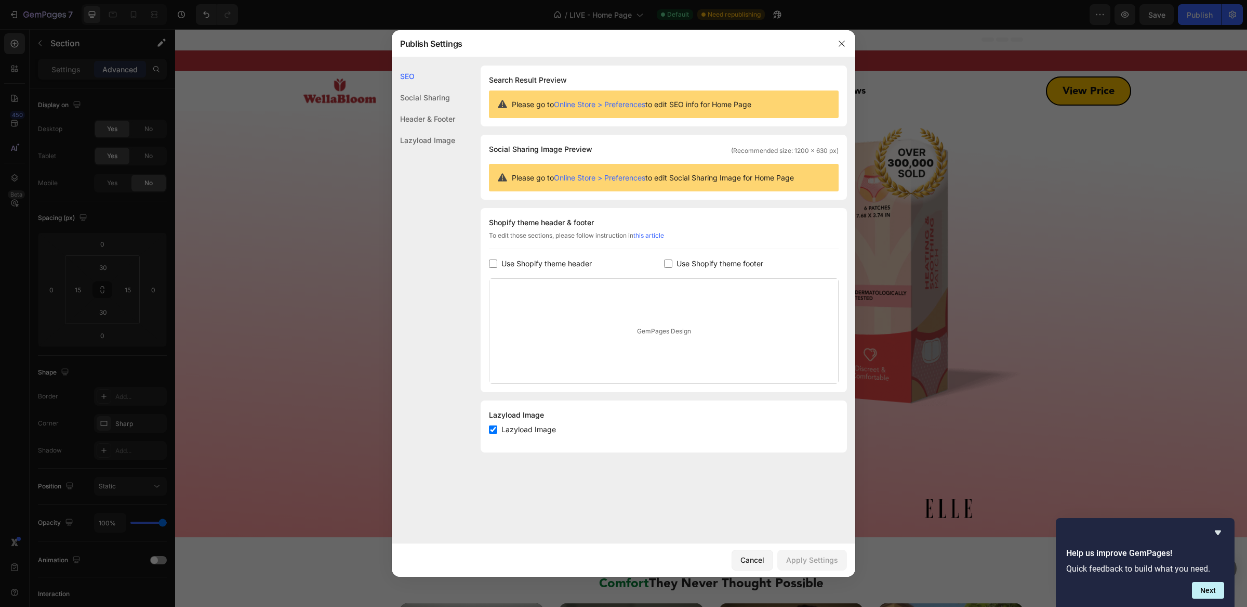
click at [839, 43] on icon "button" at bounding box center [842, 44] width 8 height 8
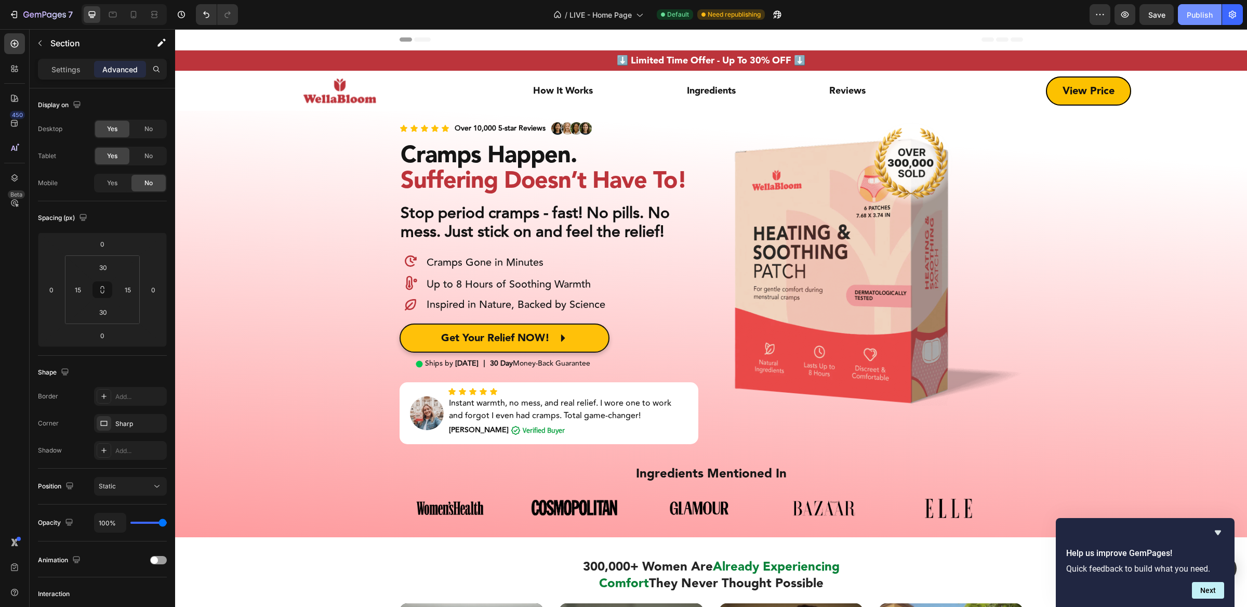
click at [1190, 14] on div "Publish" at bounding box center [1200, 14] width 26 height 11
